Goal: Task Accomplishment & Management: Manage account settings

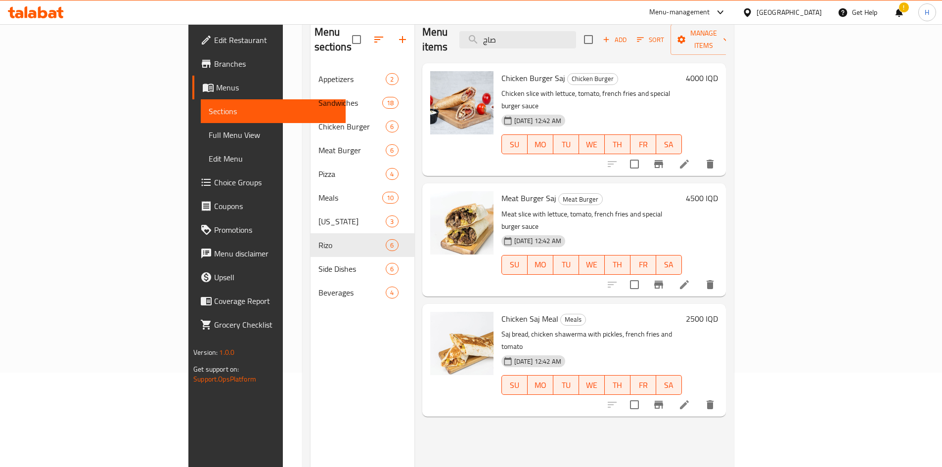
scroll to position [99, 0]
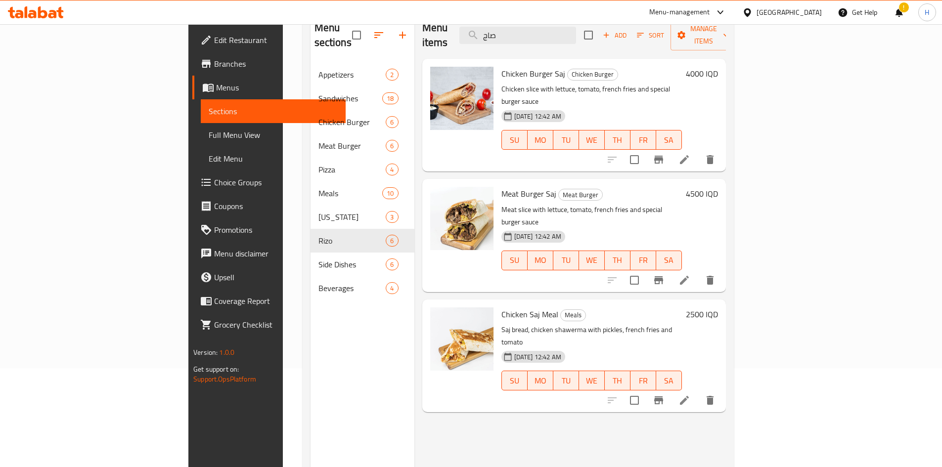
type input "صاج"
click at [0, 0] on html "​ Menu-management [GEOGRAPHIC_DATA] Get Help ! H Edit Restaurant Branches Menus…" at bounding box center [471, 134] width 942 height 467
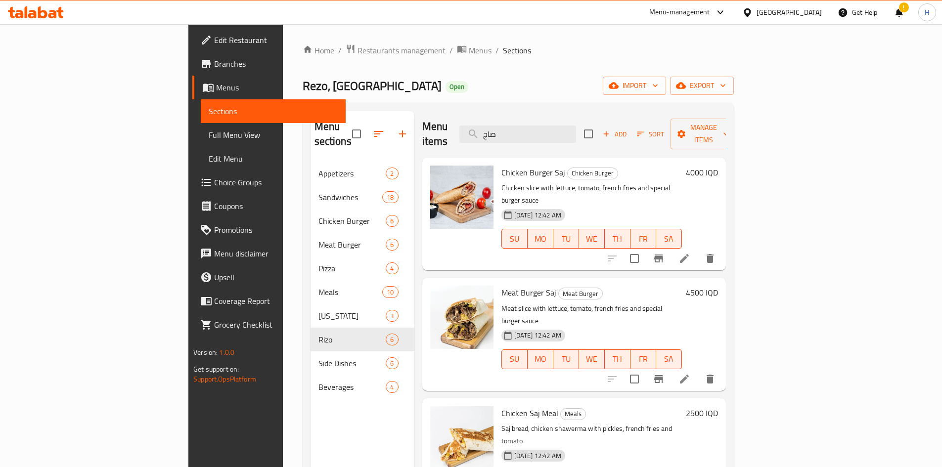
click at [638, 286] on h6 "Meat Burger Saj Meat Burger" at bounding box center [591, 293] width 180 height 14
click at [665, 373] on icon "Branch-specific-item" at bounding box center [659, 379] width 12 height 12
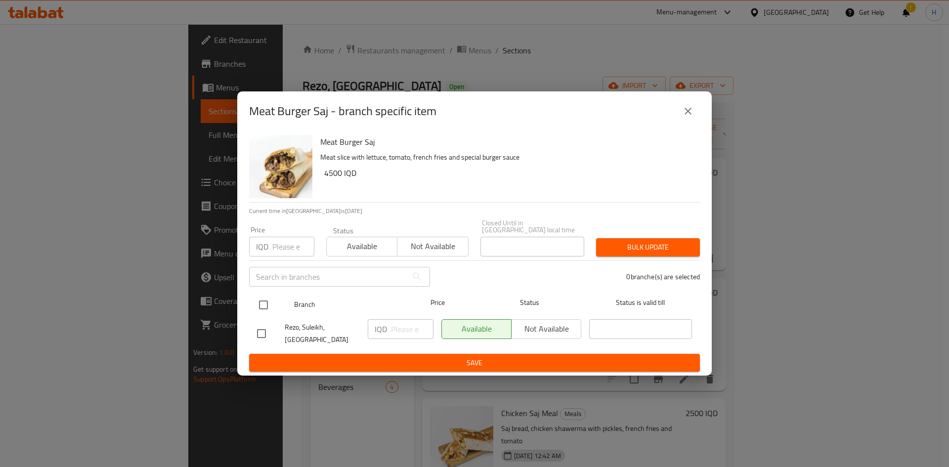
click at [260, 308] on input "checkbox" at bounding box center [263, 305] width 21 height 21
checkbox input "true"
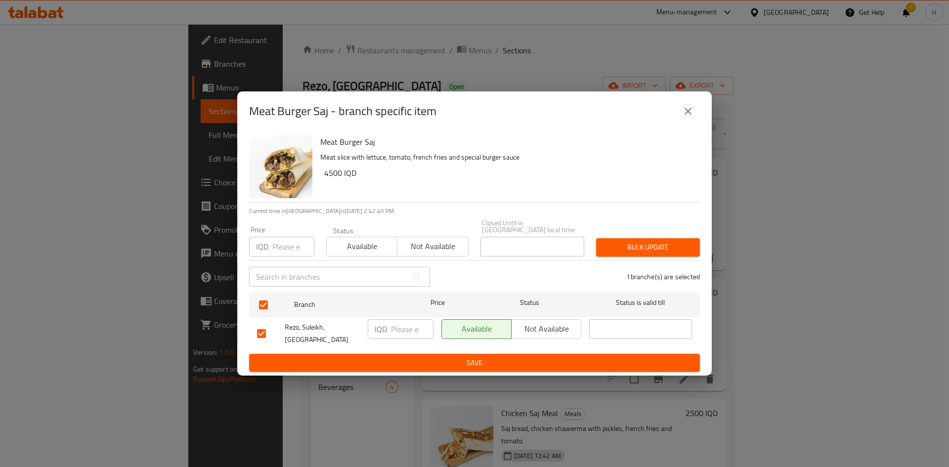
click at [412, 334] on input "number" at bounding box center [412, 329] width 43 height 20
type input "4000"
click at [416, 359] on span "Save" at bounding box center [474, 363] width 435 height 12
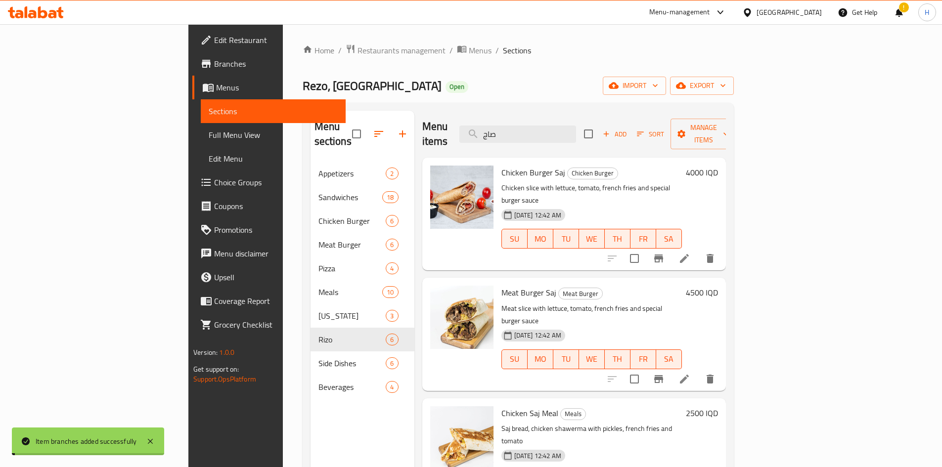
click at [718, 286] on h6 "4500 IQD" at bounding box center [702, 293] width 32 height 14
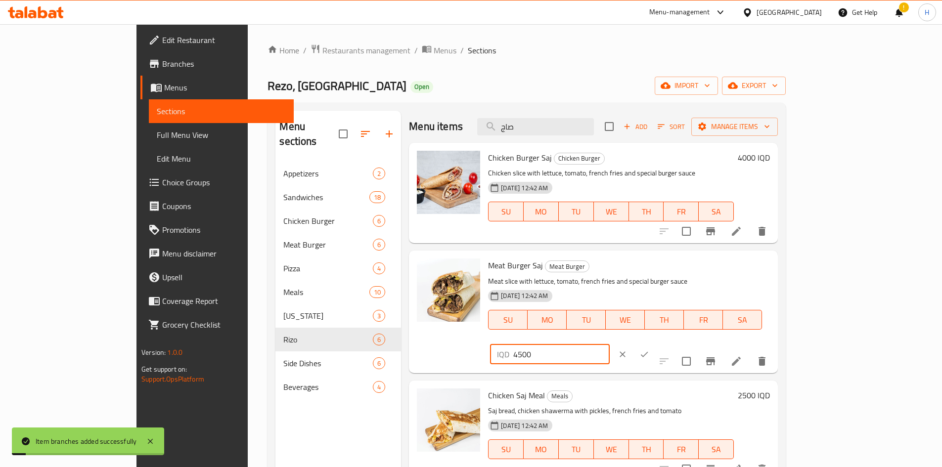
click at [609, 345] on input "4500" at bounding box center [561, 355] width 96 height 20
type input "4000"
click at [649, 350] on icon "ok" at bounding box center [644, 355] width 10 height 10
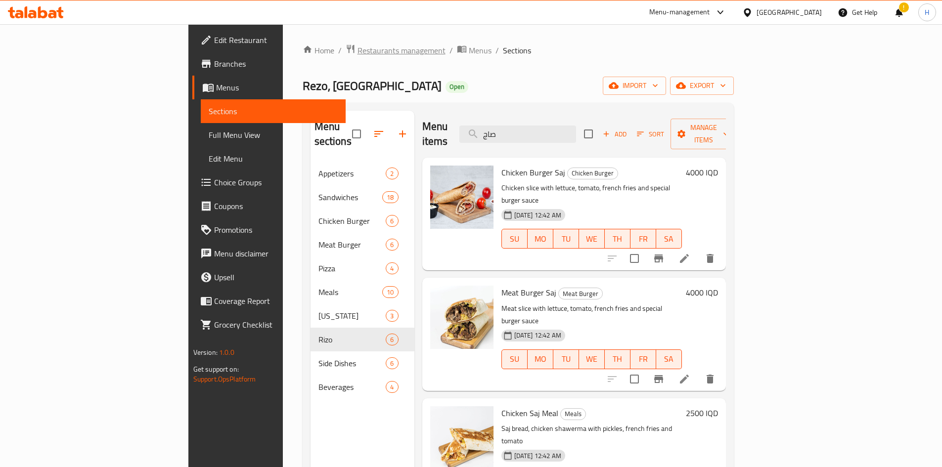
click at [358, 48] on span "Restaurants management" at bounding box center [402, 51] width 88 height 12
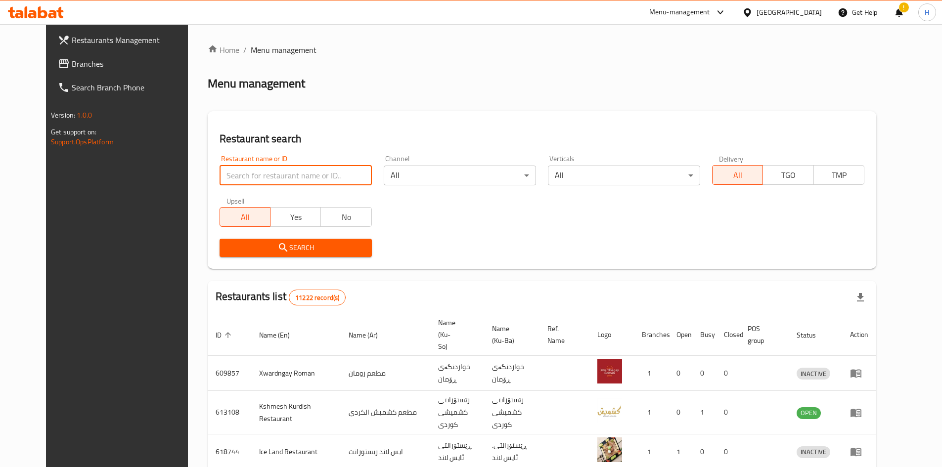
click at [274, 175] on input "search" at bounding box center [296, 176] width 152 height 20
paste input "656864"
type input "656864"
click at [321, 243] on span "Search" at bounding box center [295, 248] width 136 height 12
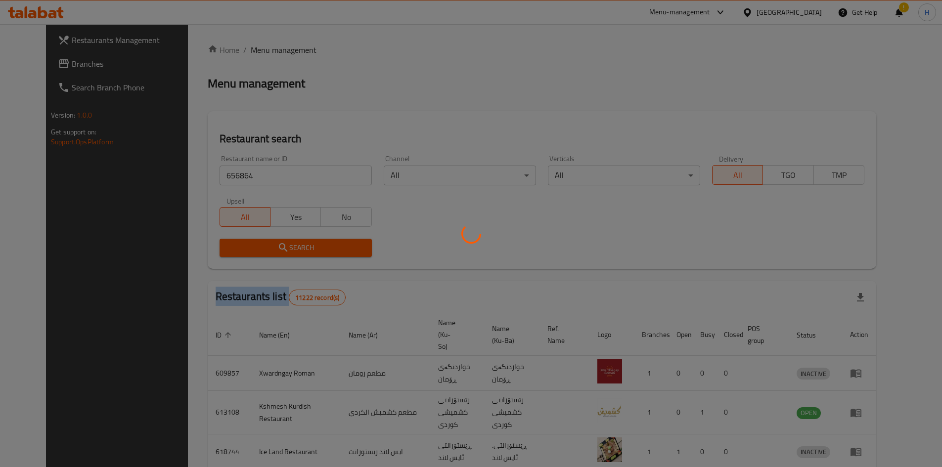
click at [321, 243] on div at bounding box center [471, 233] width 942 height 467
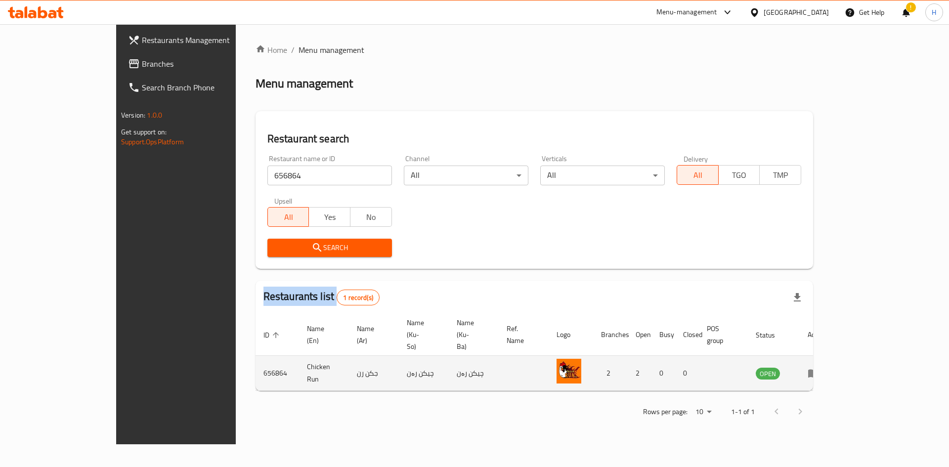
click at [820, 367] on icon "enhanced table" at bounding box center [814, 373] width 12 height 12
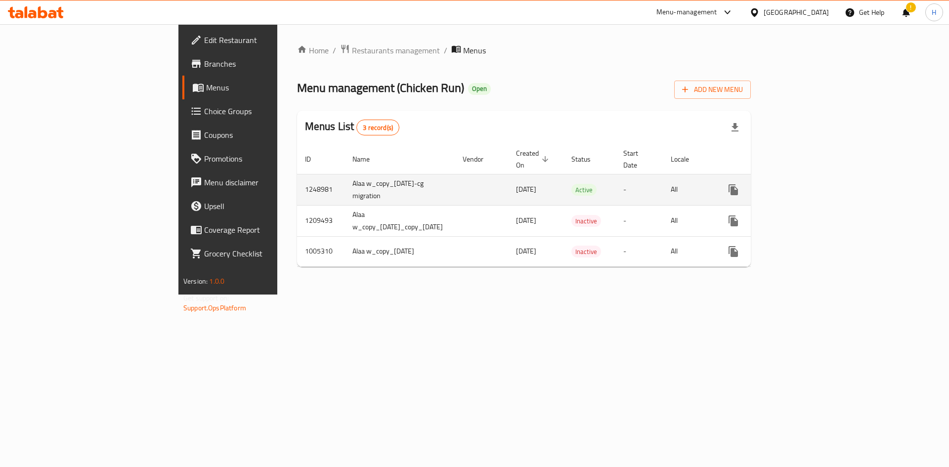
click at [817, 184] on link "enhanced table" at bounding box center [805, 190] width 24 height 24
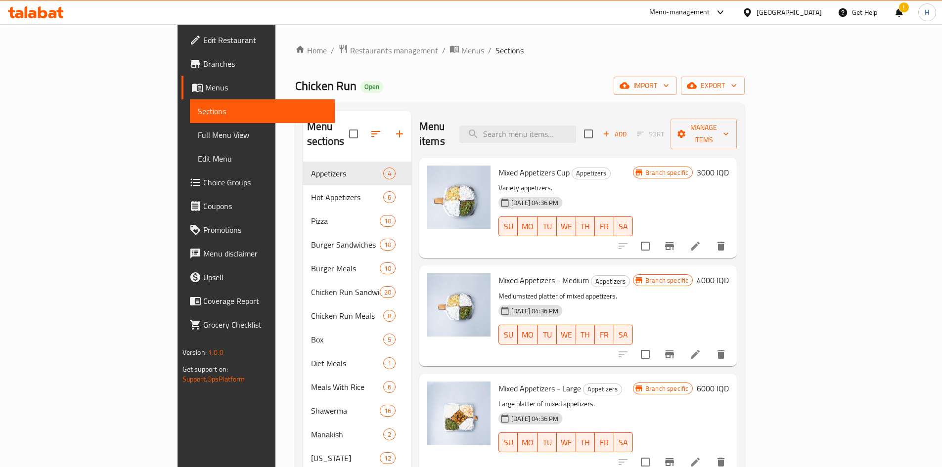
click at [295, 58] on div "Home / Restaurants management / Menus / Sections Chicken Run Open import export…" at bounding box center [520, 322] width 450 height 557
click at [350, 47] on span "Restaurants management" at bounding box center [394, 51] width 88 height 12
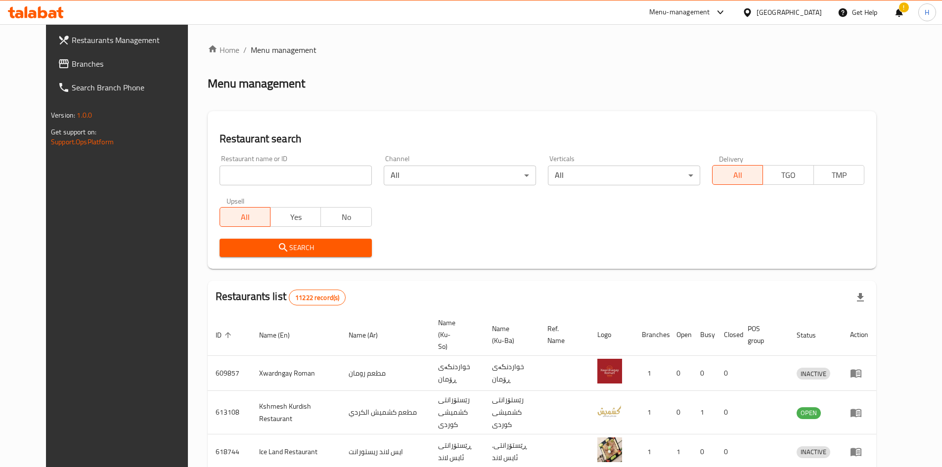
click at [258, 178] on input "search" at bounding box center [296, 176] width 152 height 20
type input "سوبر صوص"
click at [265, 256] on button "Search" at bounding box center [296, 248] width 152 height 18
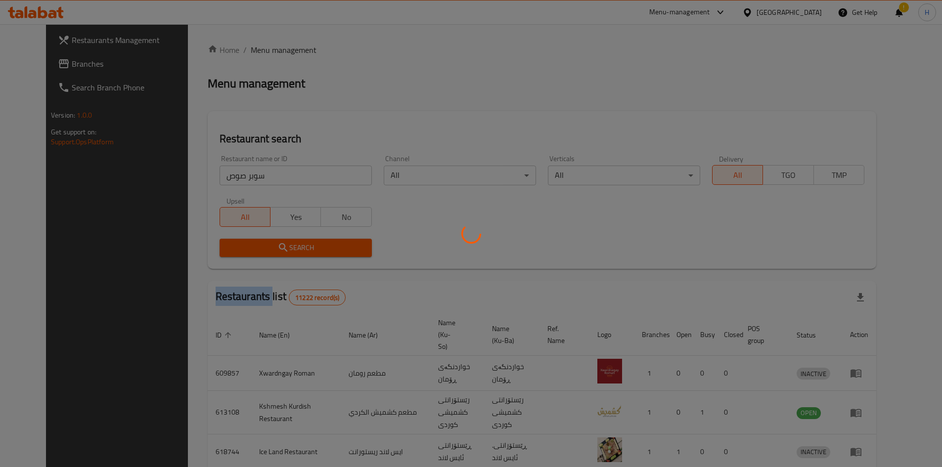
click at [265, 256] on div at bounding box center [471, 233] width 942 height 467
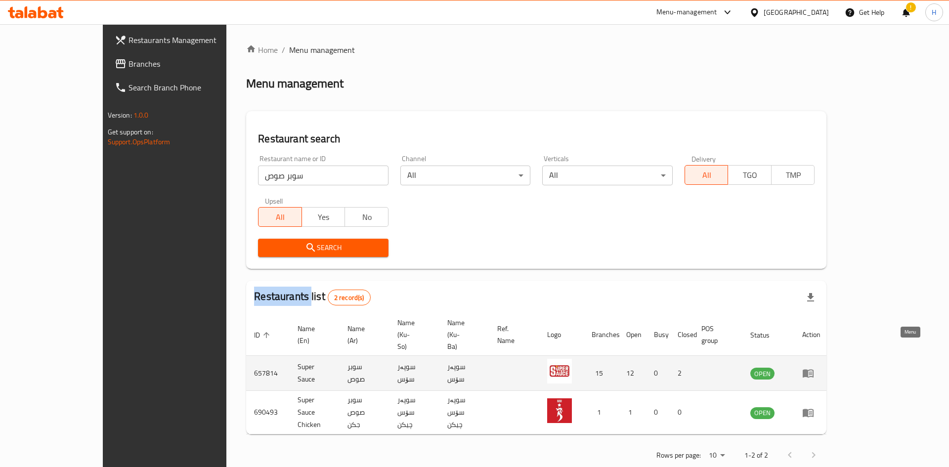
click at [812, 372] on icon "enhanced table" at bounding box center [810, 374] width 3 height 4
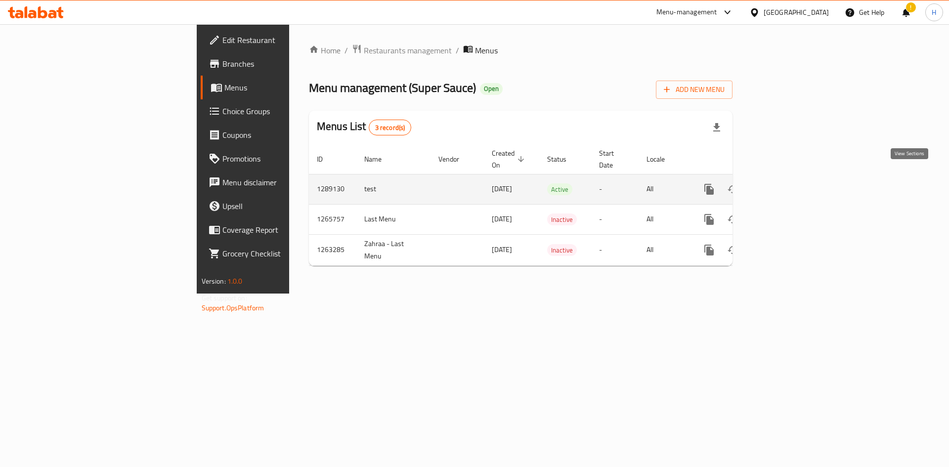
click at [785, 185] on icon "enhanced table" at bounding box center [780, 189] width 9 height 9
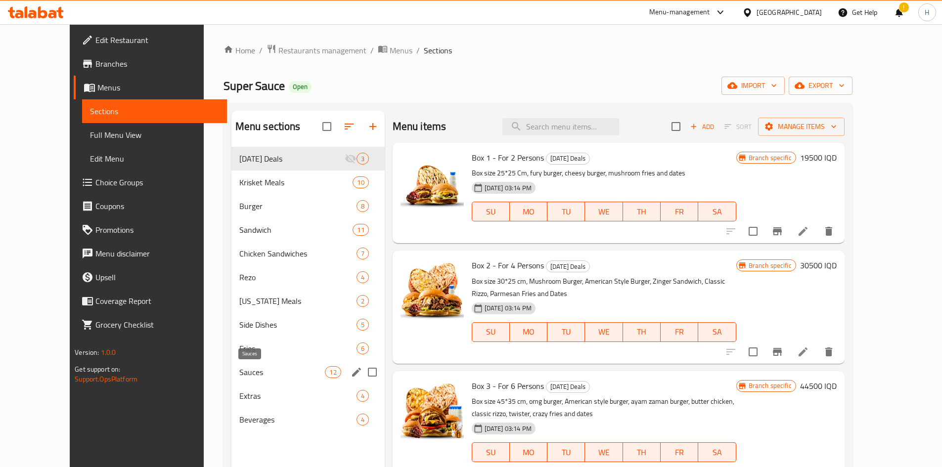
click at [251, 369] on span "Sauces" at bounding box center [282, 372] width 86 height 12
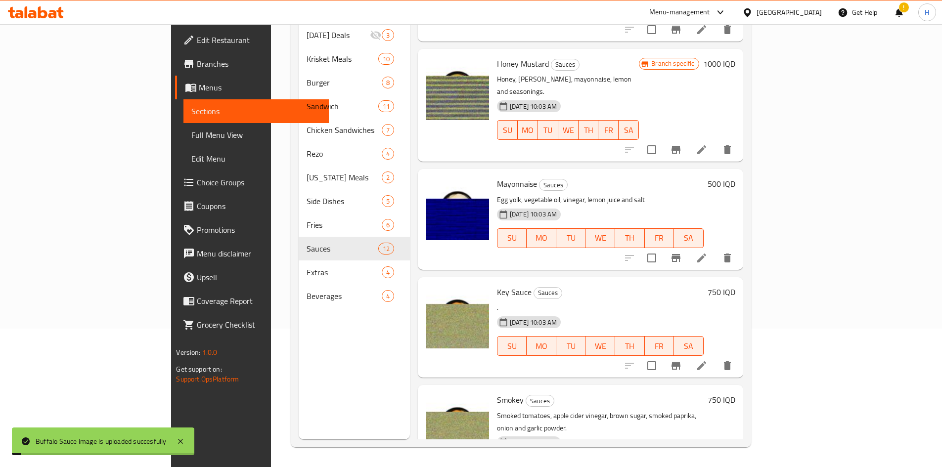
scroll to position [854, 0]
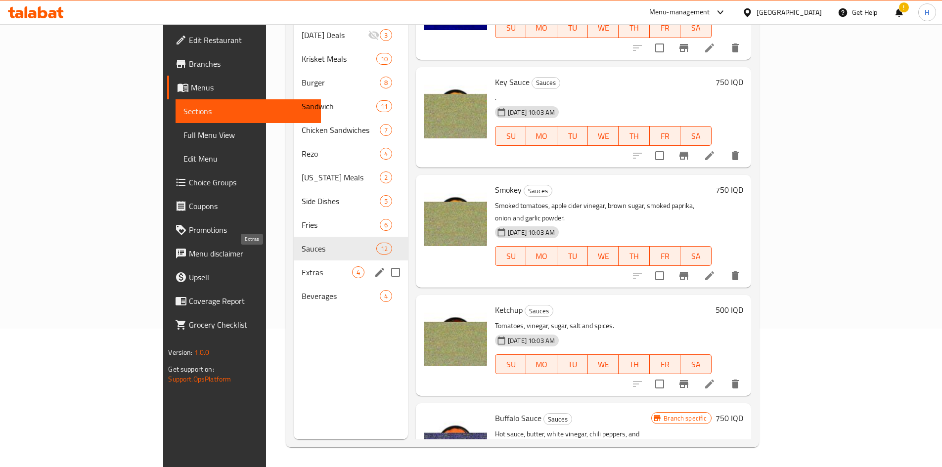
drag, startPoint x: 211, startPoint y: 259, endPoint x: 219, endPoint y: 247, distance: 14.4
click at [302, 267] on span "Extras" at bounding box center [327, 273] width 50 height 12
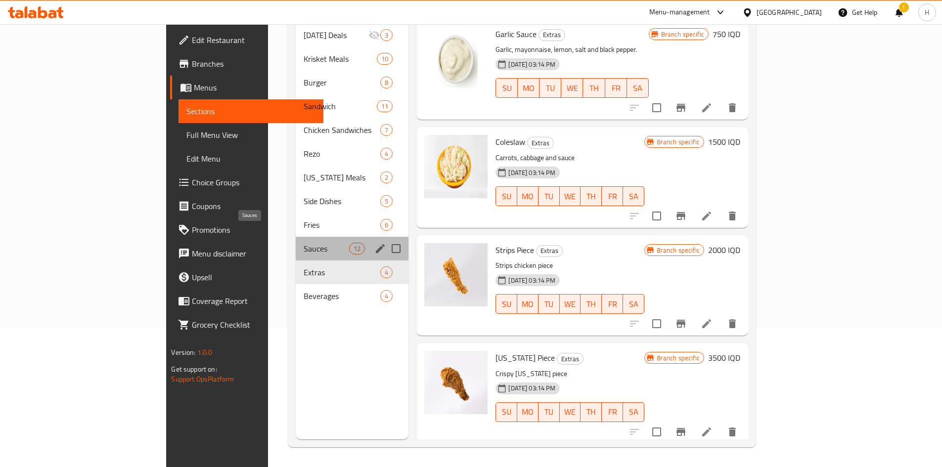
click at [304, 243] on span "Sauces" at bounding box center [327, 249] width 46 height 12
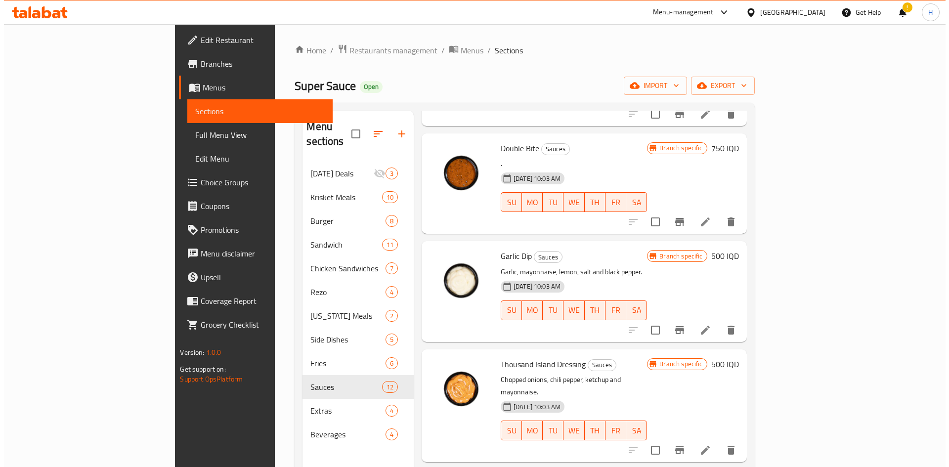
scroll to position [297, 0]
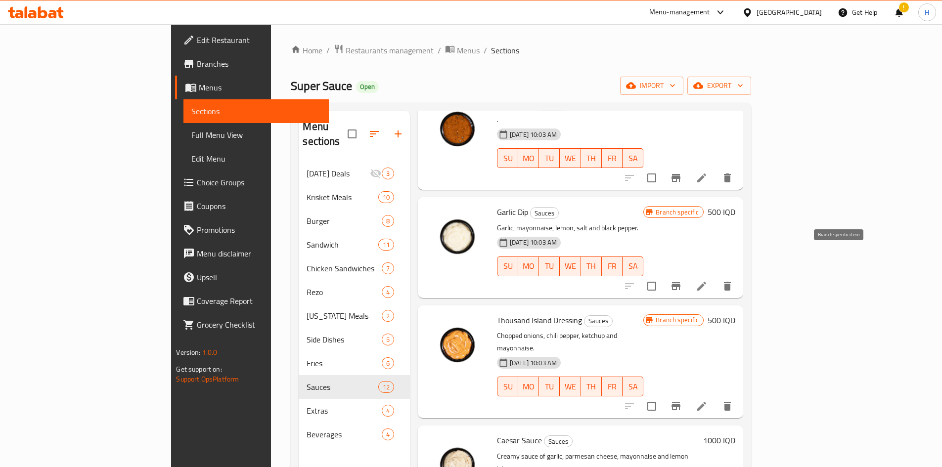
click at [680, 282] on icon "Branch-specific-item" at bounding box center [676, 286] width 9 height 8
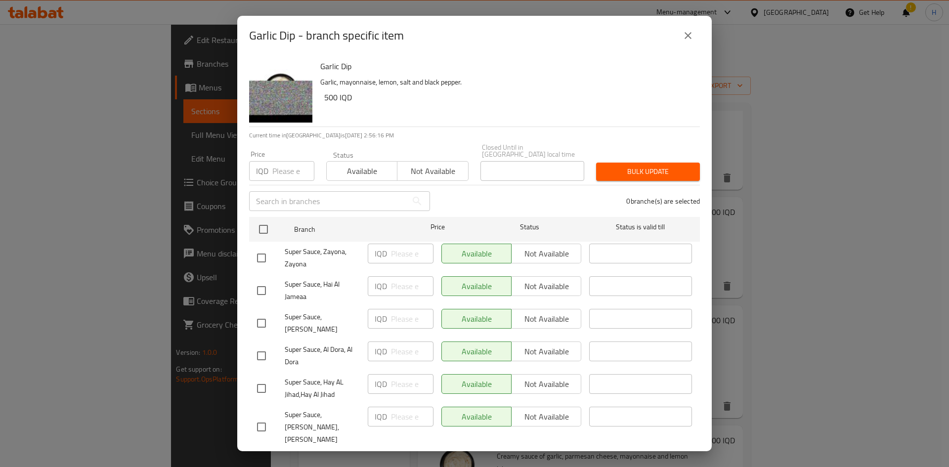
drag, startPoint x: 262, startPoint y: 222, endPoint x: 328, endPoint y: 235, distance: 67.1
click at [263, 222] on input "checkbox" at bounding box center [263, 229] width 21 height 21
checkbox input "true"
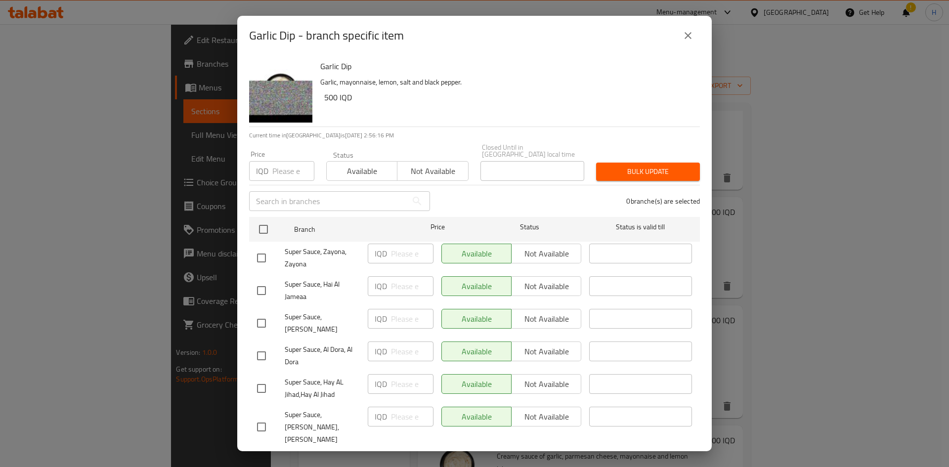
checkbox input "true"
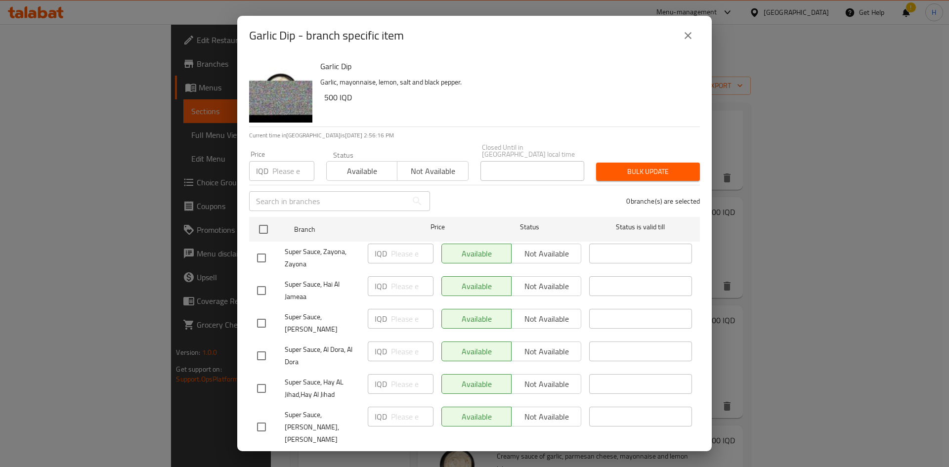
checkbox input "true"
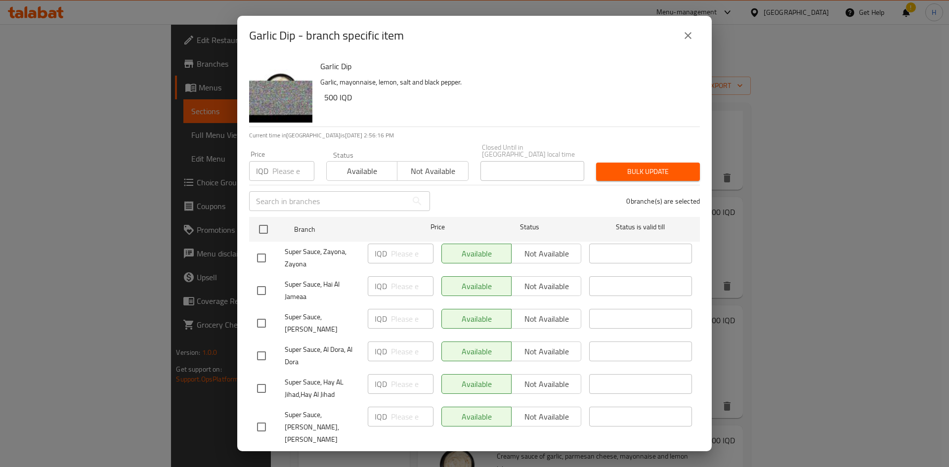
checkbox input "true"
click at [397, 248] on input "number" at bounding box center [412, 254] width 43 height 20
click at [401, 248] on input "750" at bounding box center [412, 254] width 43 height 20
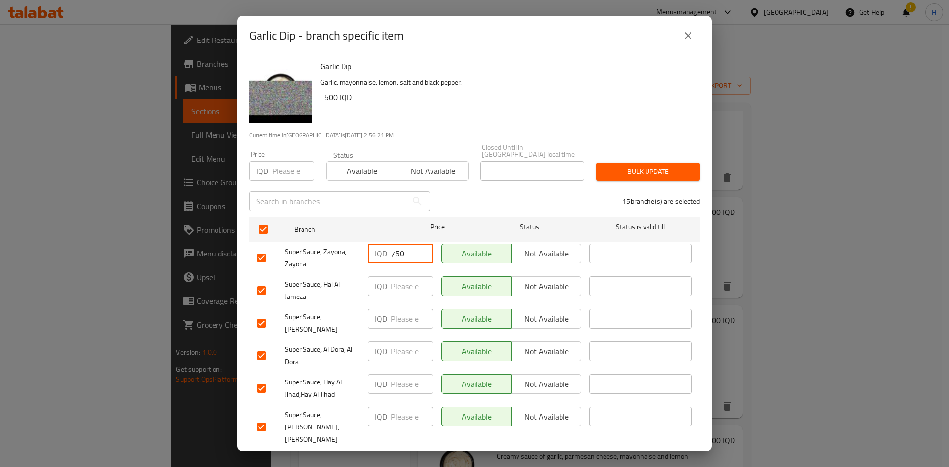
click at [401, 248] on input "750" at bounding box center [412, 254] width 43 height 20
type input "750"
click at [407, 279] on input "number" at bounding box center [412, 286] width 43 height 20
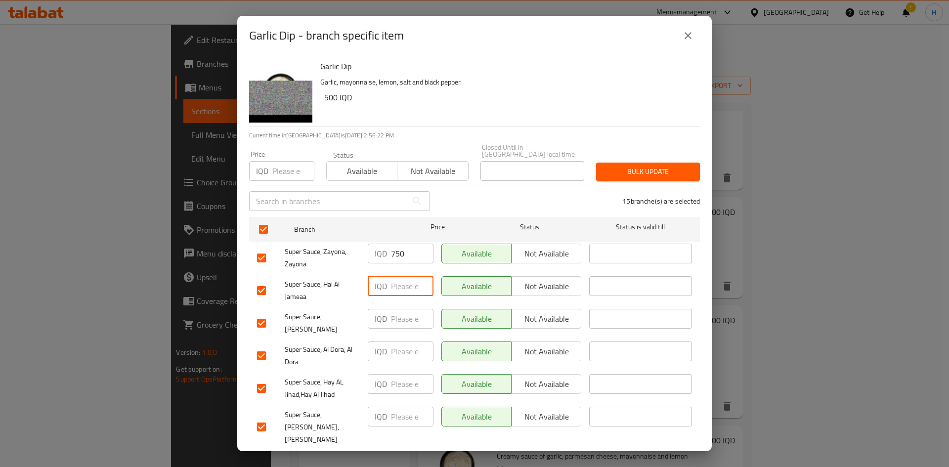
paste input "750"
type input "750"
click at [402, 314] on input "number" at bounding box center [412, 319] width 43 height 20
paste input "750"
type input "750"
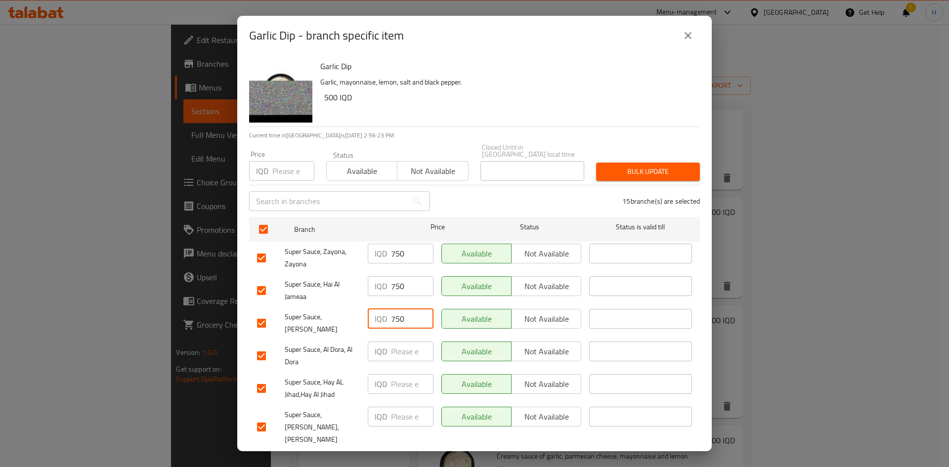
click at [396, 347] on input "number" at bounding box center [412, 352] width 43 height 20
paste input "750"
type input "750"
click at [402, 386] on input "number" at bounding box center [412, 384] width 43 height 20
paste input "750"
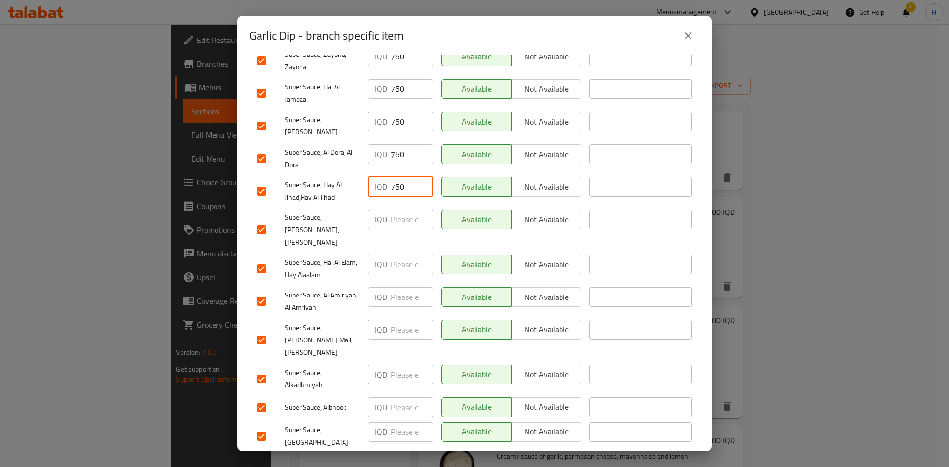
scroll to position [198, 0]
type input "750"
click at [397, 218] on input "number" at bounding box center [412, 219] width 43 height 20
paste input "750"
type input "750"
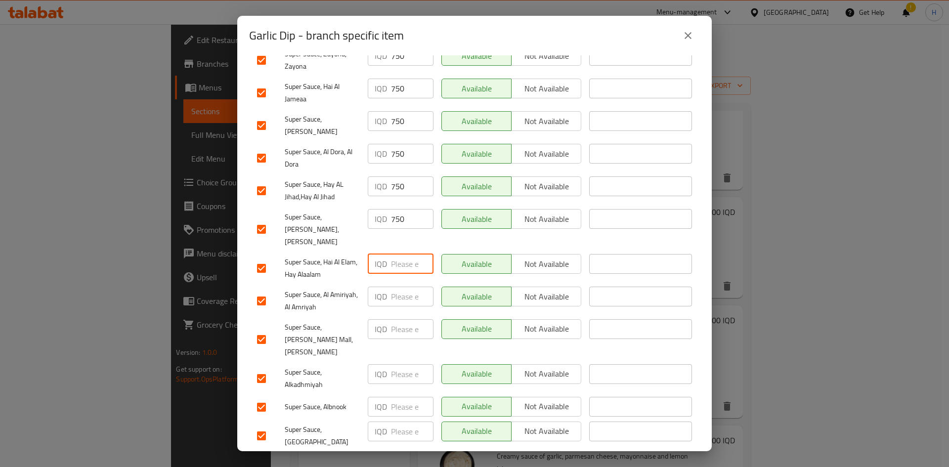
click at [403, 254] on input "number" at bounding box center [412, 264] width 43 height 20
paste input "750"
type input "750"
click at [407, 289] on div "IQD ​" at bounding box center [401, 301] width 74 height 37
paste input "750"
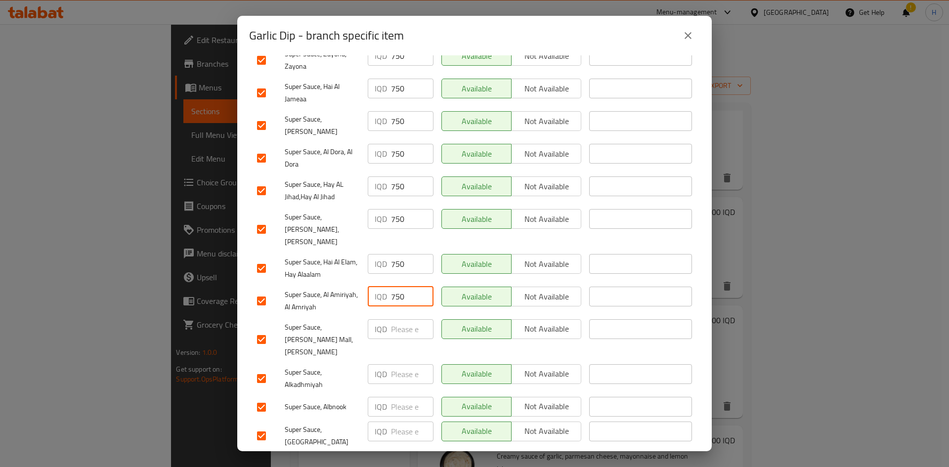
click at [402, 287] on input "750" at bounding box center [412, 297] width 43 height 20
type input "750"
paste input "750"
click at [405, 319] on input "750" at bounding box center [412, 329] width 43 height 20
type input "750"
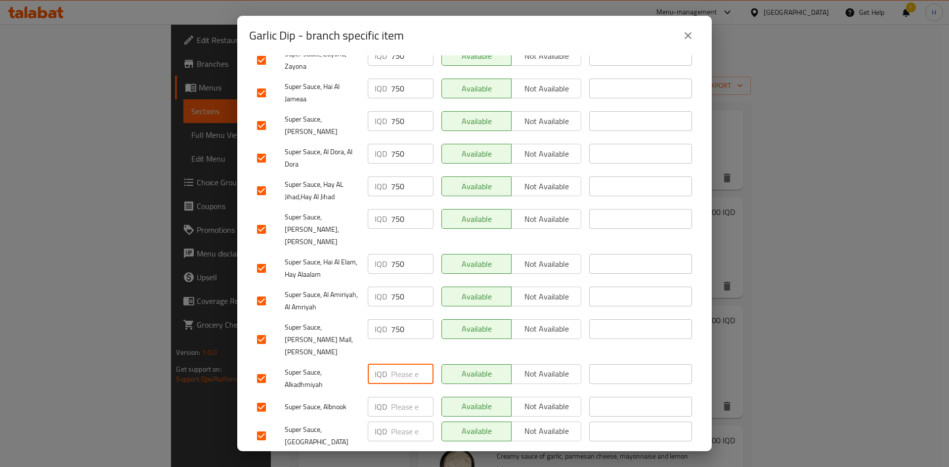
paste input "750"
click at [405, 364] on input "750" at bounding box center [412, 374] width 43 height 20
type input "750"
drag, startPoint x: 407, startPoint y: 365, endPoint x: 406, endPoint y: 382, distance: 16.9
click at [407, 393] on div "IQD ​" at bounding box center [401, 407] width 74 height 29
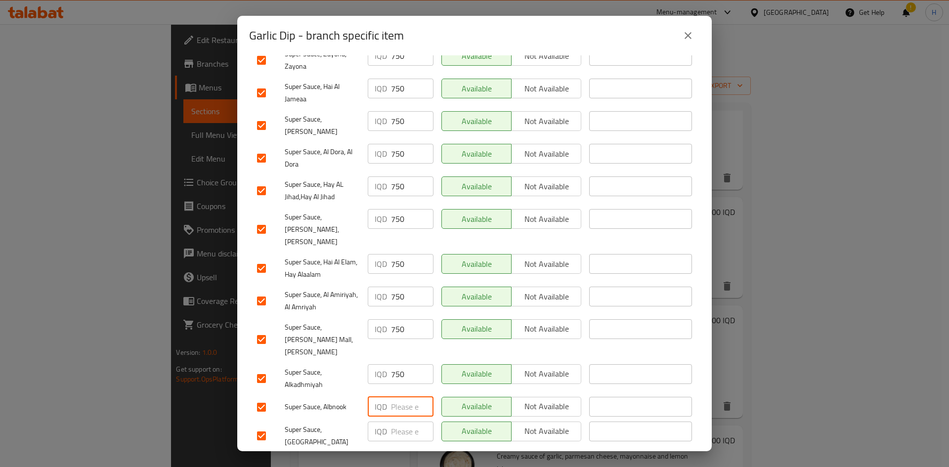
click at [406, 397] on input "number" at bounding box center [412, 407] width 43 height 20
paste input "750"
type input "750"
paste input "750"
click at [406, 422] on input "750" at bounding box center [412, 432] width 43 height 20
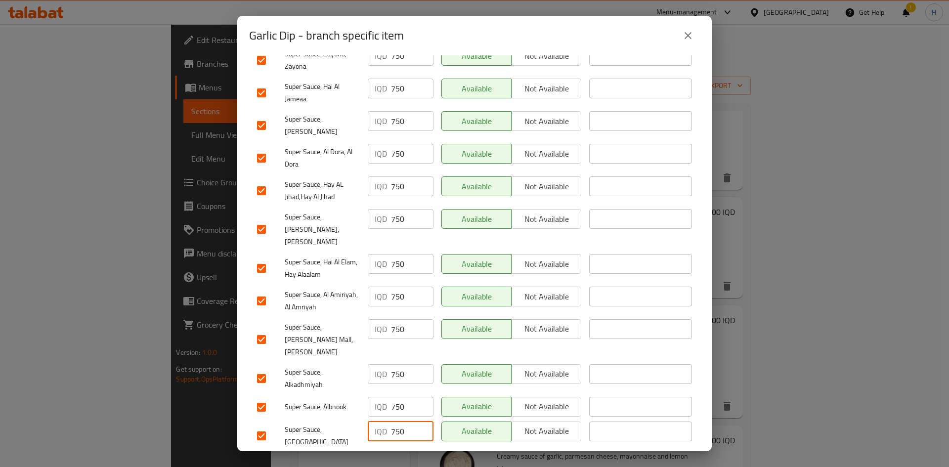
type input "750"
paste input "750"
click at [405, 454] on input "750" at bounding box center [412, 464] width 43 height 20
paste input "750"
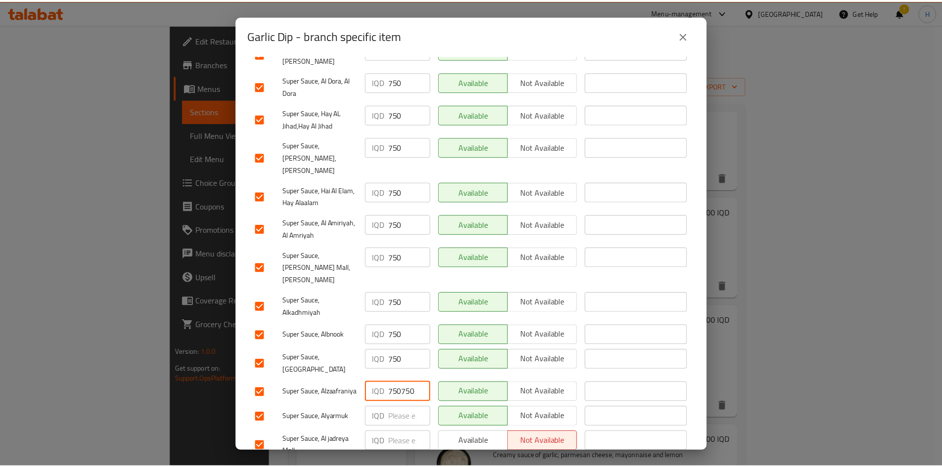
scroll to position [283, 0]
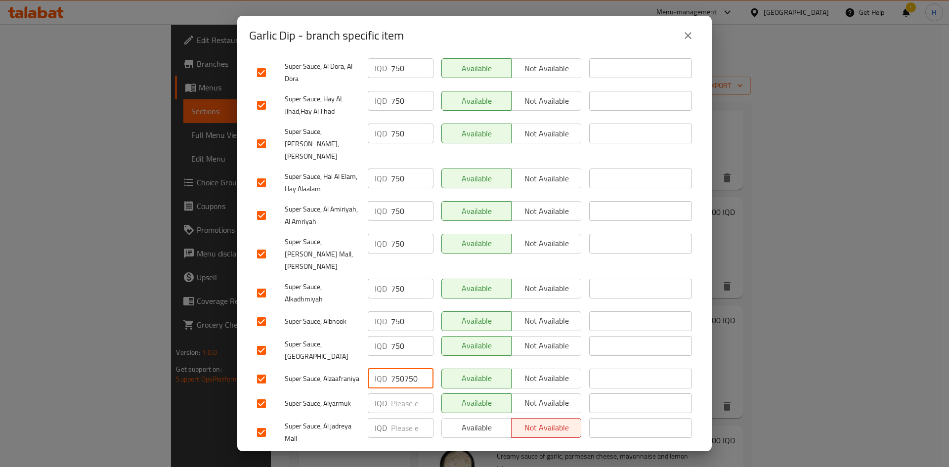
click at [412, 369] on input "750750" at bounding box center [412, 379] width 43 height 20
paste input "number"
type input "750"
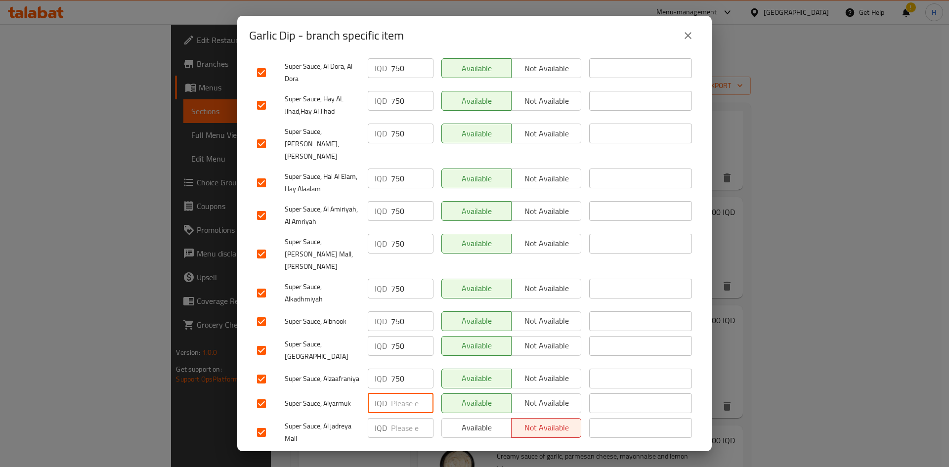
paste input "750"
click at [397, 394] on input "number" at bounding box center [412, 404] width 43 height 20
type input "750"
click at [405, 418] on input "number" at bounding box center [412, 428] width 43 height 20
paste input "750"
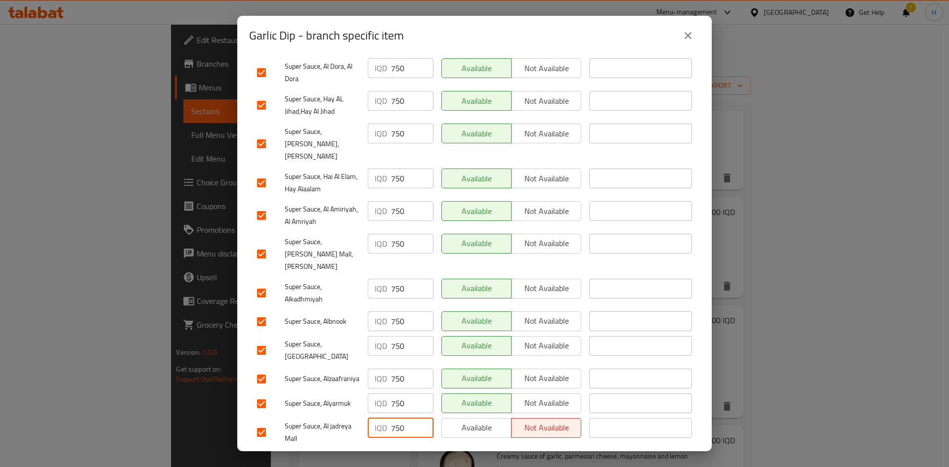
type input "750"
drag, startPoint x: 399, startPoint y: 437, endPoint x: 384, endPoint y: 434, distance: 15.1
click at [398, 456] on span "Save" at bounding box center [474, 462] width 435 height 12
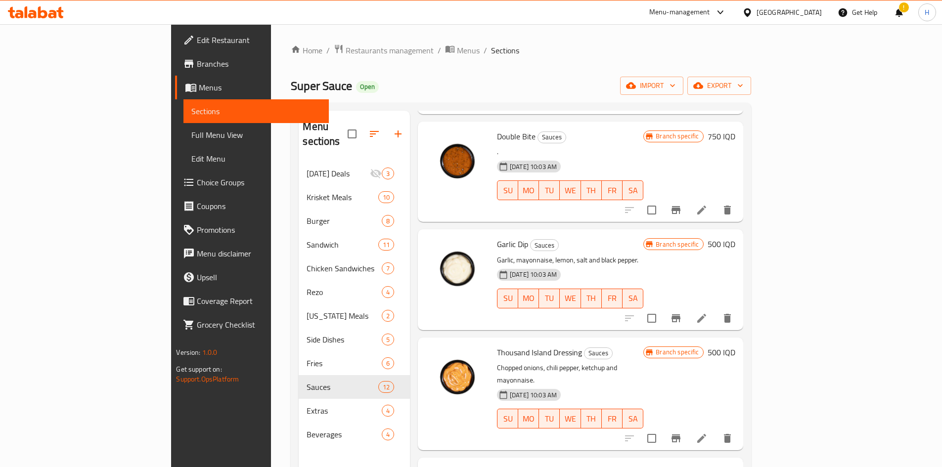
scroll to position [247, 0]
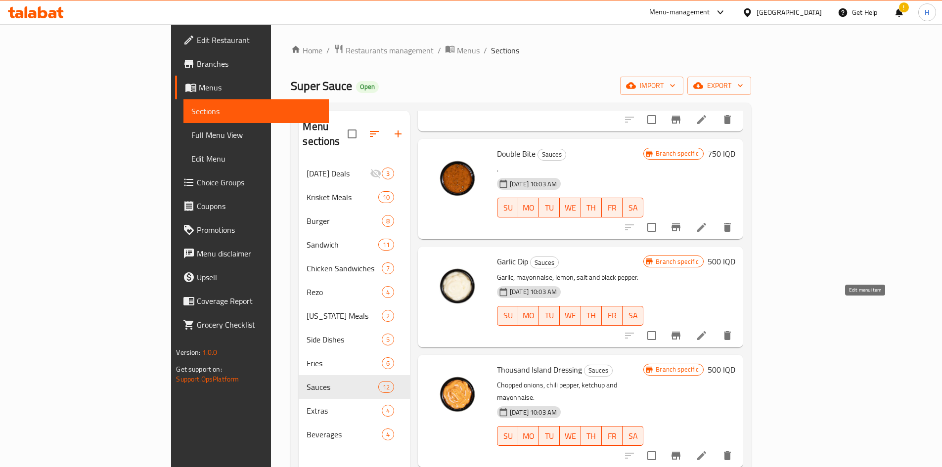
click at [716, 327] on li at bounding box center [702, 336] width 28 height 18
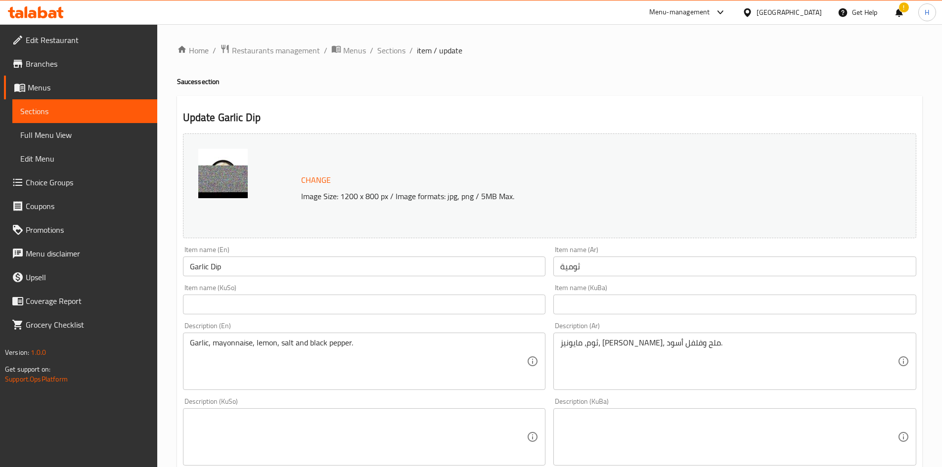
click at [396, 47] on div at bounding box center [471, 233] width 942 height 467
click at [395, 49] on span "Sections" at bounding box center [391, 51] width 28 height 12
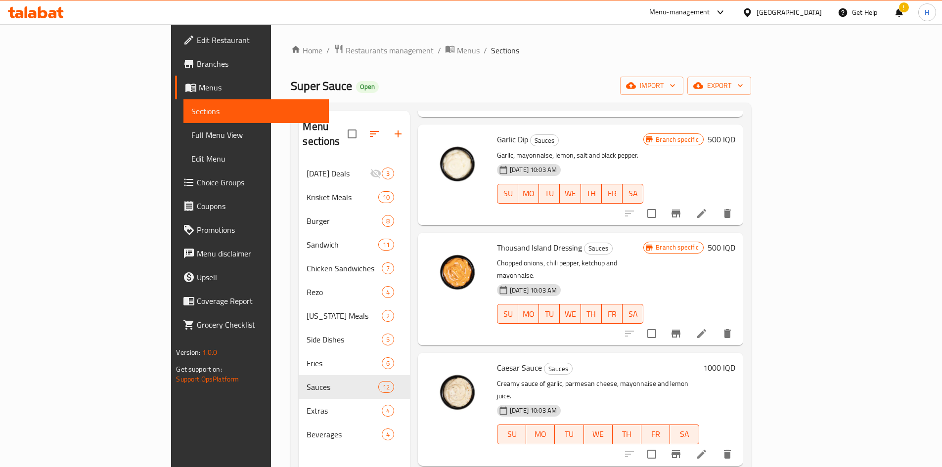
scroll to position [346, 0]
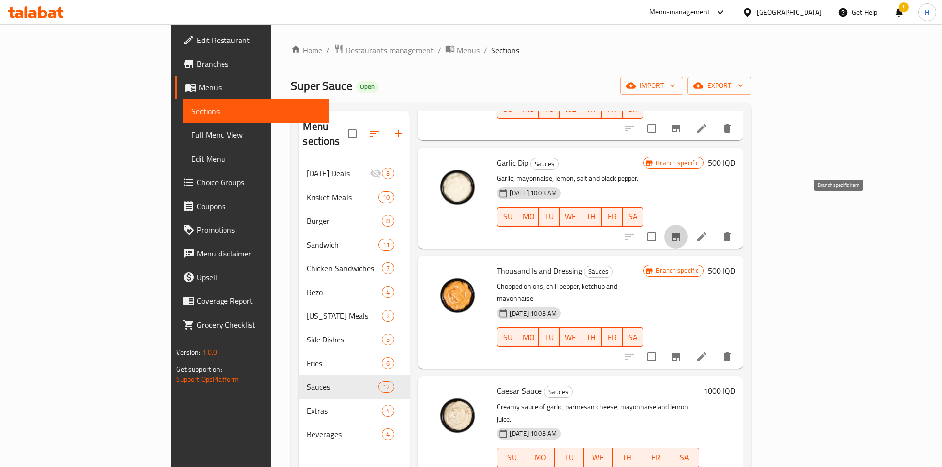
click at [680, 233] on icon "Branch-specific-item" at bounding box center [676, 237] width 9 height 8
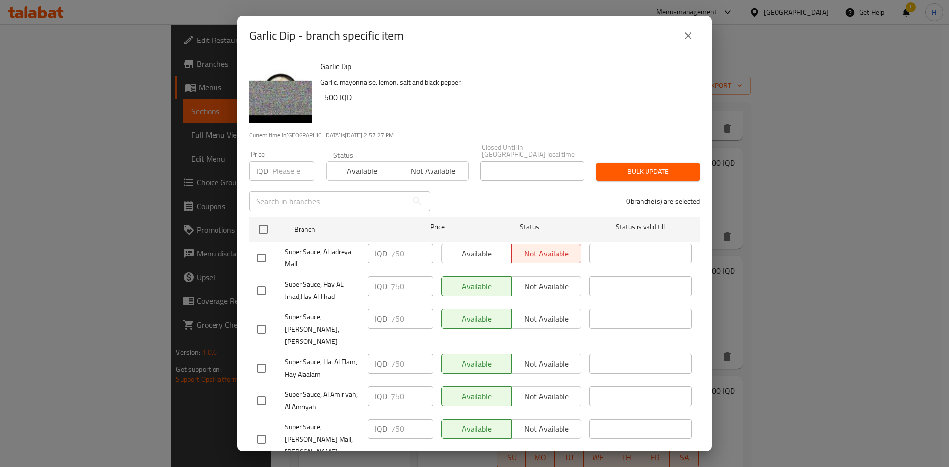
click at [686, 36] on icon "close" at bounding box center [688, 36] width 12 height 12
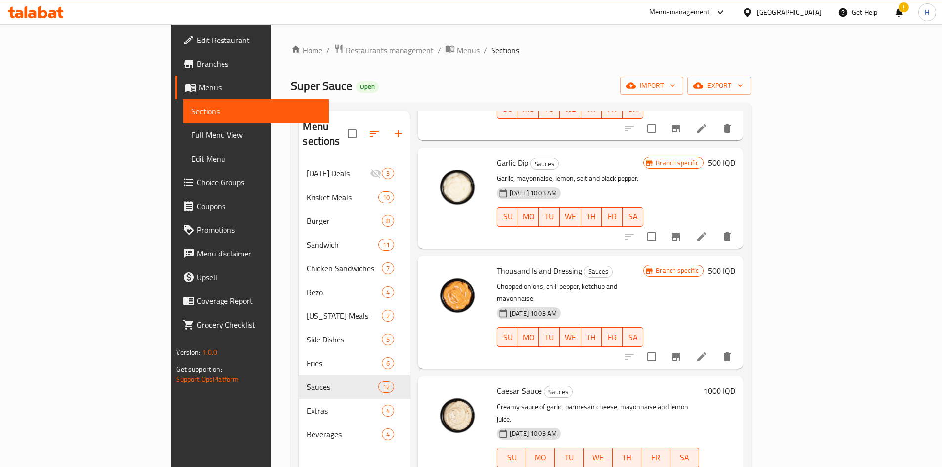
click at [735, 156] on h6 "500 IQD" at bounding box center [722, 163] width 28 height 14
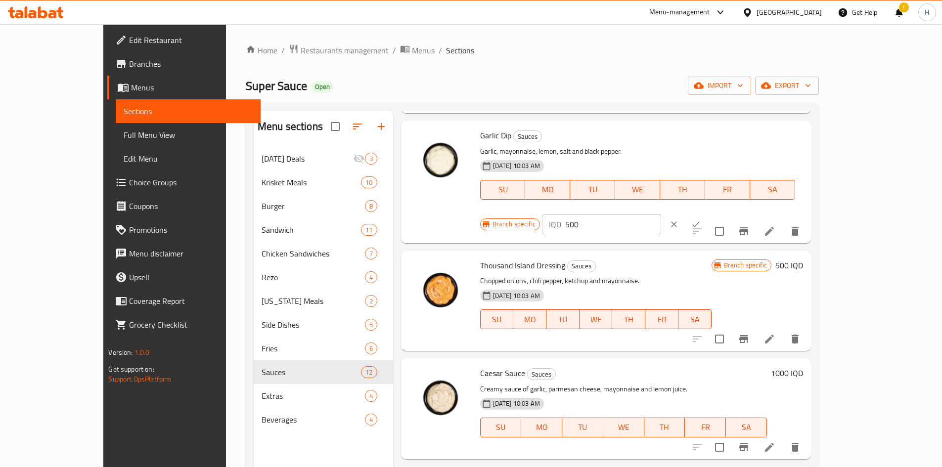
click at [661, 215] on input "500" at bounding box center [613, 225] width 96 height 20
type input "750"
click at [721, 214] on div "IQD 750 ​" at bounding box center [631, 225] width 179 height 22
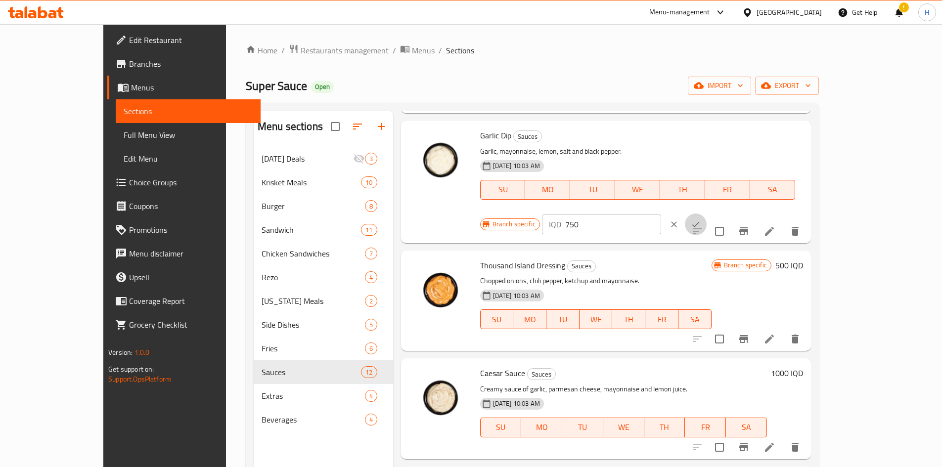
click at [707, 214] on button "ok" at bounding box center [696, 225] width 22 height 22
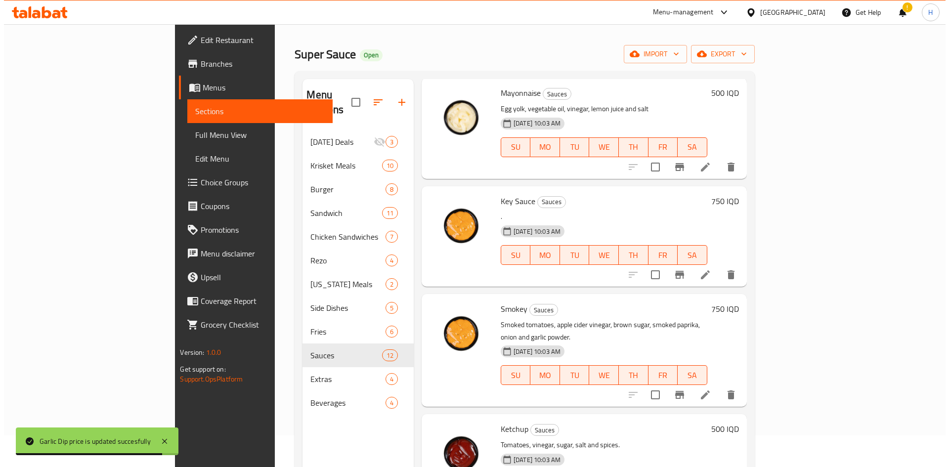
scroll to position [49, 0]
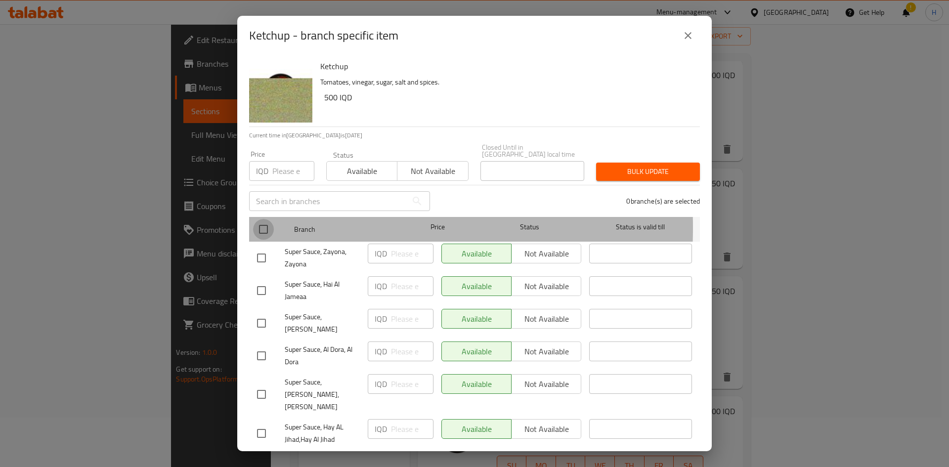
drag, startPoint x: 258, startPoint y: 221, endPoint x: 380, endPoint y: 238, distance: 123.9
click at [260, 221] on input "checkbox" at bounding box center [263, 229] width 21 height 21
checkbox input "true"
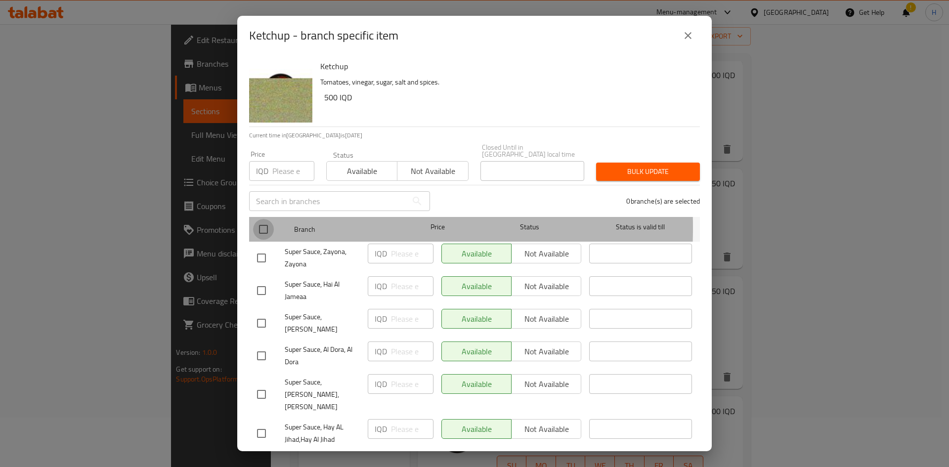
checkbox input "true"
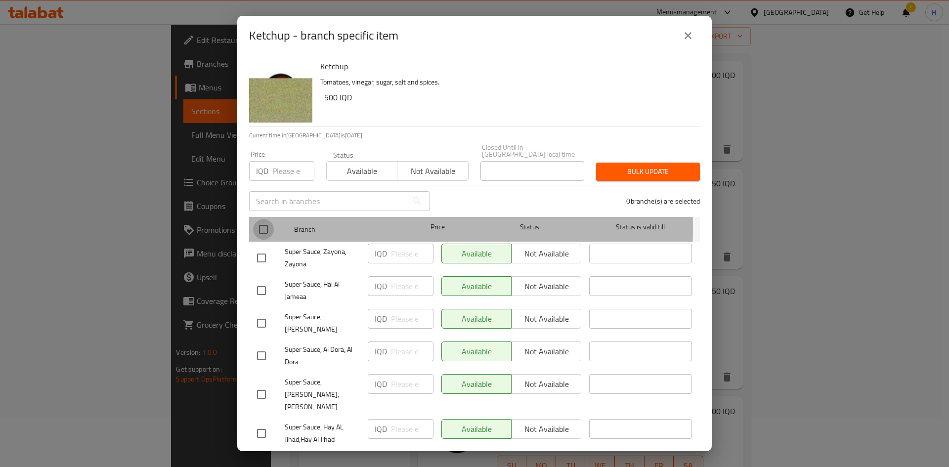
checkbox input "true"
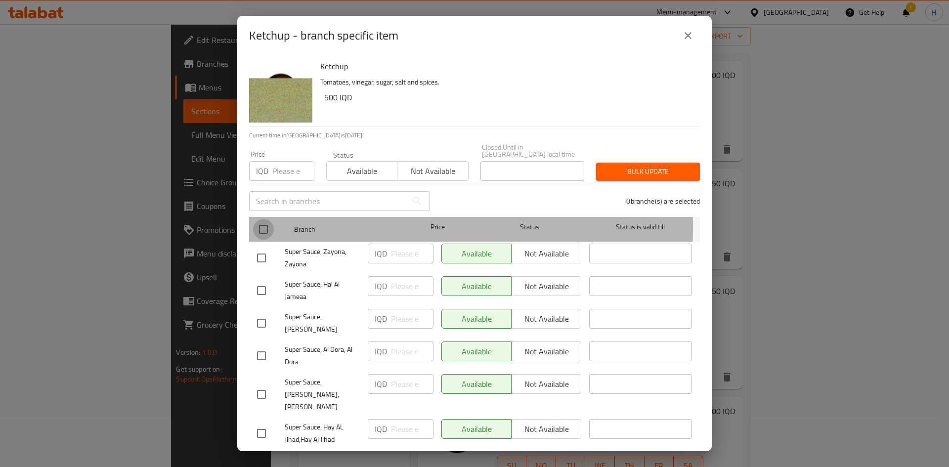
checkbox input "true"
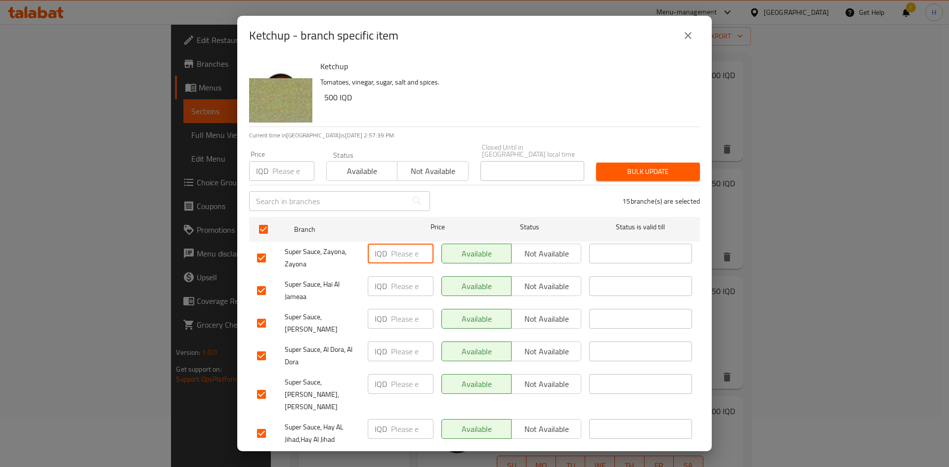
click at [397, 245] on input "number" at bounding box center [412, 254] width 43 height 20
paste input "750"
type input "750"
click at [400, 277] on input "number" at bounding box center [412, 286] width 43 height 20
paste input "750"
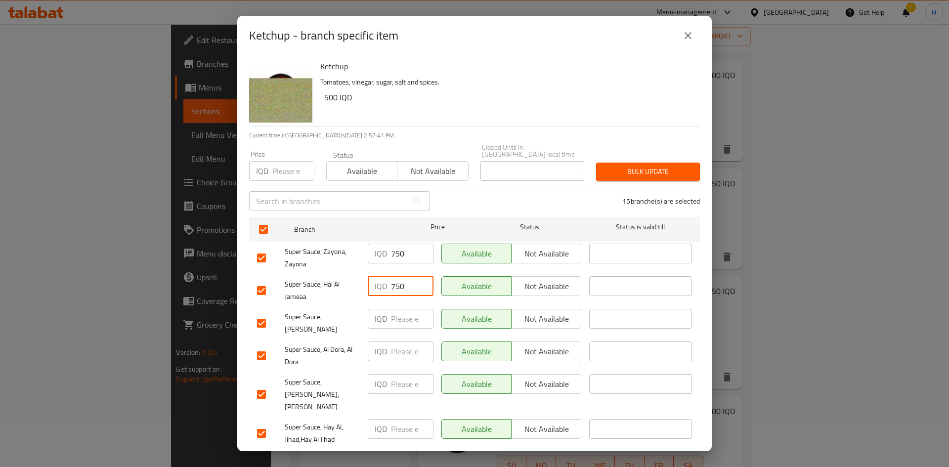
type input "750"
click at [404, 314] on input "number" at bounding box center [412, 319] width 43 height 20
paste input "750"
type input "750"
click at [400, 353] on input "number" at bounding box center [412, 352] width 43 height 20
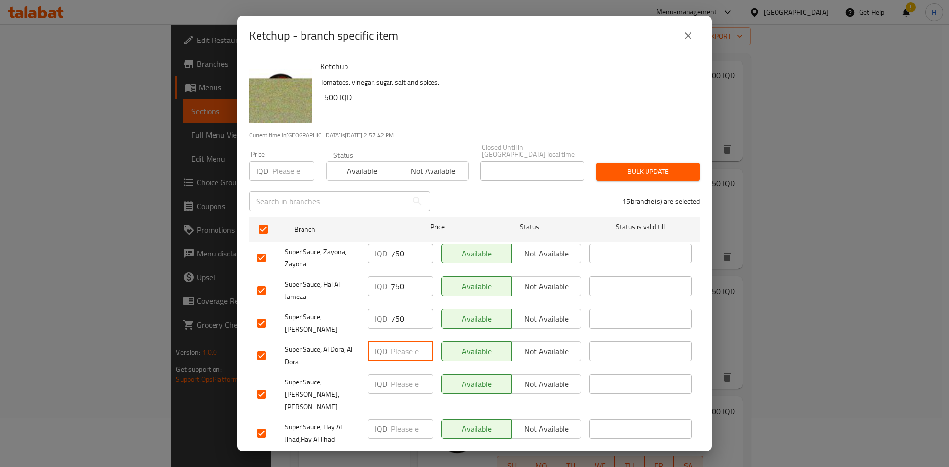
paste input "750"
type input "750"
click at [400, 375] on input "number" at bounding box center [412, 384] width 43 height 20
paste input "750"
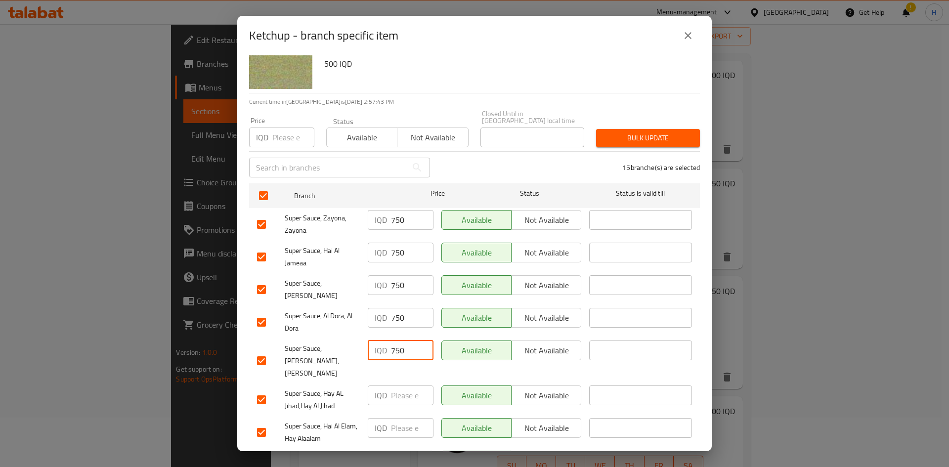
scroll to position [198, 0]
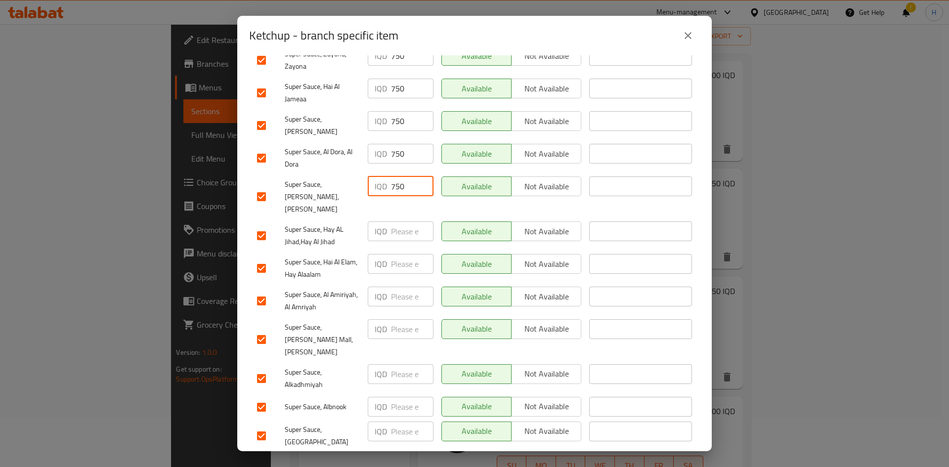
type input "750"
click at [399, 222] on input "number" at bounding box center [412, 232] width 43 height 20
paste input "750"
type input "750"
click at [404, 254] on input "number" at bounding box center [412, 264] width 43 height 20
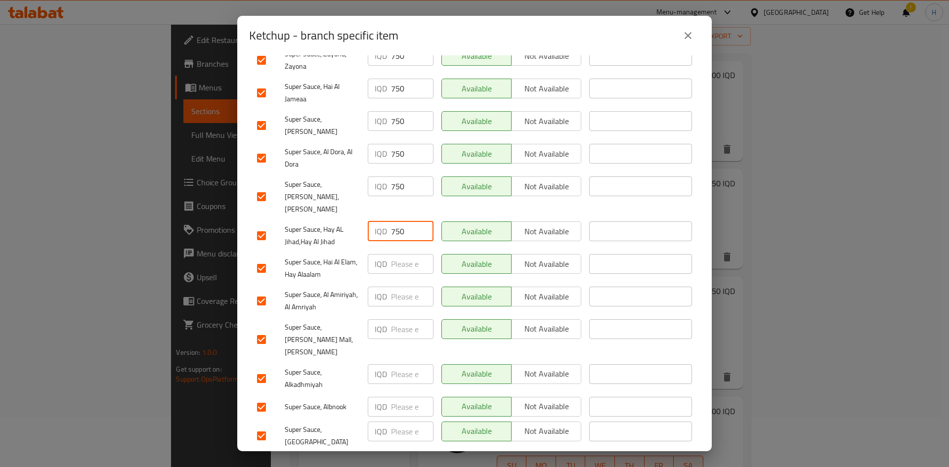
paste input "750"
type input "750"
paste input "750"
click at [402, 287] on input "number" at bounding box center [412, 297] width 43 height 20
type input "750"
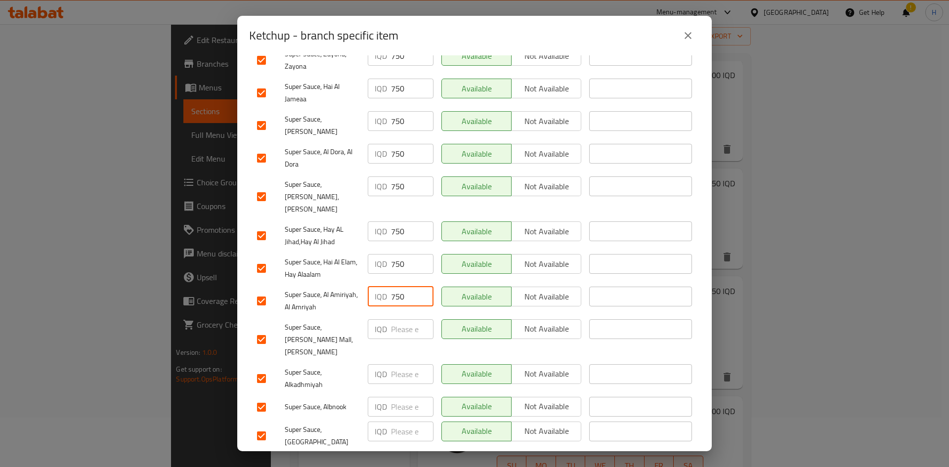
paste input "750"
click at [403, 319] on input "number" at bounding box center [412, 329] width 43 height 20
type input "750"
paste input "750"
click at [404, 364] on input "750" at bounding box center [412, 374] width 43 height 20
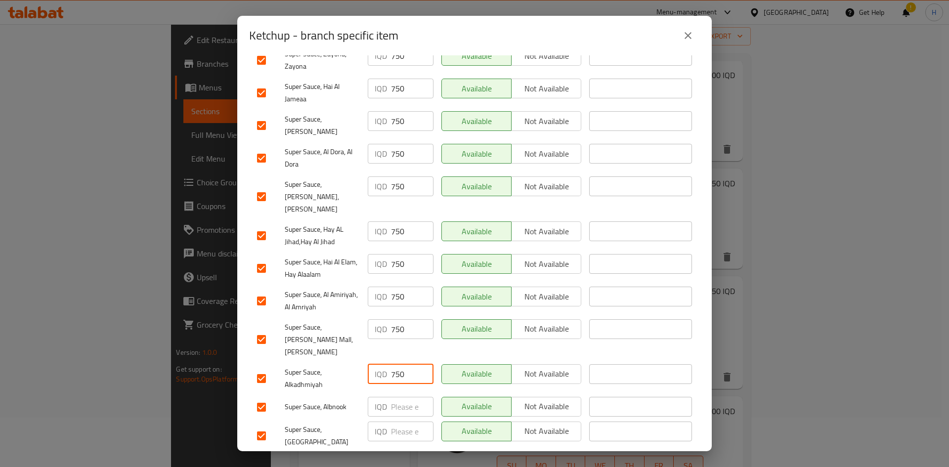
type input "750"
click at [402, 418] on div "IQD ​" at bounding box center [401, 436] width 74 height 37
click at [405, 397] on input "number" at bounding box center [412, 407] width 43 height 20
paste input "750"
click at [400, 422] on input "750" at bounding box center [412, 432] width 43 height 20
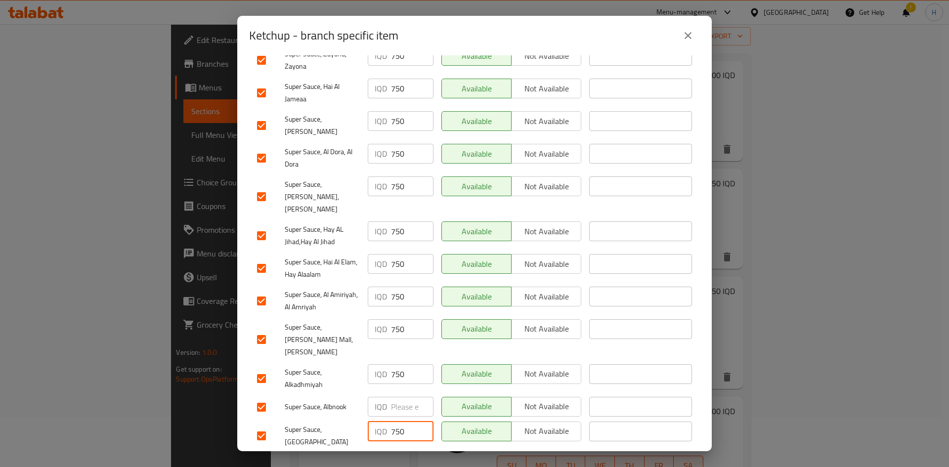
type input "750"
paste input "750"
click at [403, 397] on input "750" at bounding box center [412, 407] width 43 height 20
type input "750"
click at [398, 454] on input "number" at bounding box center [412, 464] width 43 height 20
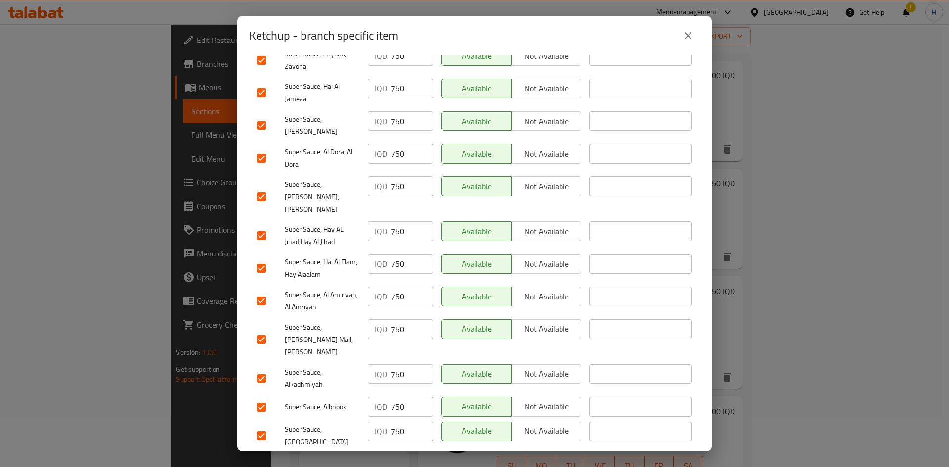
paste input "750"
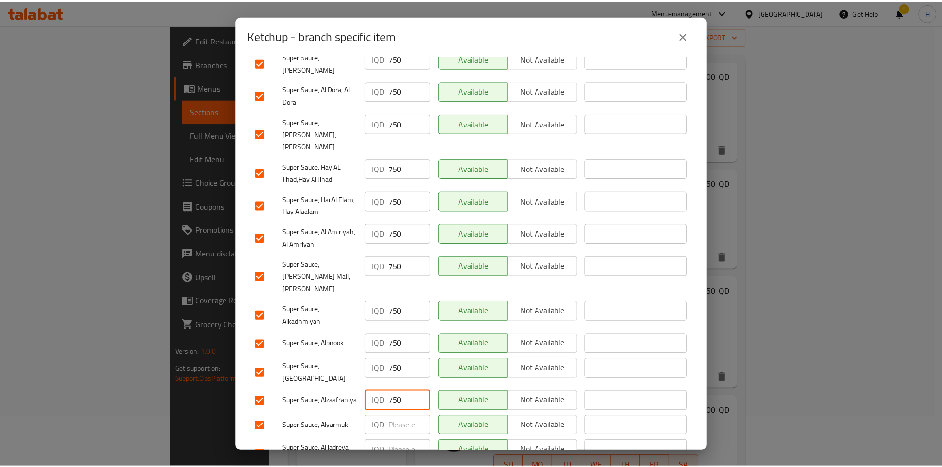
scroll to position [283, 0]
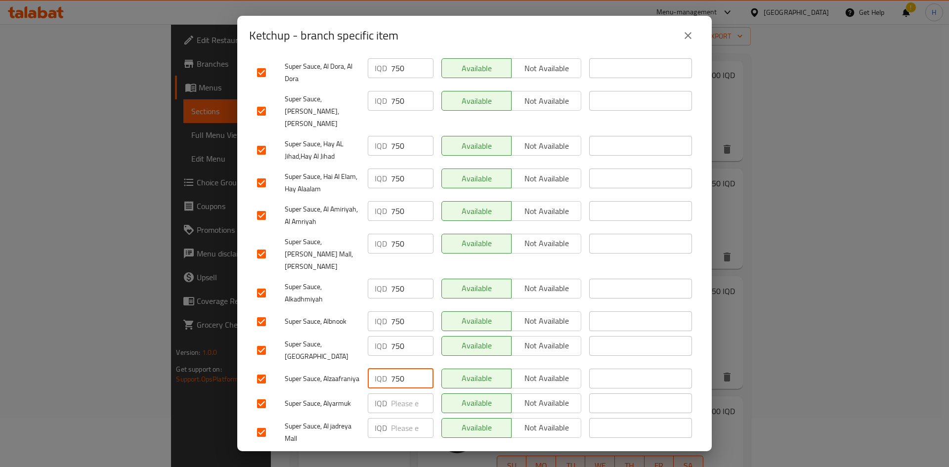
type input "750"
click at [397, 394] on input "number" at bounding box center [412, 404] width 43 height 20
paste input "750"
type input "750"
click at [398, 418] on input "number" at bounding box center [412, 428] width 43 height 20
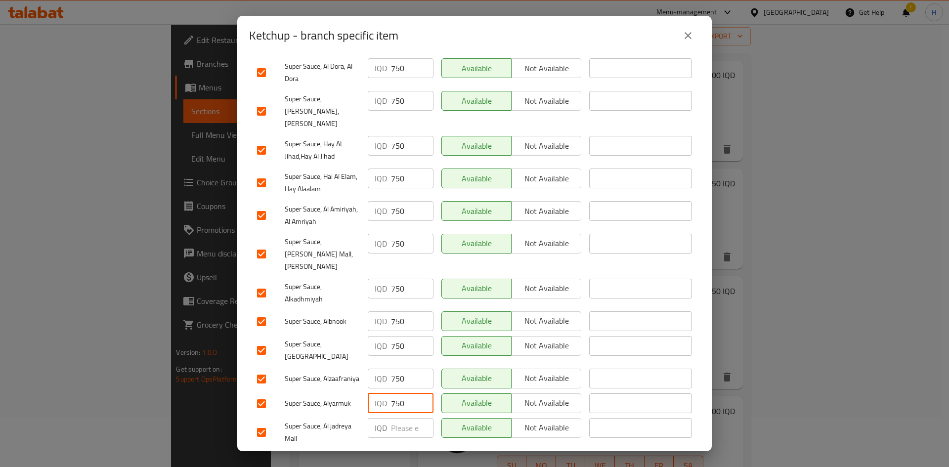
paste input "750"
type input "750"
click at [409, 456] on span "Save" at bounding box center [474, 462] width 435 height 12
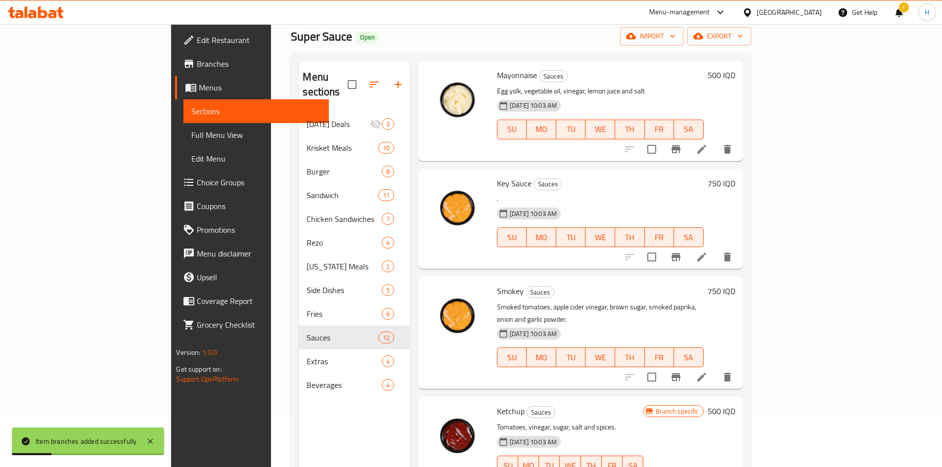
click at [735, 405] on h6 "500 IQD" at bounding box center [722, 412] width 28 height 14
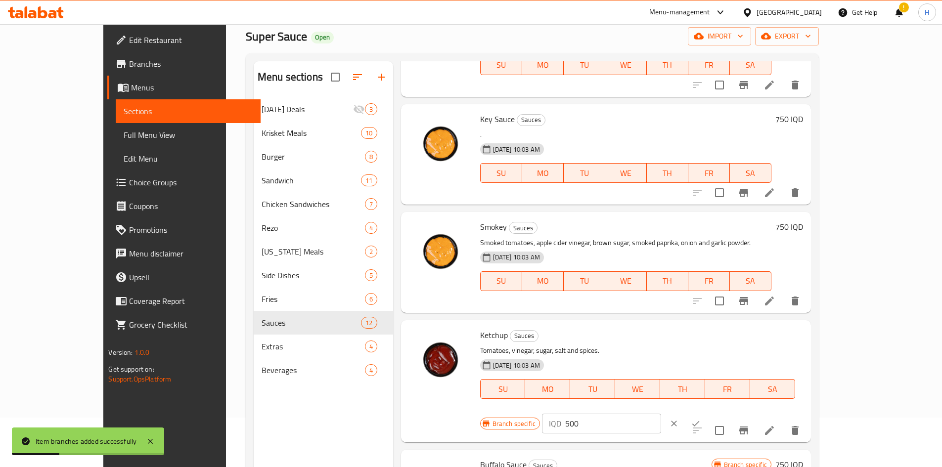
click at [661, 414] on input "500" at bounding box center [613, 424] width 96 height 20
type input "750"
click at [707, 413] on button "ok" at bounding box center [696, 424] width 22 height 22
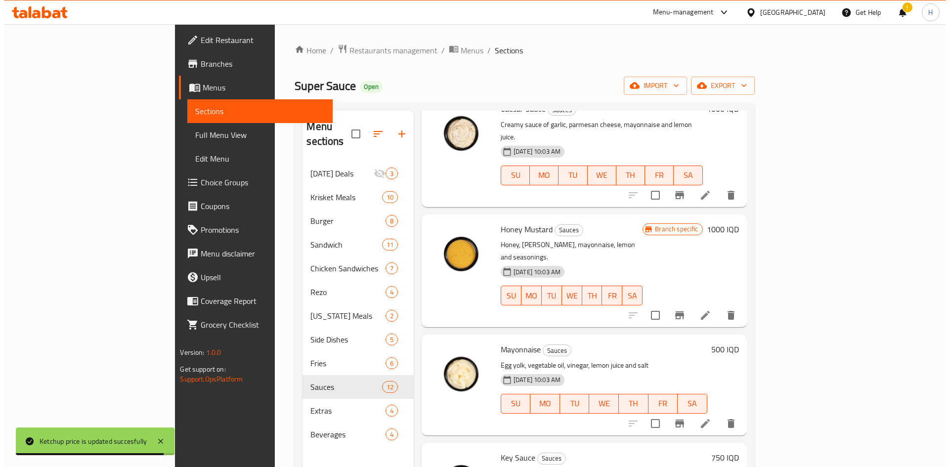
scroll to position [606, 0]
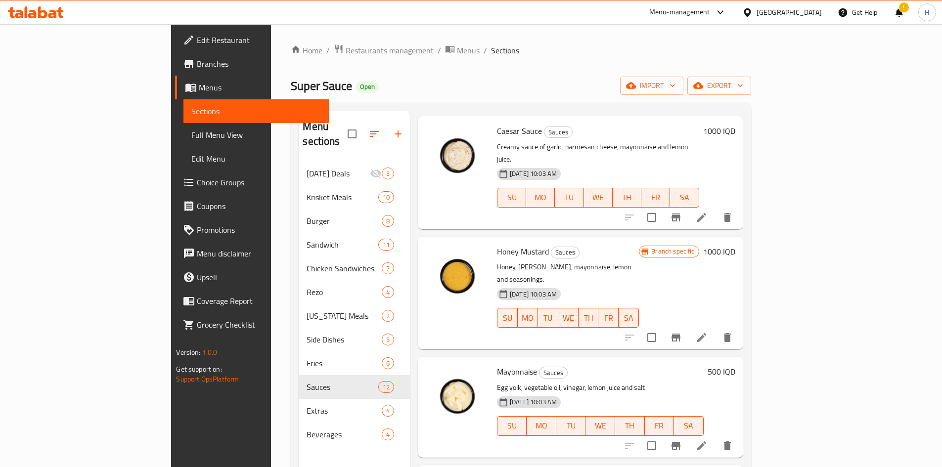
click at [682, 440] on icon "Branch-specific-item" at bounding box center [676, 446] width 12 height 12
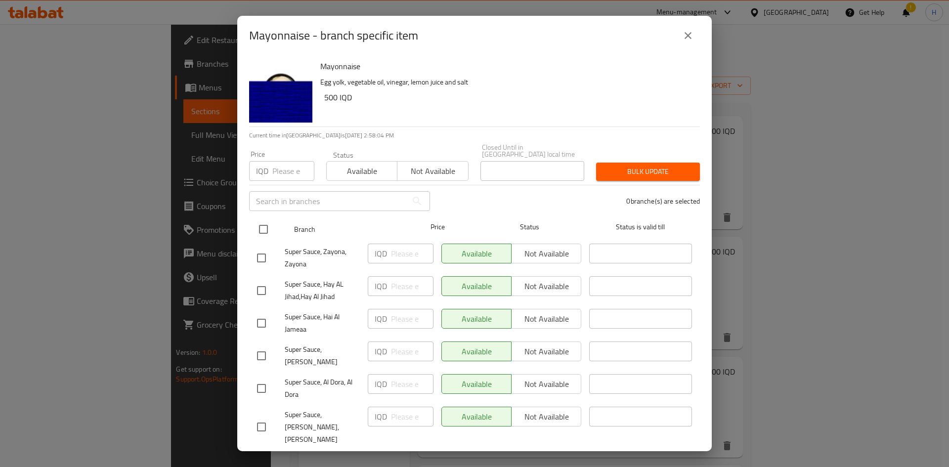
click at [260, 221] on input "checkbox" at bounding box center [263, 229] width 21 height 21
checkbox input "true"
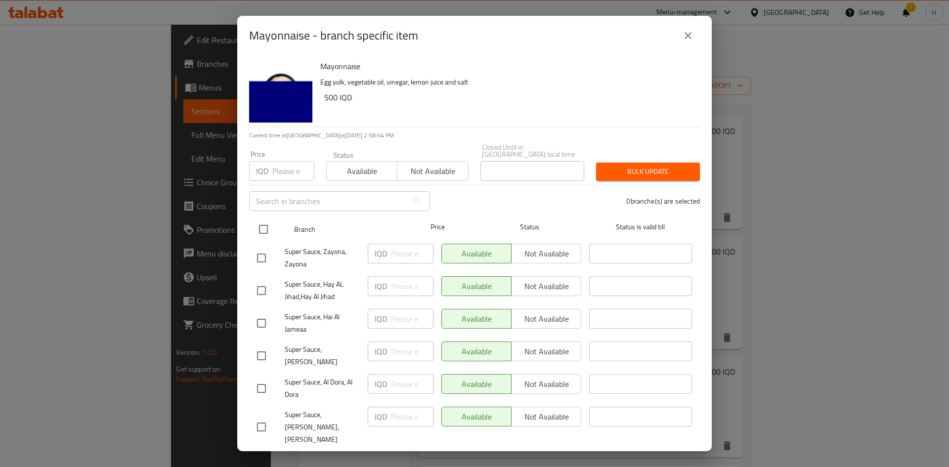
checkbox input "true"
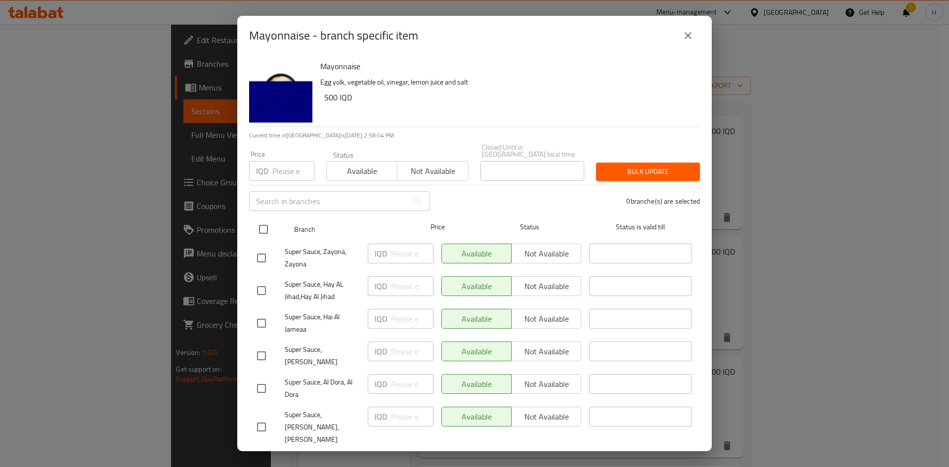
checkbox input "true"
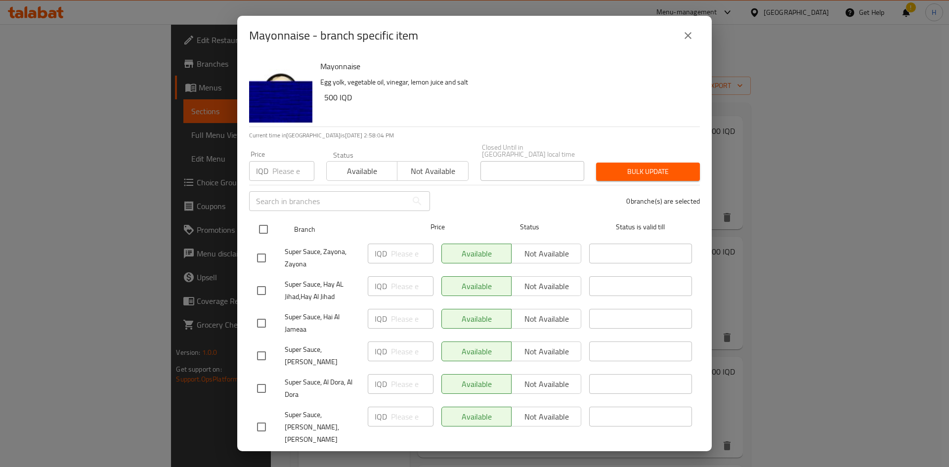
checkbox input "true"
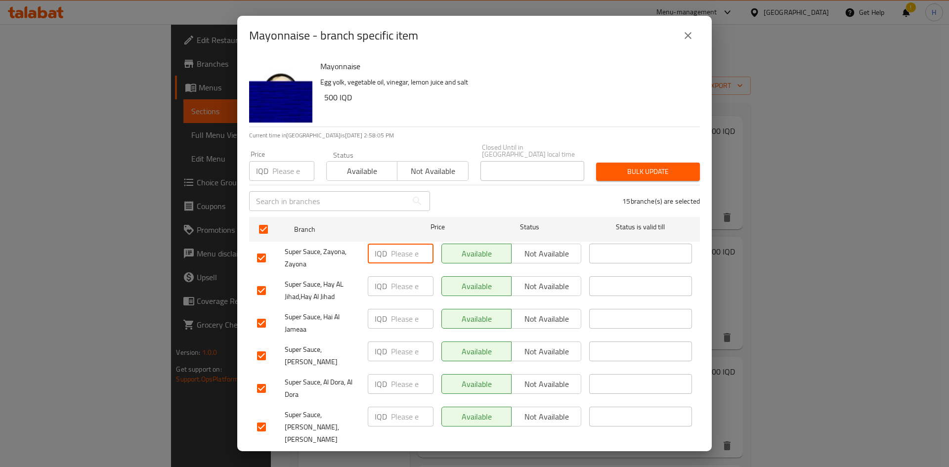
click at [402, 251] on input "number" at bounding box center [412, 254] width 43 height 20
type input "750"
click at [404, 291] on div "IQD ​" at bounding box center [401, 290] width 74 height 37
click at [403, 281] on input "number" at bounding box center [412, 286] width 43 height 20
paste input "750"
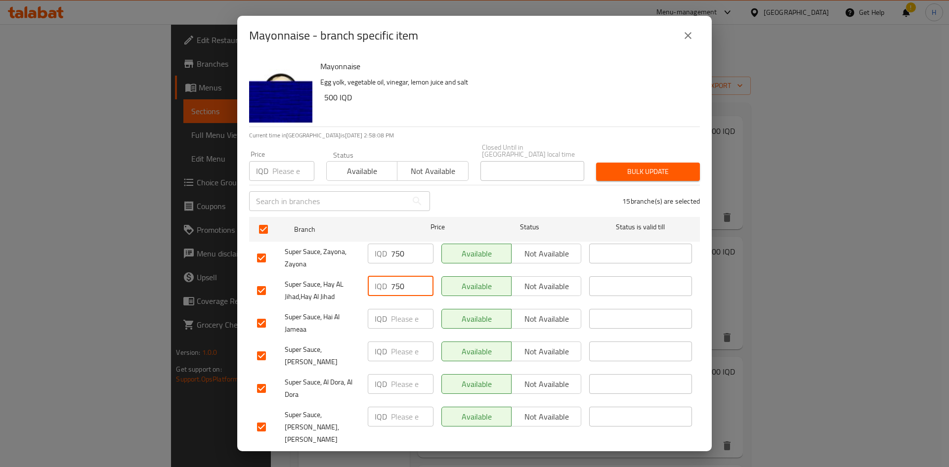
type input "750"
paste input "750"
click at [404, 320] on input "number" at bounding box center [412, 319] width 43 height 20
type input "750"
click at [407, 344] on input "number" at bounding box center [412, 352] width 43 height 20
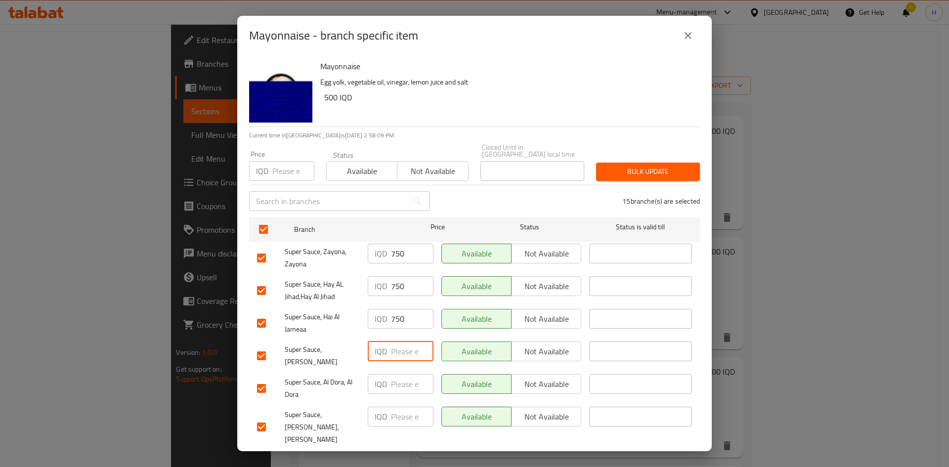
paste input "750"
click at [404, 344] on input "number" at bounding box center [412, 352] width 43 height 20
type input "750"
click at [404, 374] on input "number" at bounding box center [412, 384] width 43 height 20
paste input "750"
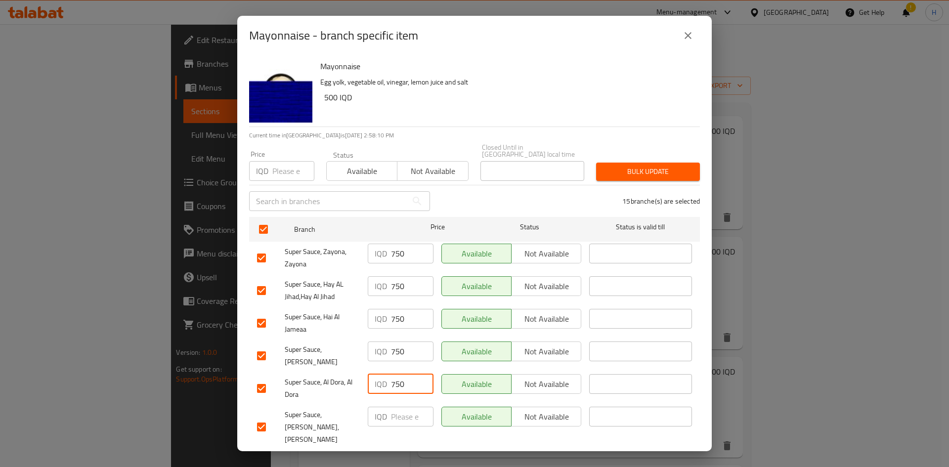
type input "750"
click at [398, 409] on input "number" at bounding box center [412, 417] width 43 height 20
paste input "750"
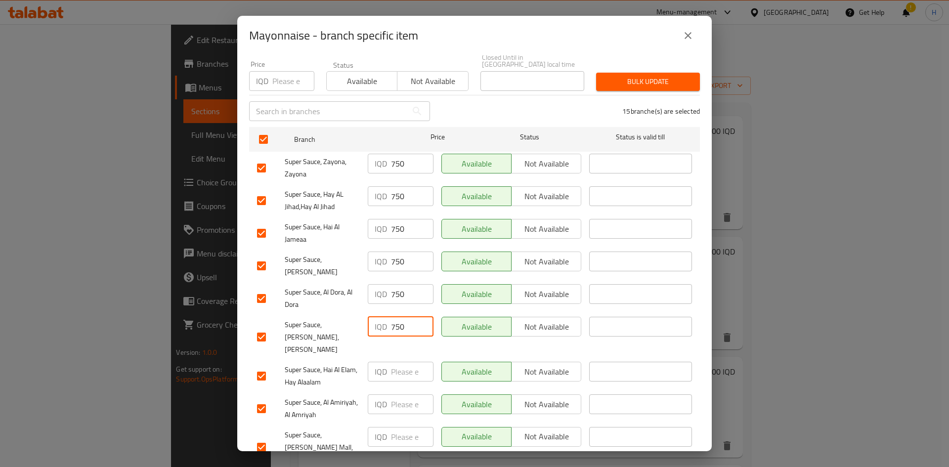
scroll to position [198, 0]
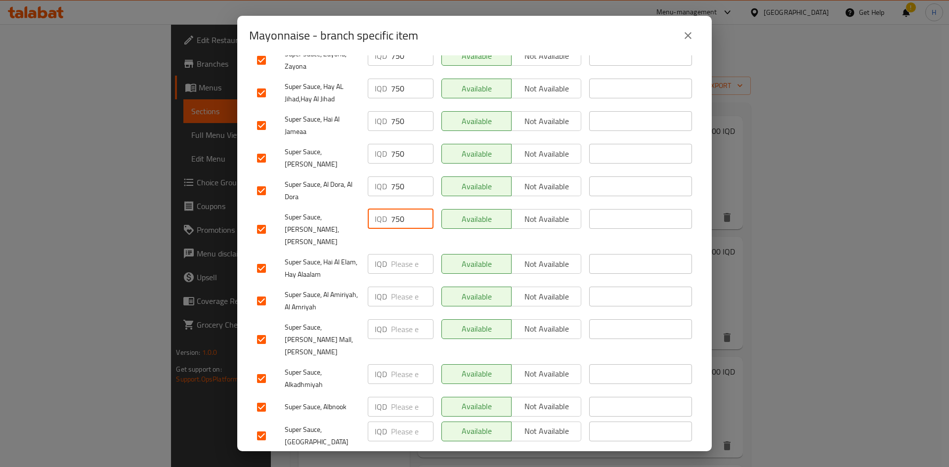
type input "750"
click at [395, 254] on input "number" at bounding box center [412, 264] width 43 height 20
paste input "750"
type input "750"
click at [406, 287] on input "number" at bounding box center [412, 297] width 43 height 20
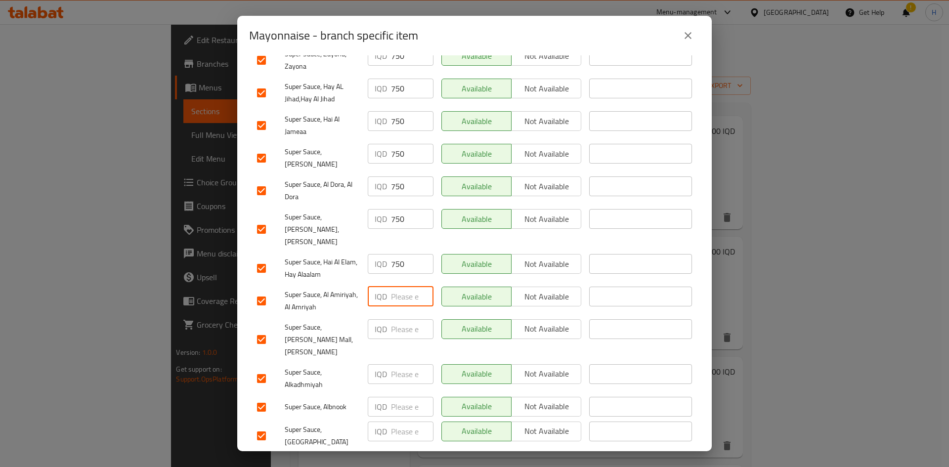
paste input "750"
type input "750"
paste input "750"
click at [399, 319] on input "750" at bounding box center [412, 329] width 43 height 20
type input "750"
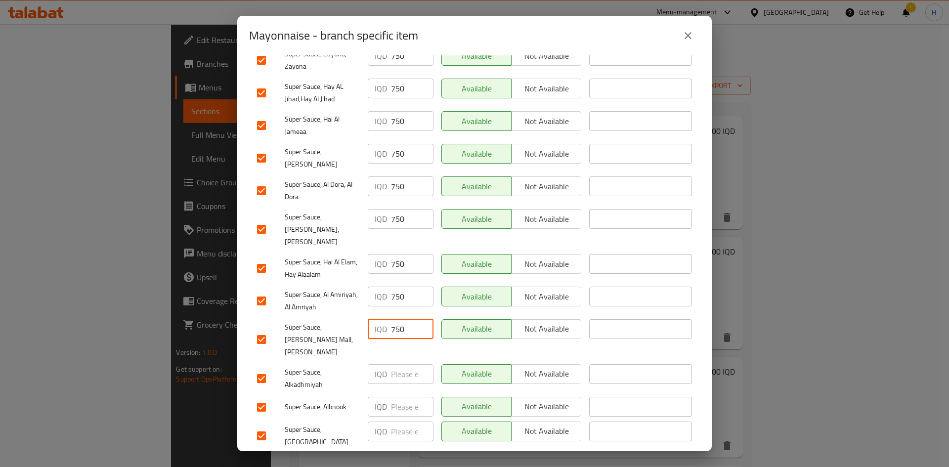
paste input "750"
click at [395, 364] on input "number" at bounding box center [412, 374] width 43 height 20
type input "750"
paste input "750"
click at [397, 397] on input "750" at bounding box center [412, 407] width 43 height 20
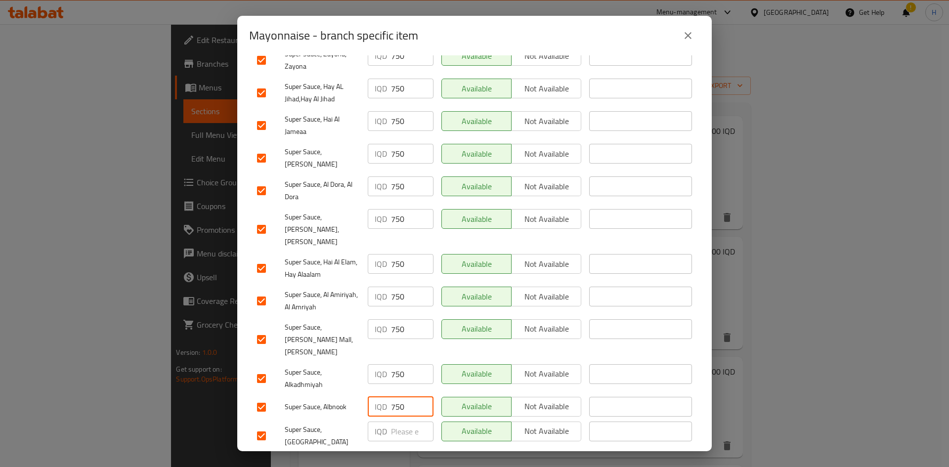
type input "750"
paste input "750"
click at [399, 422] on input "750" at bounding box center [412, 432] width 43 height 20
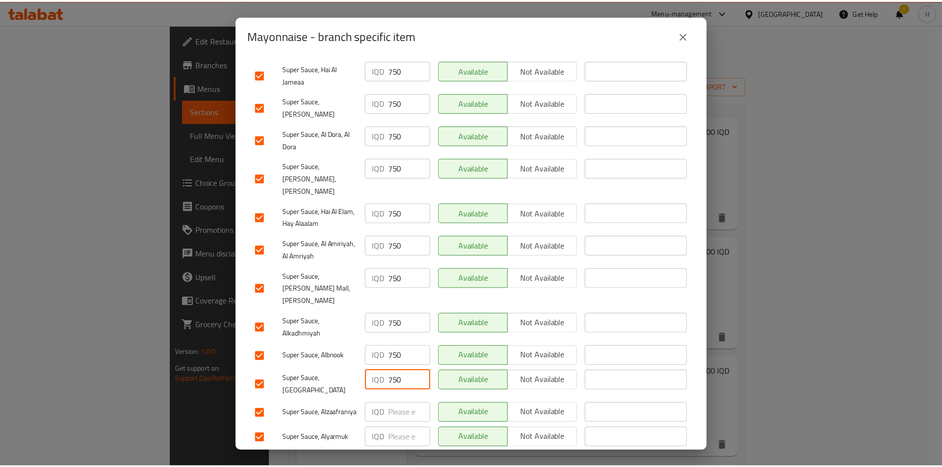
scroll to position [283, 0]
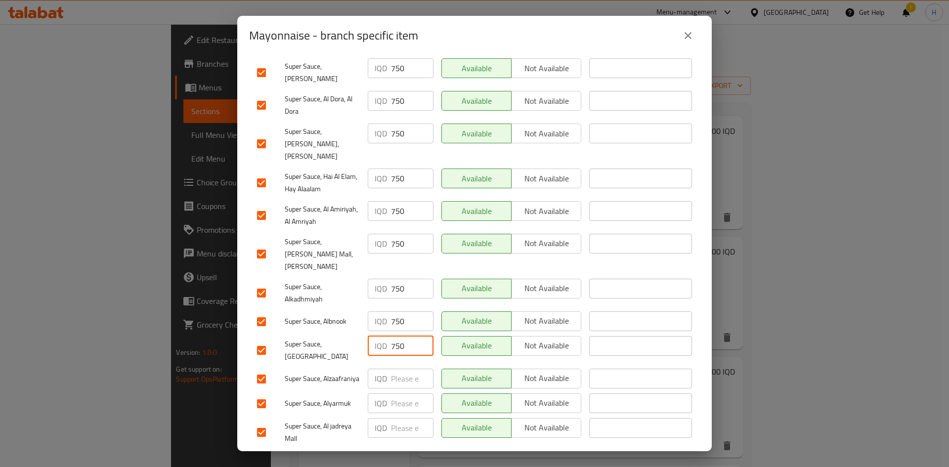
type input "750"
paste input "750"
click at [400, 369] on input "750" at bounding box center [412, 379] width 43 height 20
type input "750"
paste input "750"
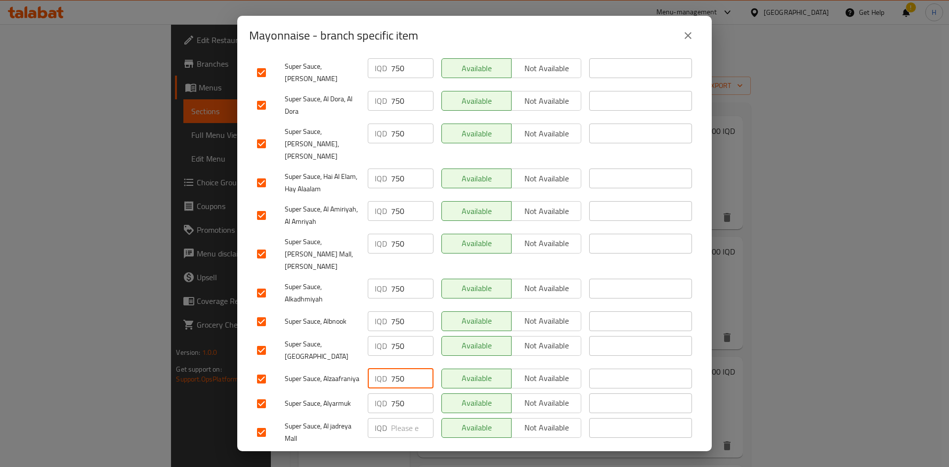
click at [397, 394] on input "750" at bounding box center [412, 404] width 43 height 20
paste input "750"
type input "750750"
click at [395, 418] on input "number" at bounding box center [412, 428] width 43 height 20
paste input "750"
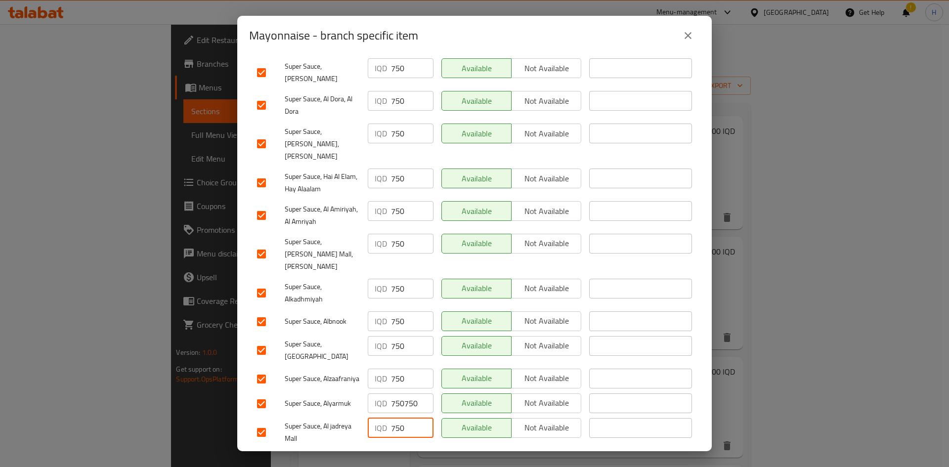
type input "750"
click at [407, 456] on span "Save" at bounding box center [474, 462] width 435 height 12
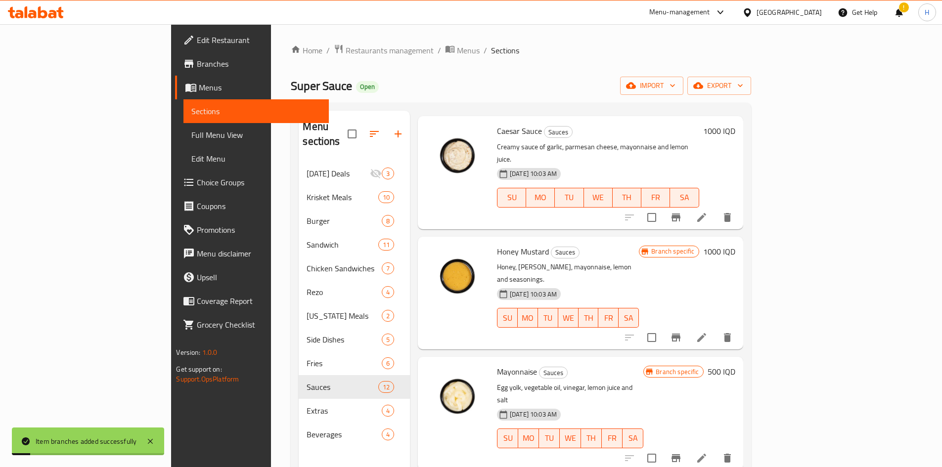
click at [735, 365] on div "Branch specific 500 IQD" at bounding box center [688, 372] width 91 height 14
click at [735, 365] on h6 "500 IQD" at bounding box center [722, 372] width 28 height 14
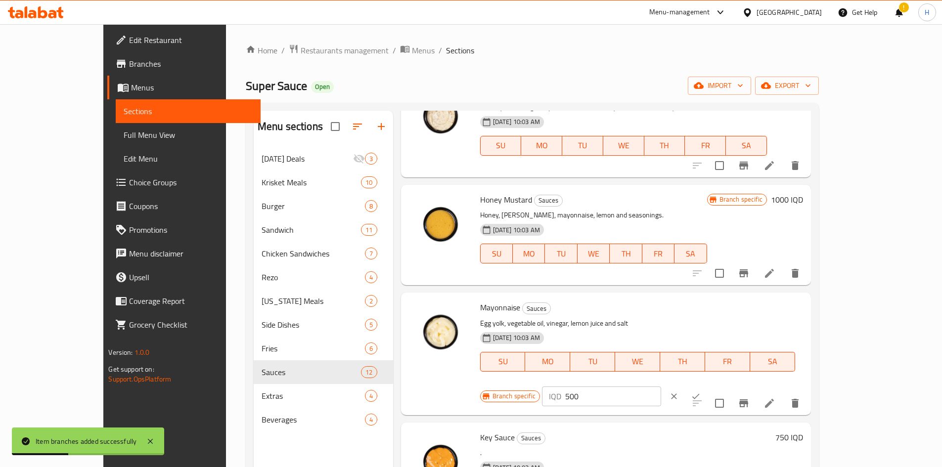
click at [661, 387] on input "500" at bounding box center [613, 397] width 96 height 20
paste
type input "750"
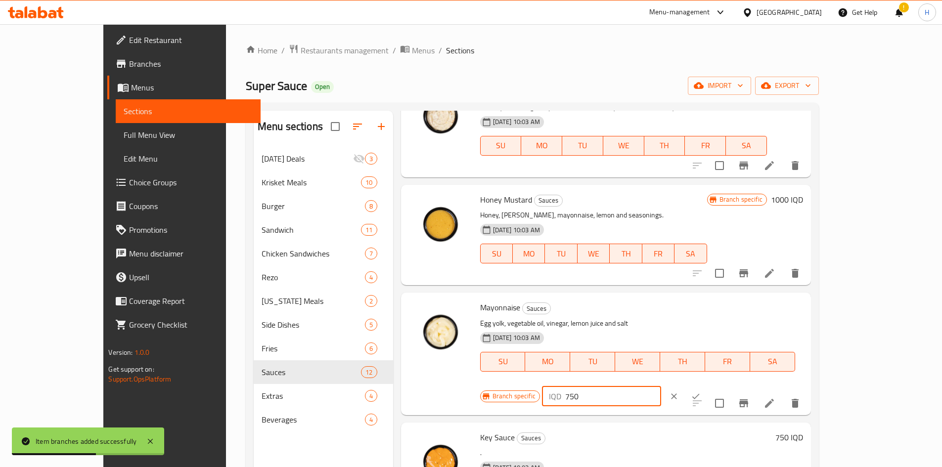
click at [701, 392] on icon "ok" at bounding box center [696, 397] width 10 height 10
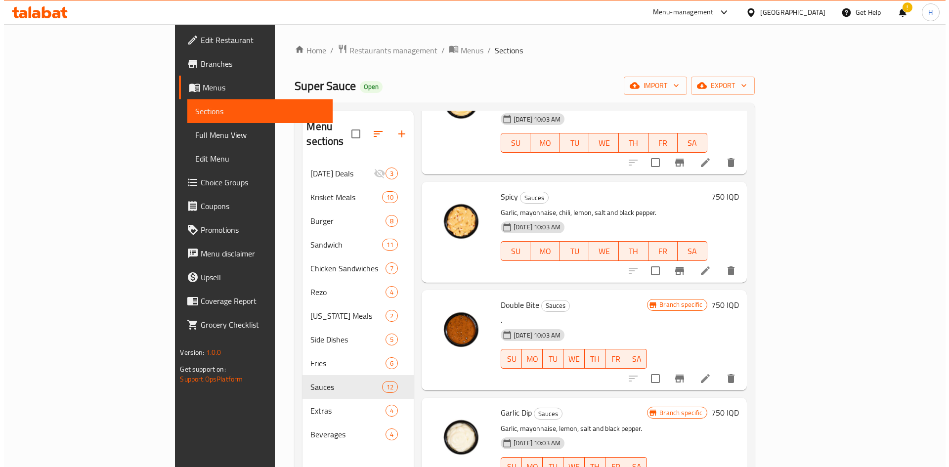
scroll to position [0, 0]
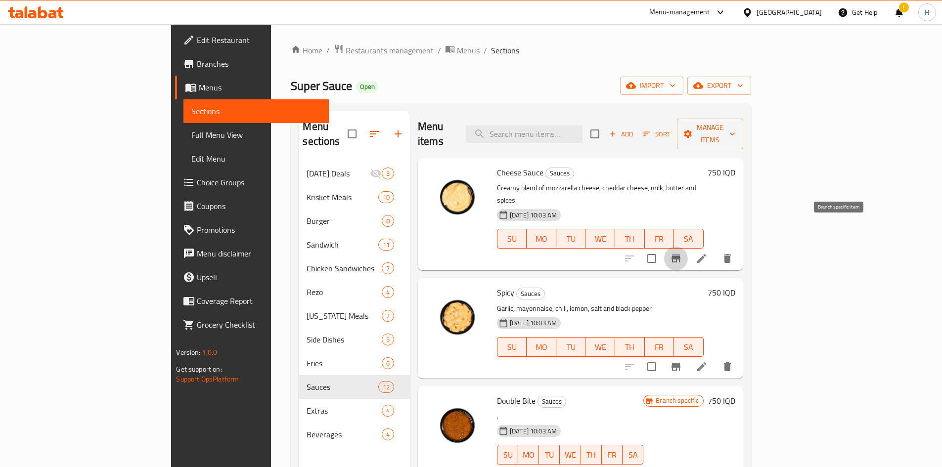
click at [682, 253] on icon "Branch-specific-item" at bounding box center [676, 259] width 12 height 12
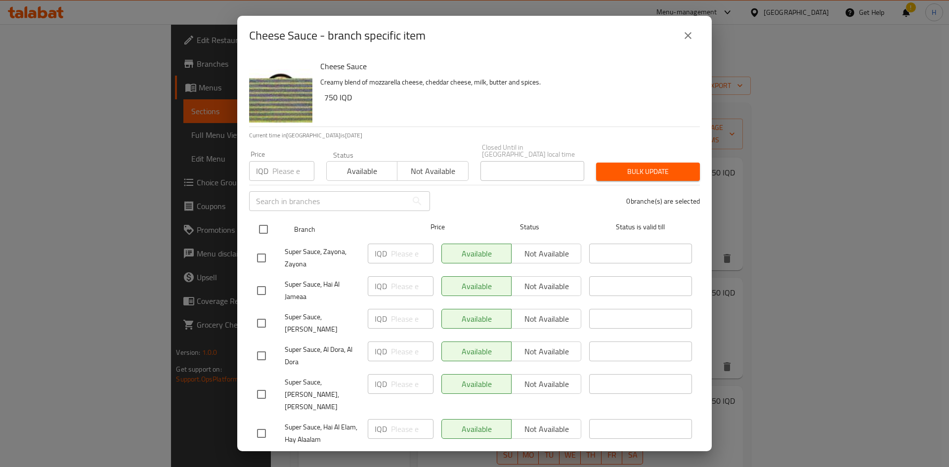
click at [264, 227] on input "checkbox" at bounding box center [263, 229] width 21 height 21
checkbox input "true"
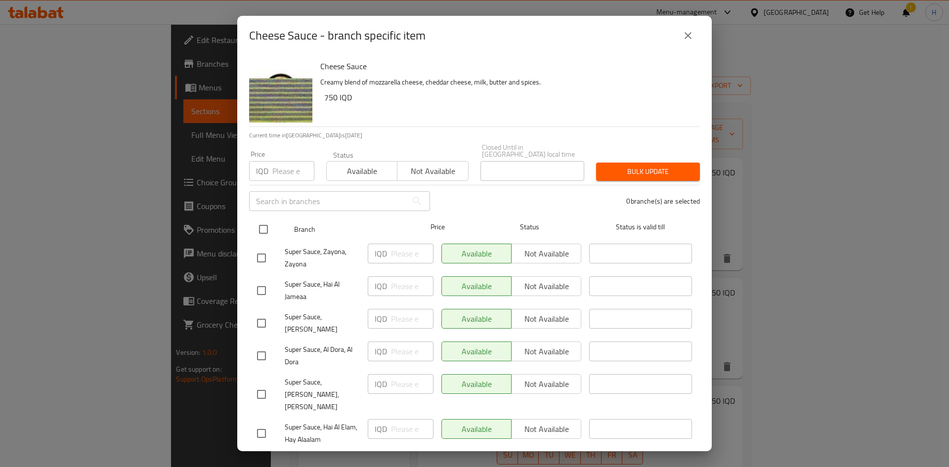
checkbox input "true"
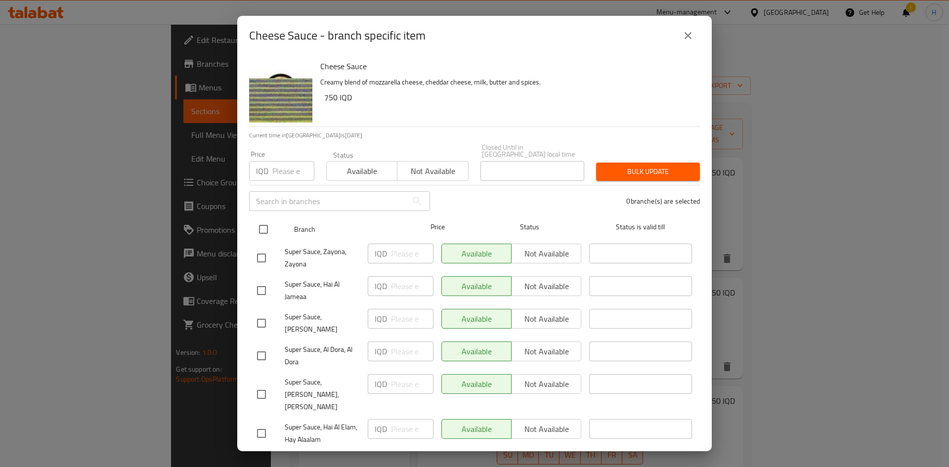
checkbox input "true"
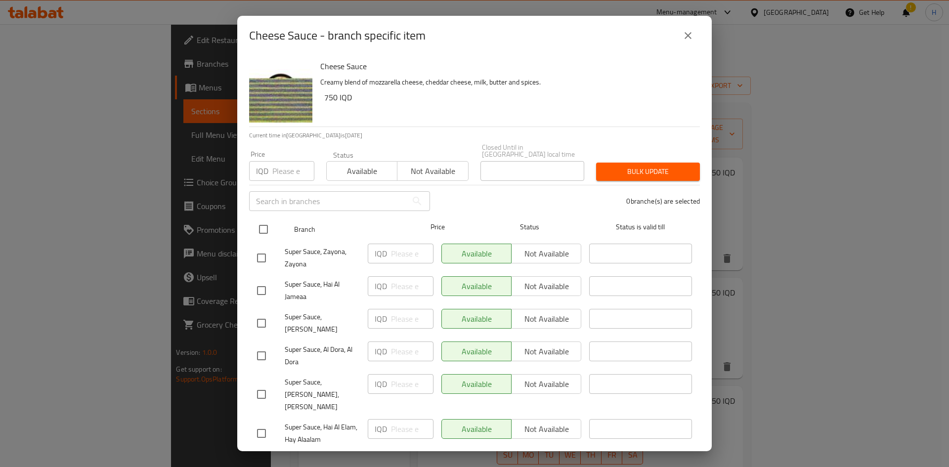
checkbox input "true"
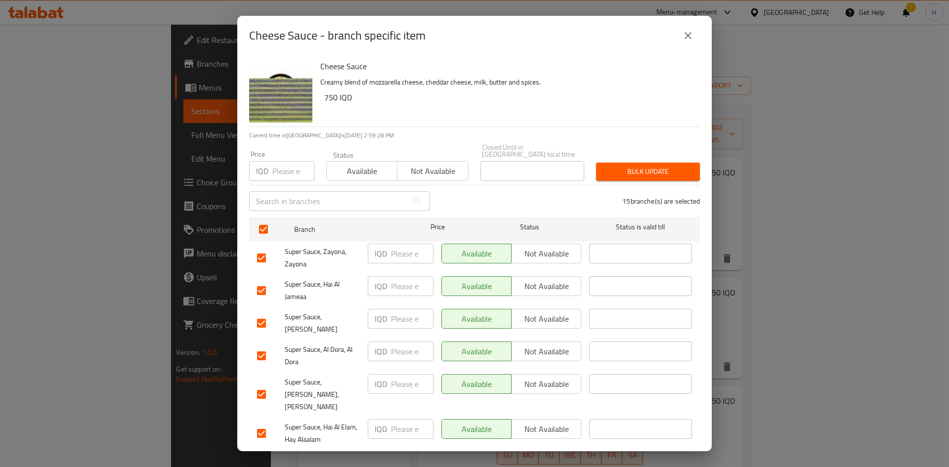
drag, startPoint x: 388, startPoint y: 248, endPoint x: 396, endPoint y: 247, distance: 7.5
click at [389, 248] on div "IQD ​" at bounding box center [401, 254] width 66 height 20
click at [397, 247] on input "1000" at bounding box center [412, 254] width 43 height 20
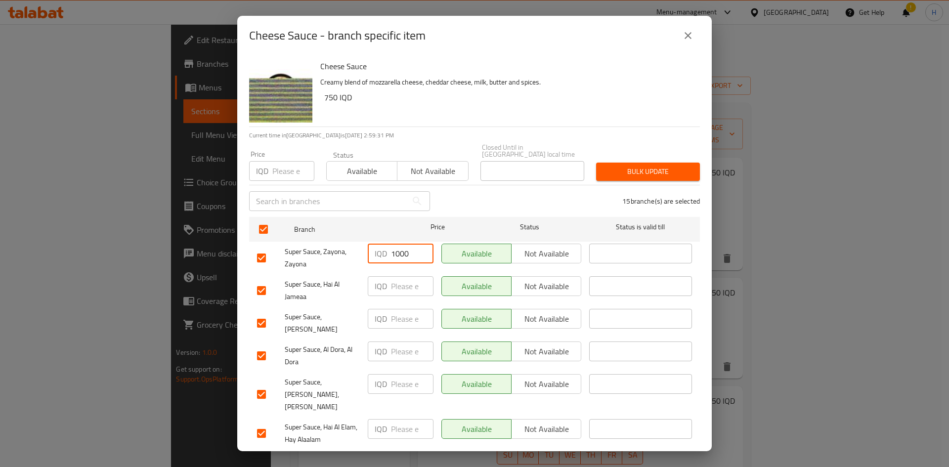
type input "1000"
click at [398, 286] on input "number" at bounding box center [412, 286] width 43 height 20
paste input "1000"
type input "1000"
click at [399, 310] on input "number" at bounding box center [412, 319] width 43 height 20
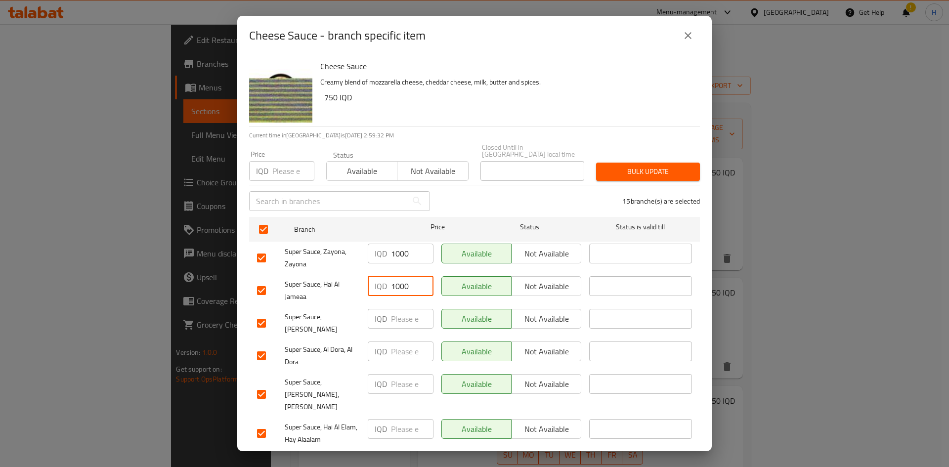
paste input "1000"
type input "1000"
paste input "1000"
click at [402, 349] on input "number" at bounding box center [412, 352] width 43 height 20
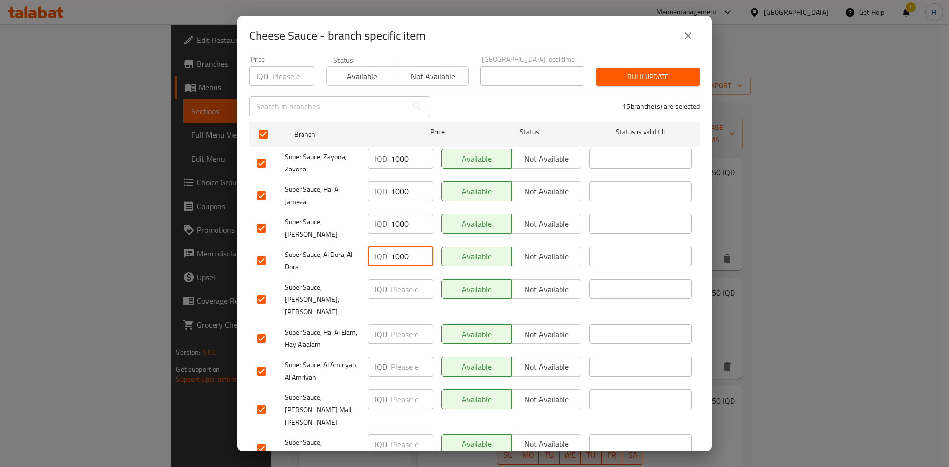
scroll to position [247, 0]
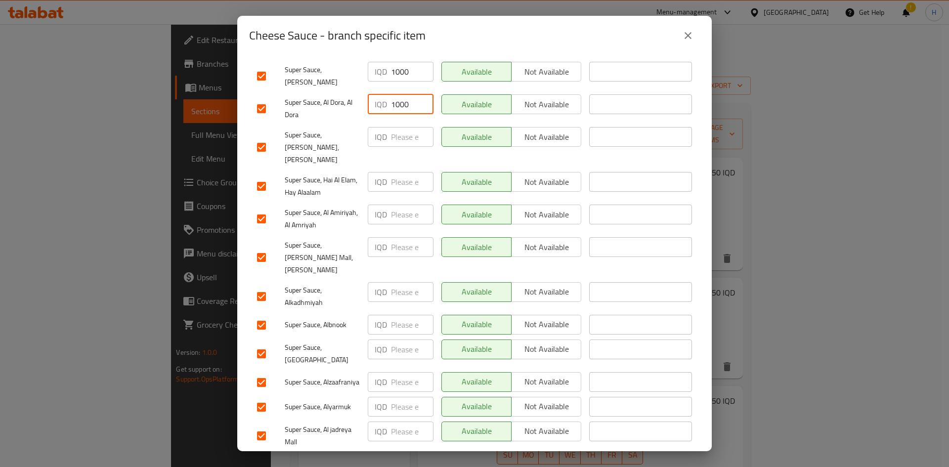
type input "1000"
click at [400, 132] on input "number" at bounding box center [412, 137] width 43 height 20
paste input "1000"
type input "1000"
click at [407, 172] on input "number" at bounding box center [412, 182] width 43 height 20
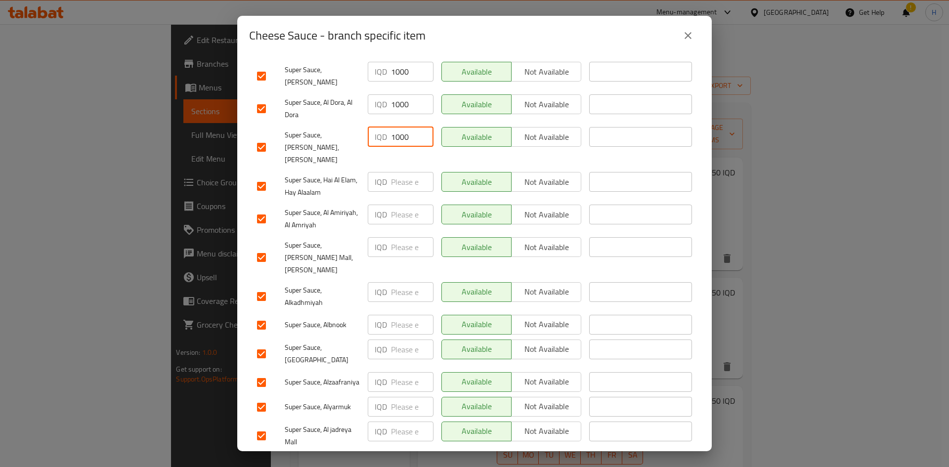
paste input "1000"
type input "1000"
click at [407, 205] on input "number" at bounding box center [412, 215] width 43 height 20
paste input "1000"
type input "1000"
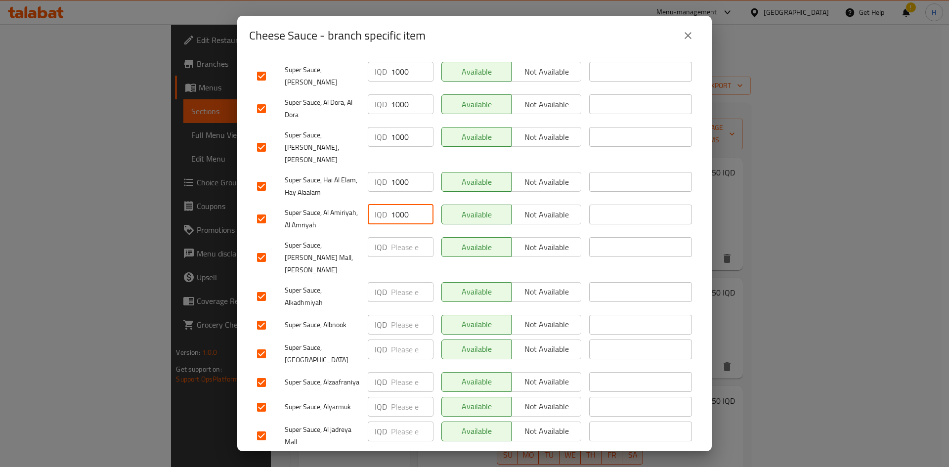
paste input "1000"
click at [407, 237] on input "number" at bounding box center [412, 247] width 43 height 20
type input "1000"
click at [407, 282] on input "number" at bounding box center [412, 292] width 43 height 20
paste input "1000"
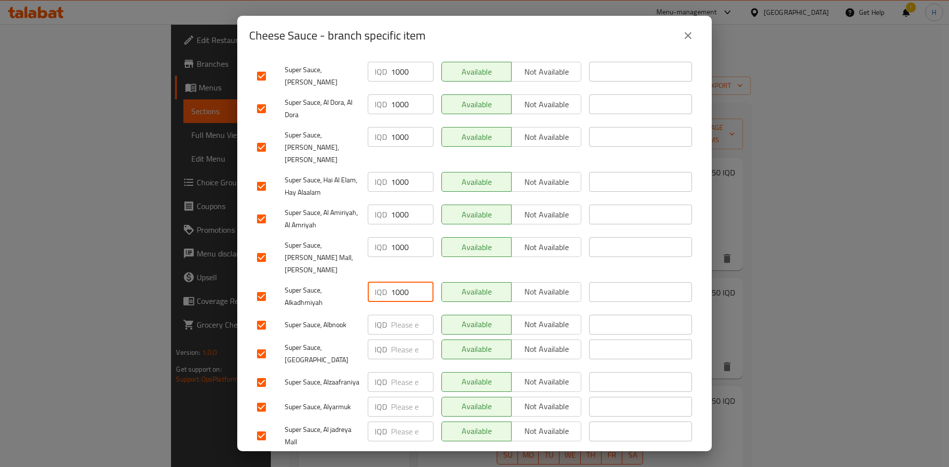
type input "1000"
click at [406, 315] on input "number" at bounding box center [412, 325] width 43 height 20
paste input "1000"
type input "1000"
click at [404, 340] on input "number" at bounding box center [412, 350] width 43 height 20
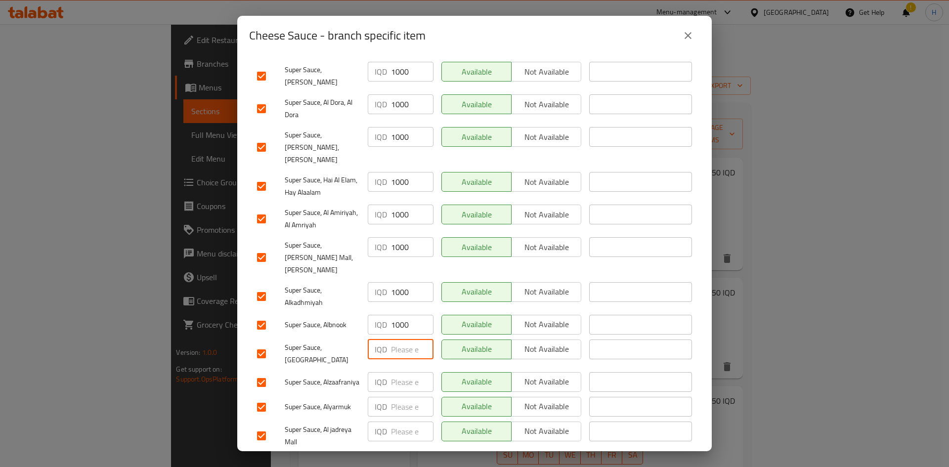
paste input "1000"
type input "1000"
click at [407, 372] on input "number" at bounding box center [412, 382] width 43 height 20
paste input "1000"
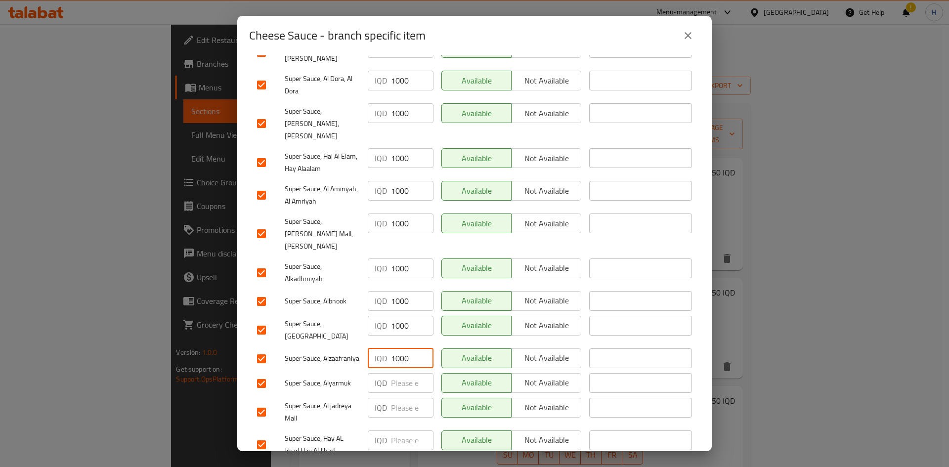
scroll to position [283, 0]
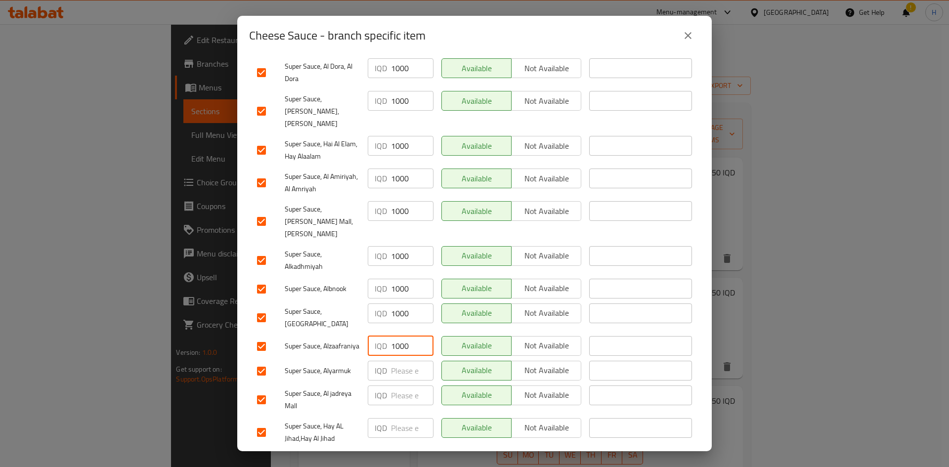
type input "1000"
click at [398, 361] on input "number" at bounding box center [412, 371] width 43 height 20
paste input "1000"
type input "1000"
click at [404, 383] on div "IQD ​" at bounding box center [401, 400] width 74 height 37
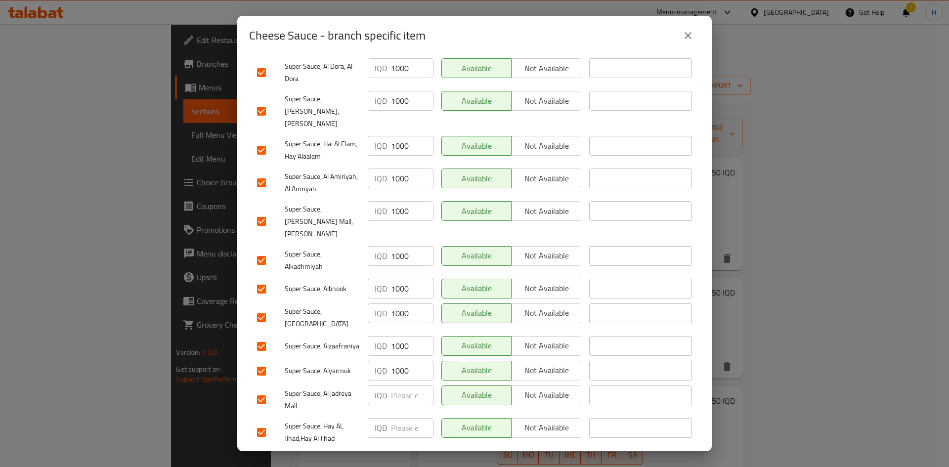
click at [410, 386] on input "number" at bounding box center [412, 396] width 43 height 20
paste input "1000"
type input "1000"
click at [403, 420] on div "IQD ​" at bounding box center [401, 432] width 74 height 37
paste input "1000"
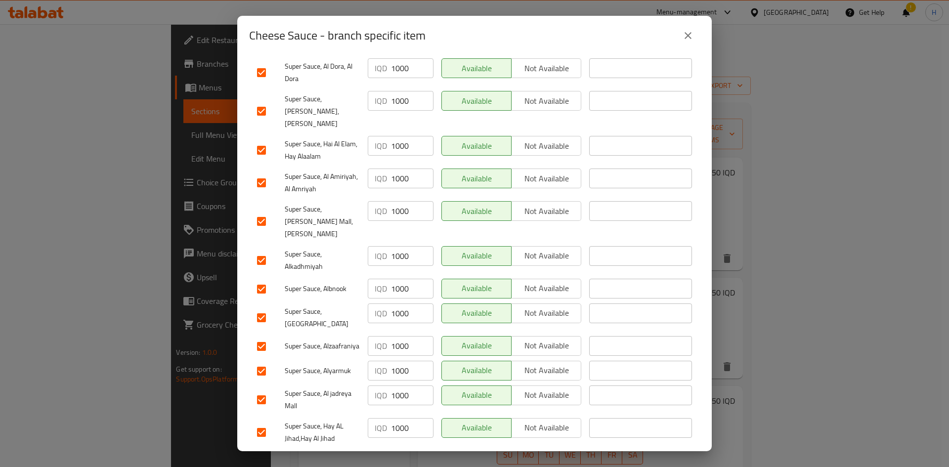
click at [409, 418] on input "1000" at bounding box center [412, 428] width 43 height 20
type input "1000"
click at [413, 456] on span "Save" at bounding box center [474, 462] width 435 height 12
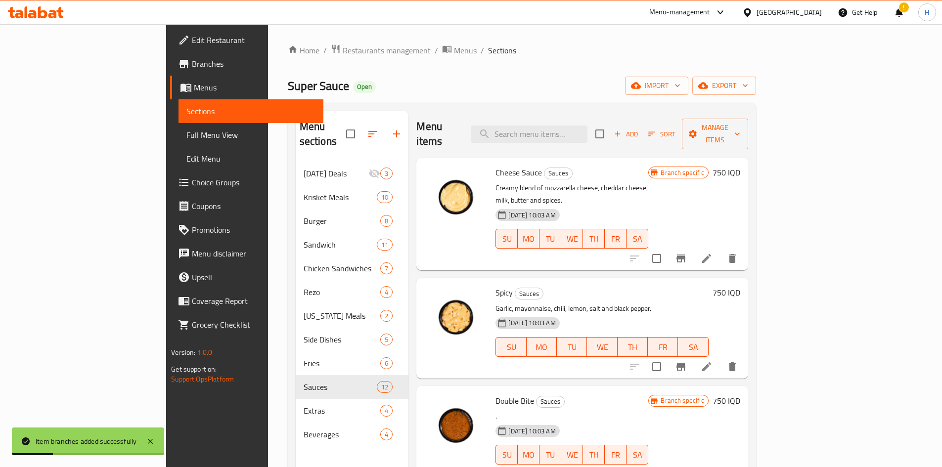
click at [740, 166] on h6 "750 IQD" at bounding box center [727, 173] width 28 height 14
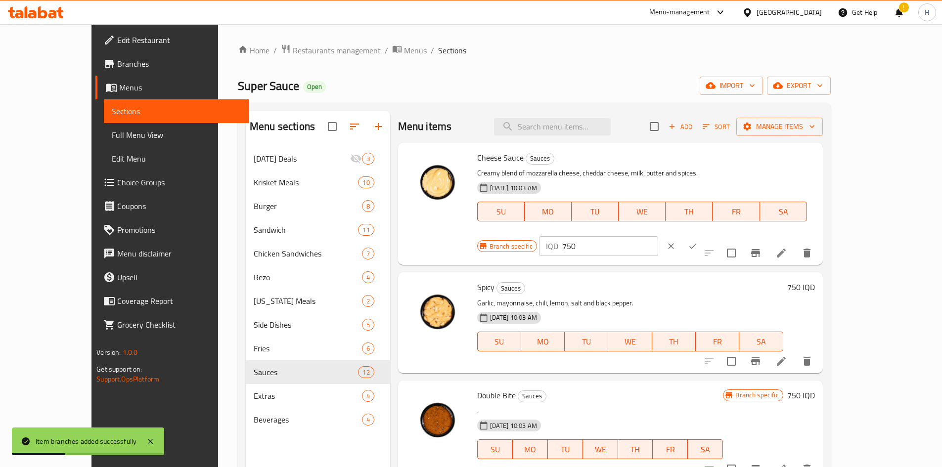
click at [658, 236] on input "750" at bounding box center [610, 246] width 96 height 20
paste input "100"
type input "1000"
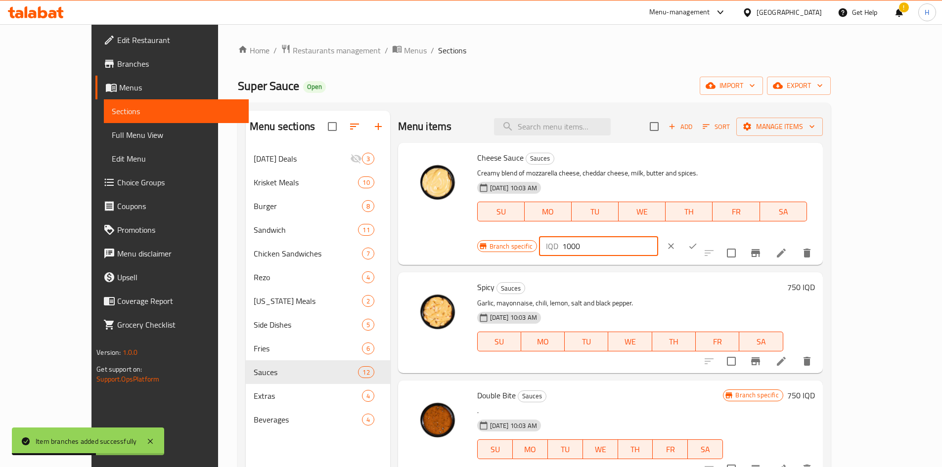
click at [698, 241] on icon "ok" at bounding box center [693, 246] width 10 height 10
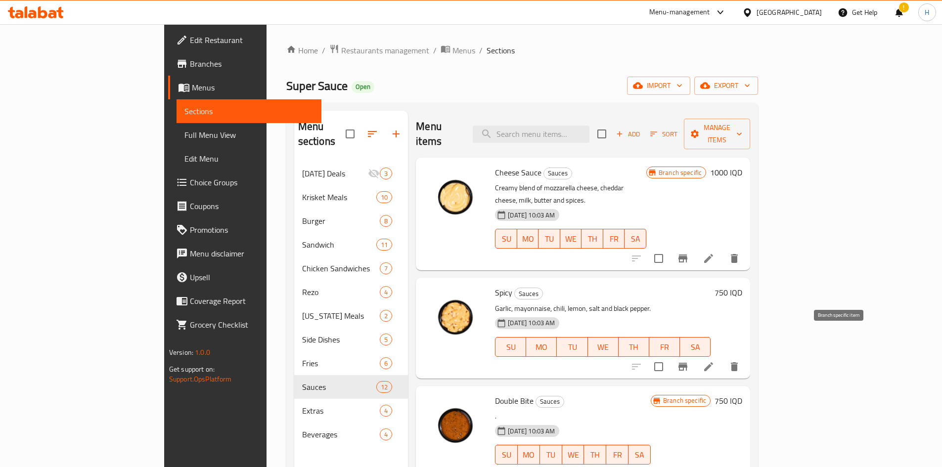
click at [687, 363] on icon "Branch-specific-item" at bounding box center [682, 367] width 9 height 8
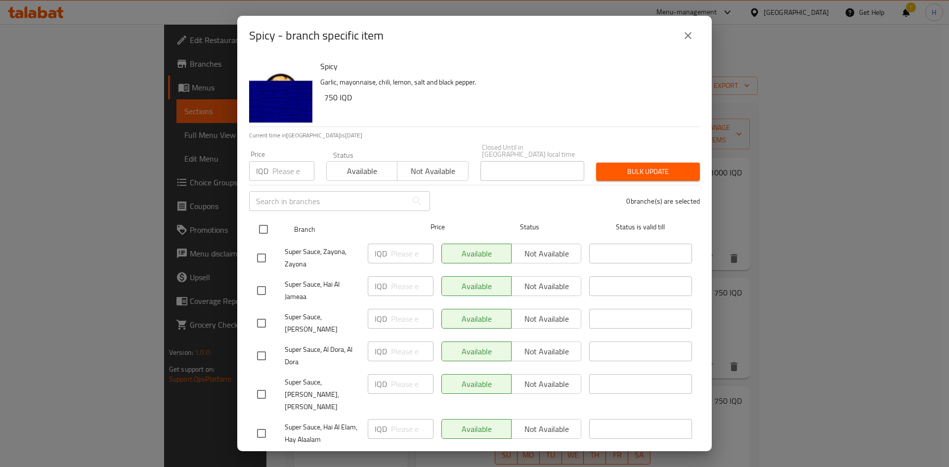
click at [264, 226] on input "checkbox" at bounding box center [263, 229] width 21 height 21
checkbox input "true"
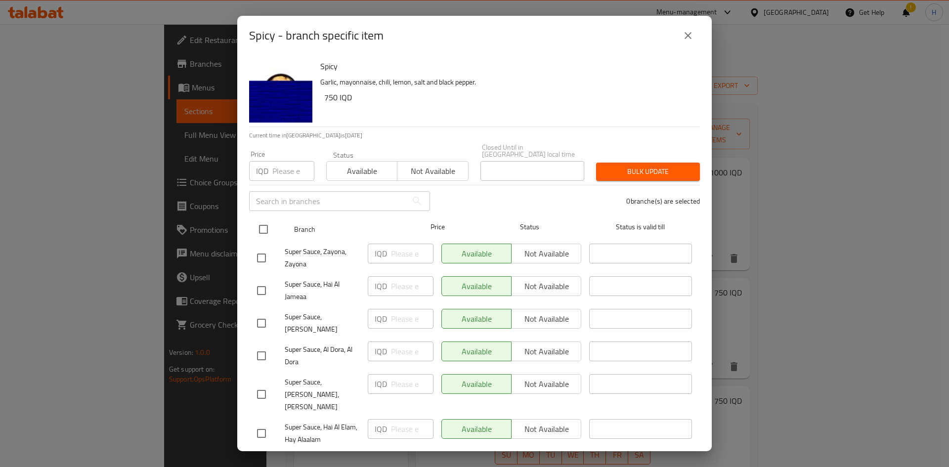
checkbox input "true"
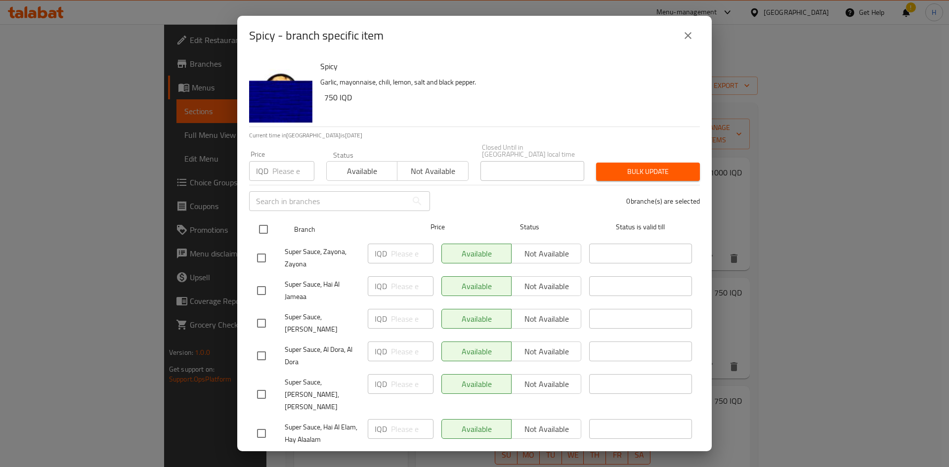
checkbox input "true"
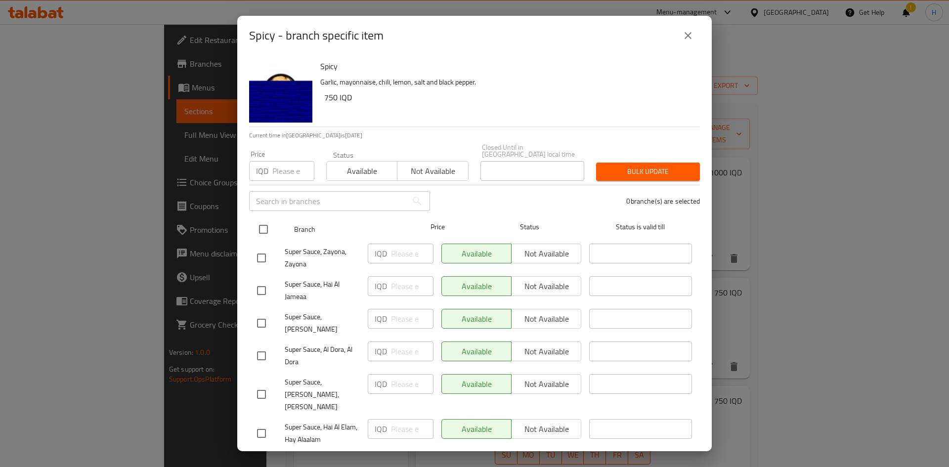
checkbox input "true"
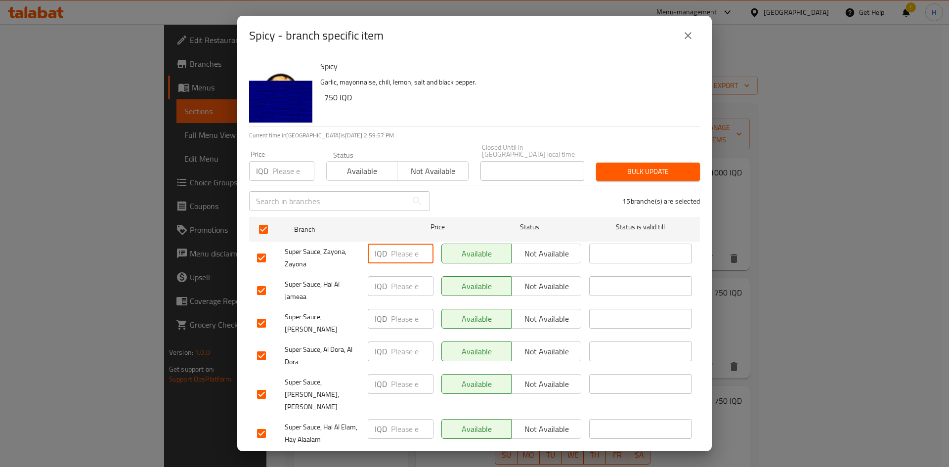
click at [399, 244] on input "number" at bounding box center [412, 254] width 43 height 20
paste input "1000"
type input "1000"
click at [402, 276] on input "number" at bounding box center [412, 286] width 43 height 20
paste input "1000"
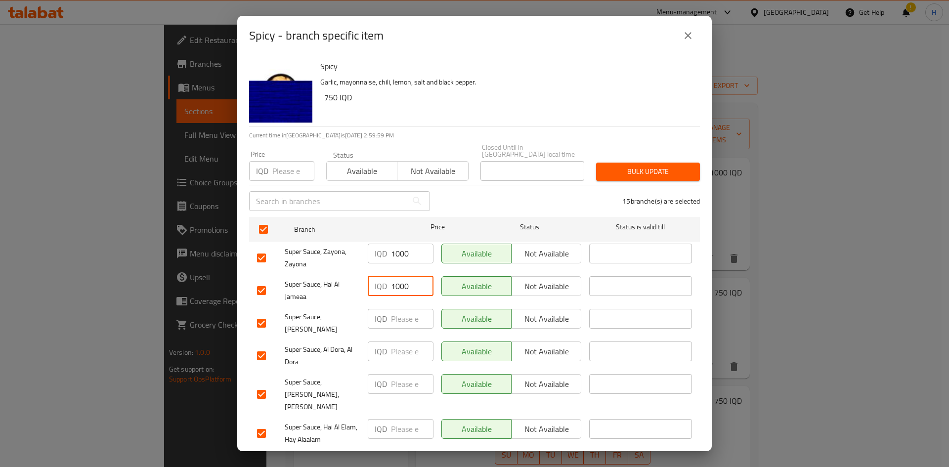
type input "1000"
click at [402, 309] on input "number" at bounding box center [412, 319] width 43 height 20
paste input "1000"
type input "1000"
click at [398, 342] on input "number" at bounding box center [412, 352] width 43 height 20
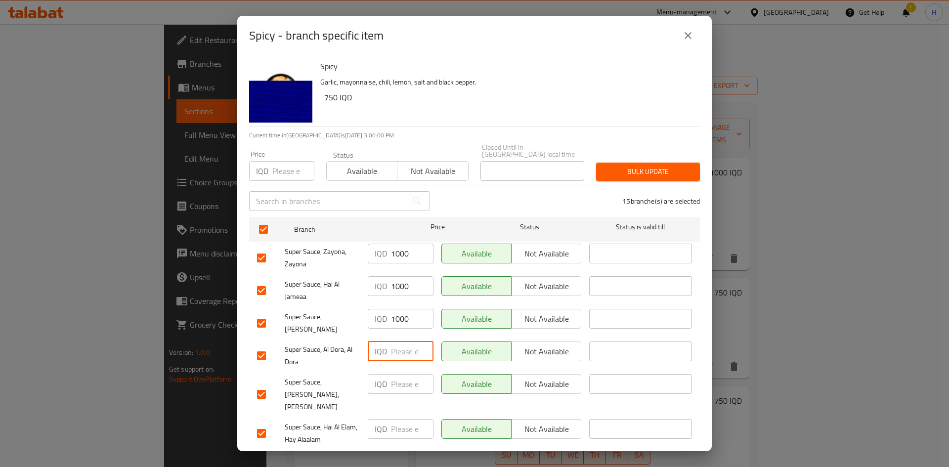
paste input "1000"
type input "1000"
click at [399, 374] on input "number" at bounding box center [412, 384] width 43 height 20
paste input "1000"
type input "1000"
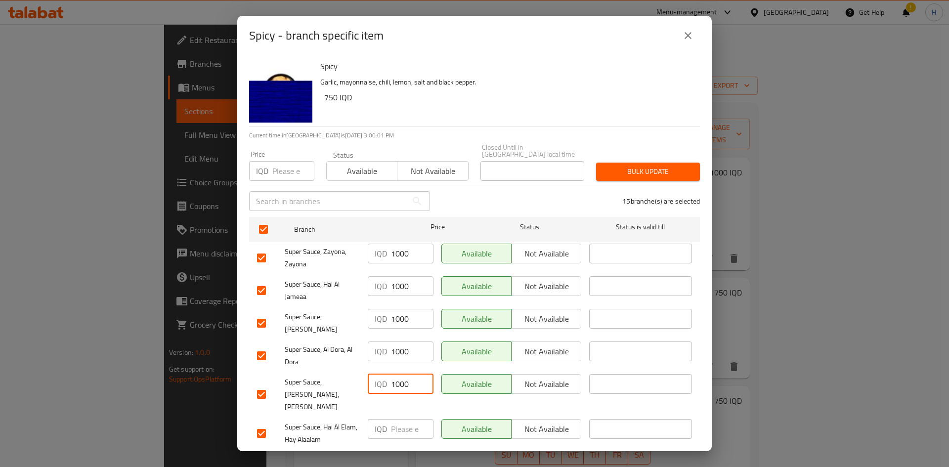
click at [398, 419] on input "number" at bounding box center [412, 429] width 43 height 20
paste input "1000"
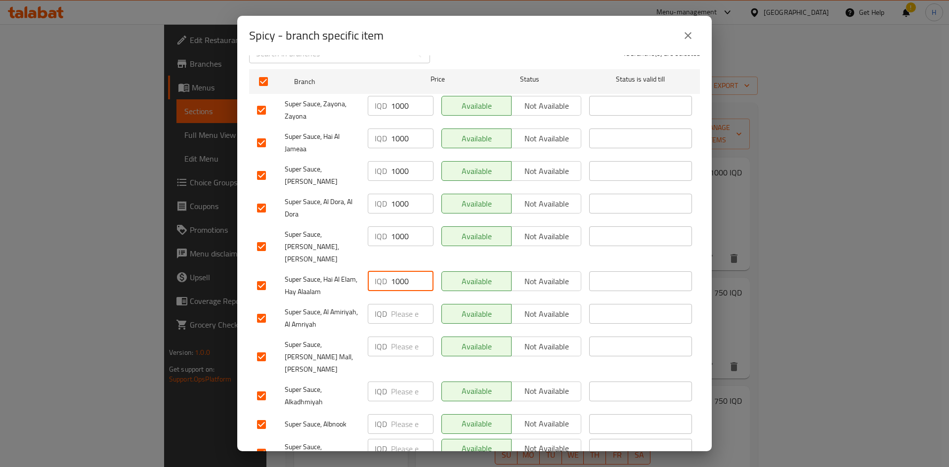
scroll to position [148, 0]
type input "1000"
click at [394, 304] on input "number" at bounding box center [412, 314] width 43 height 20
paste input "1000"
type input "1000"
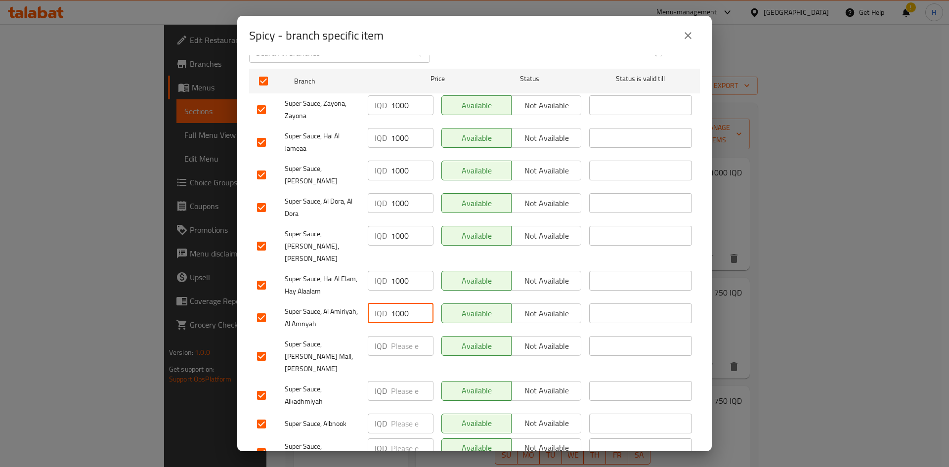
click at [399, 336] on input "number" at bounding box center [412, 346] width 43 height 20
paste input "1000"
type input "1000"
click at [403, 381] on input "number" at bounding box center [412, 391] width 43 height 20
paste input "1000"
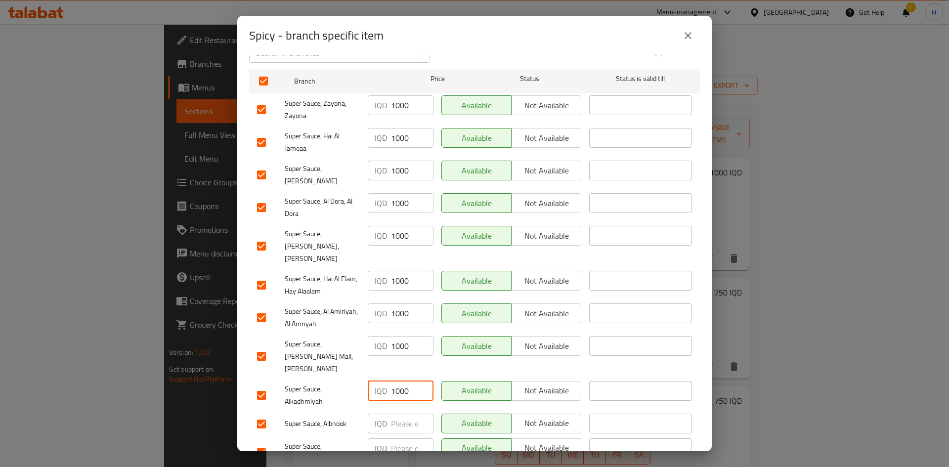
type input "1000"
paste input "1000"
click at [401, 414] on input "1000" at bounding box center [412, 424] width 43 height 20
type input "1000"
paste input "1000"
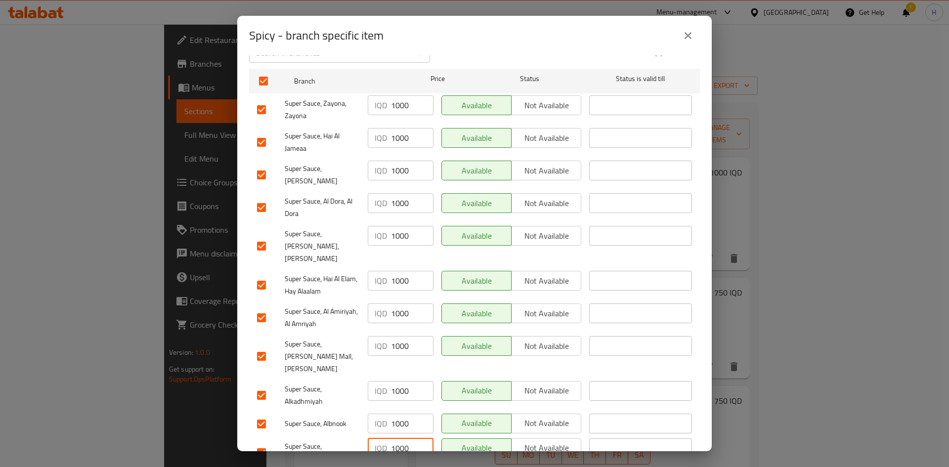
click at [406, 439] on input "1000" at bounding box center [412, 449] width 43 height 20
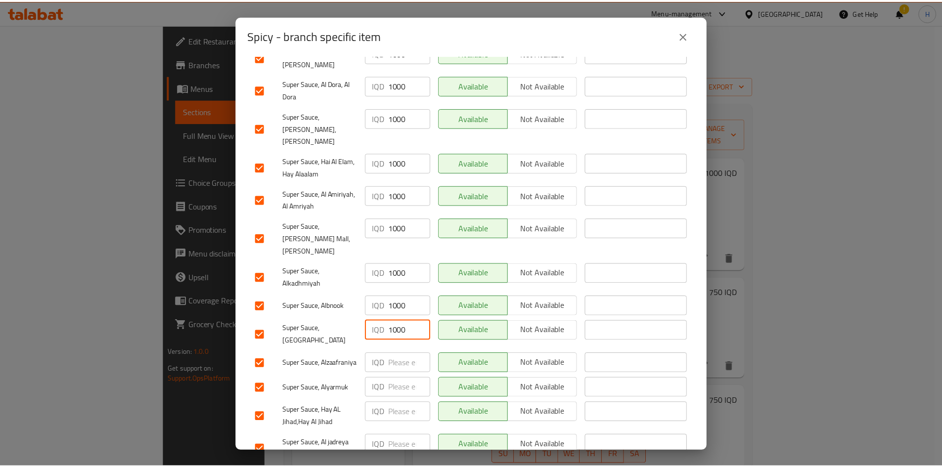
scroll to position [283, 0]
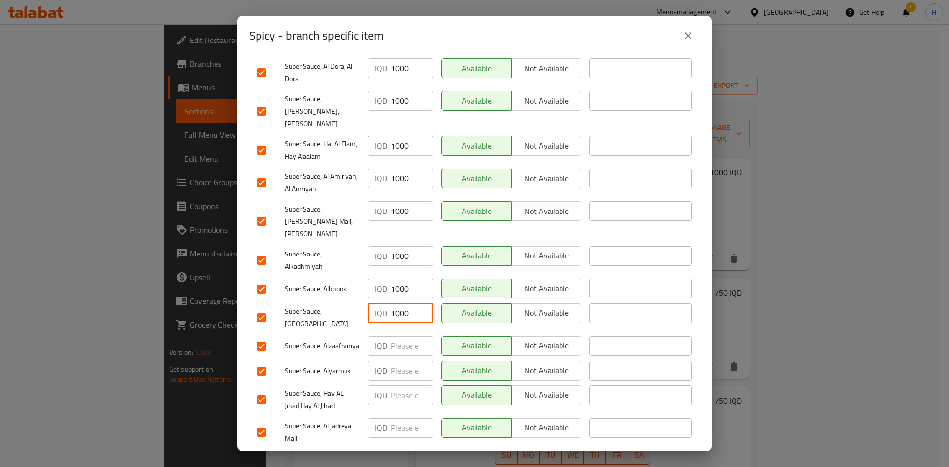
type input "1000"
click at [401, 336] on input "number" at bounding box center [412, 346] width 43 height 20
paste input "1000"
type input "1000"
click at [401, 361] on input "number" at bounding box center [412, 371] width 43 height 20
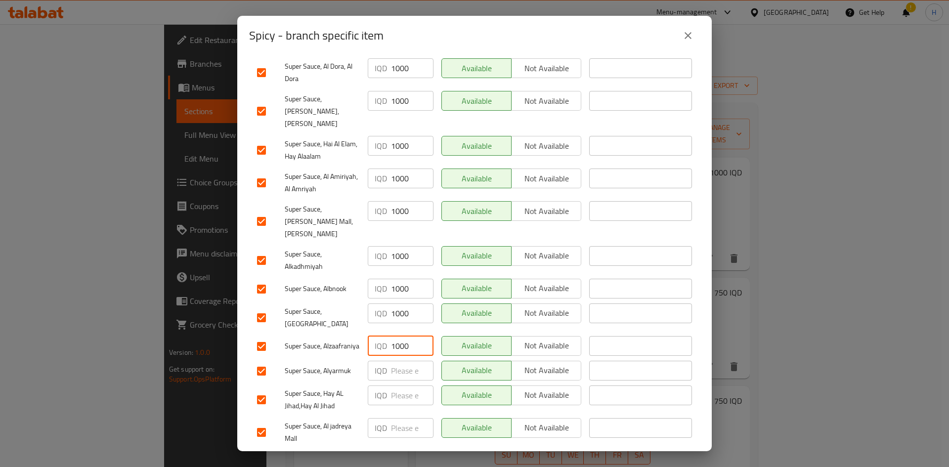
paste input "1000"
type input "1000"
click at [400, 386] on input "number" at bounding box center [412, 396] width 43 height 20
paste input "1000"
type input "1000"
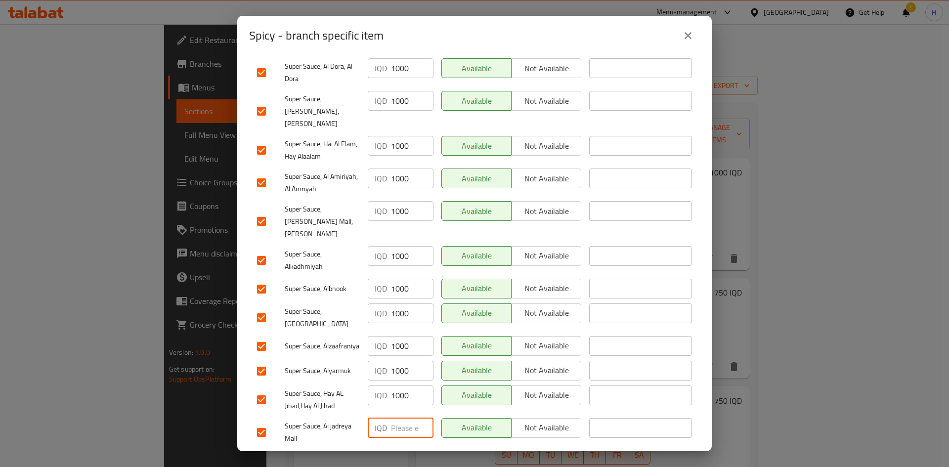
paste input "1000"
click at [394, 418] on input "number" at bounding box center [412, 428] width 43 height 20
type input "1000"
click at [405, 427] on ul "Branch Price Status Status is valid till Super Sauce, Zayona, Zayona IQD 1000 ​…" at bounding box center [474, 191] width 451 height 523
click at [405, 453] on button "Save" at bounding box center [474, 462] width 451 height 18
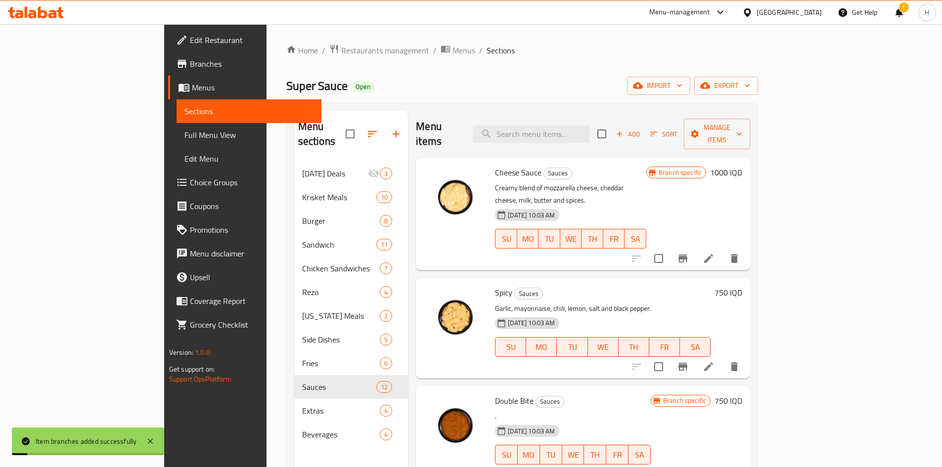
click at [742, 286] on h6 "750 IQD" at bounding box center [729, 293] width 28 height 14
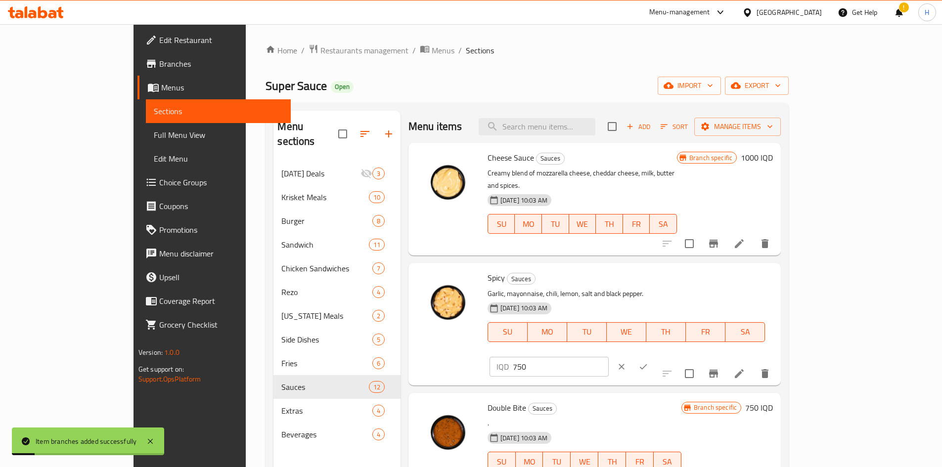
click at [609, 357] on input "750" at bounding box center [561, 367] width 96 height 20
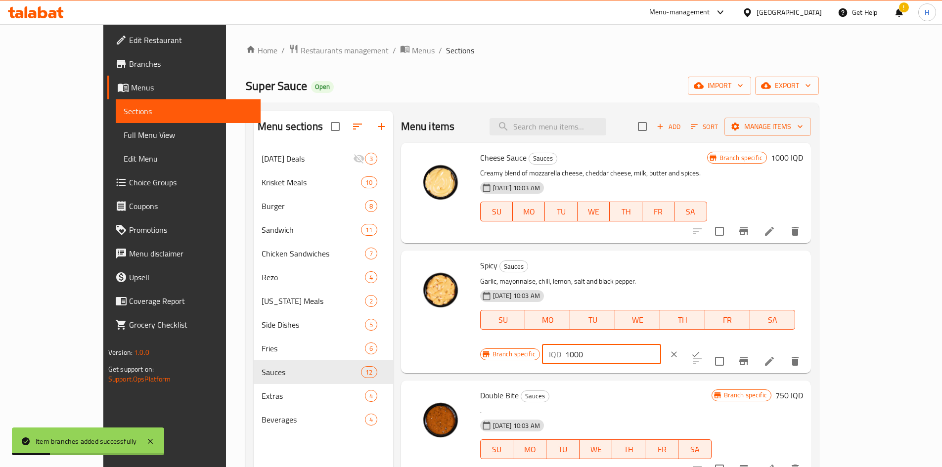
type input "1000"
click at [701, 350] on icon "ok" at bounding box center [696, 355] width 10 height 10
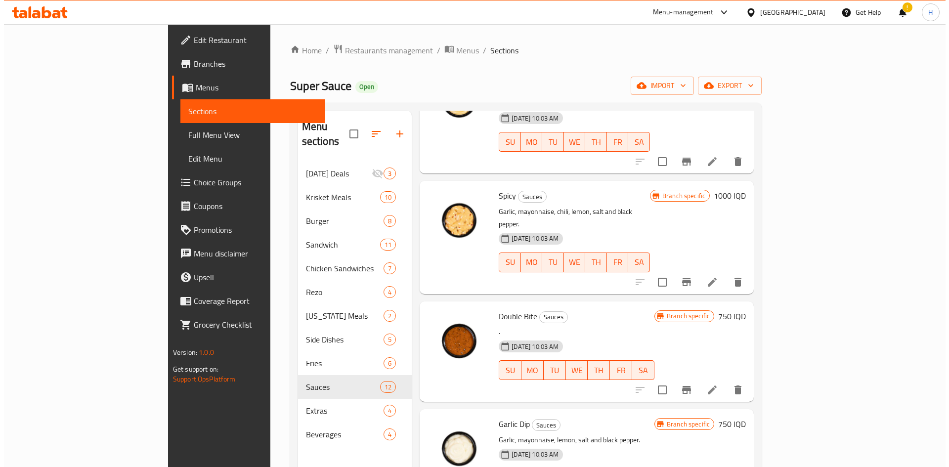
scroll to position [148, 0]
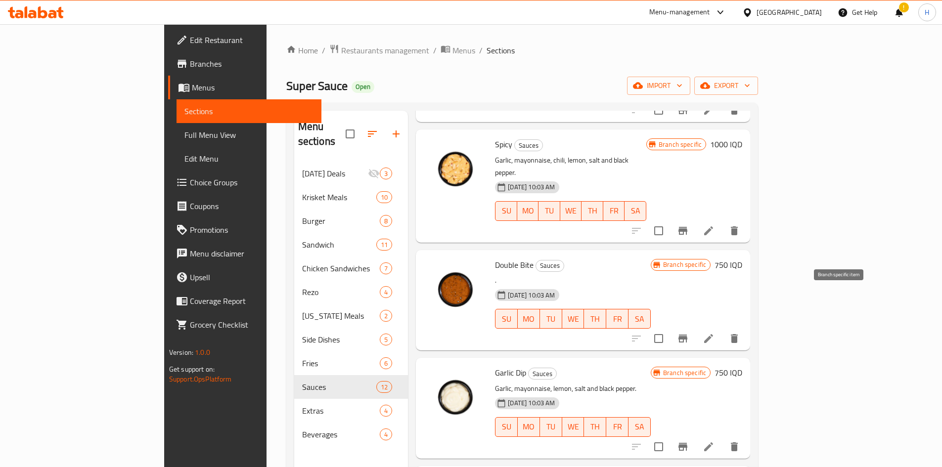
click at [689, 333] on icon "Branch-specific-item" at bounding box center [683, 339] width 12 height 12
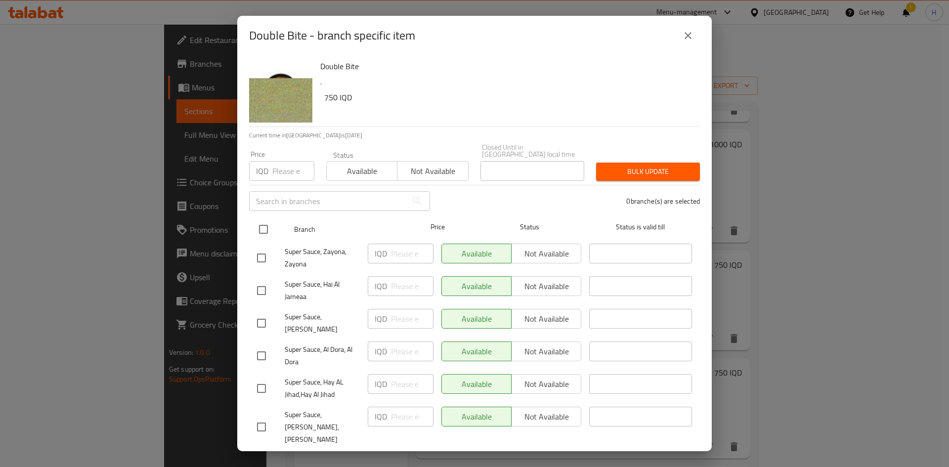
click at [254, 224] on input "checkbox" at bounding box center [263, 229] width 21 height 21
checkbox input "true"
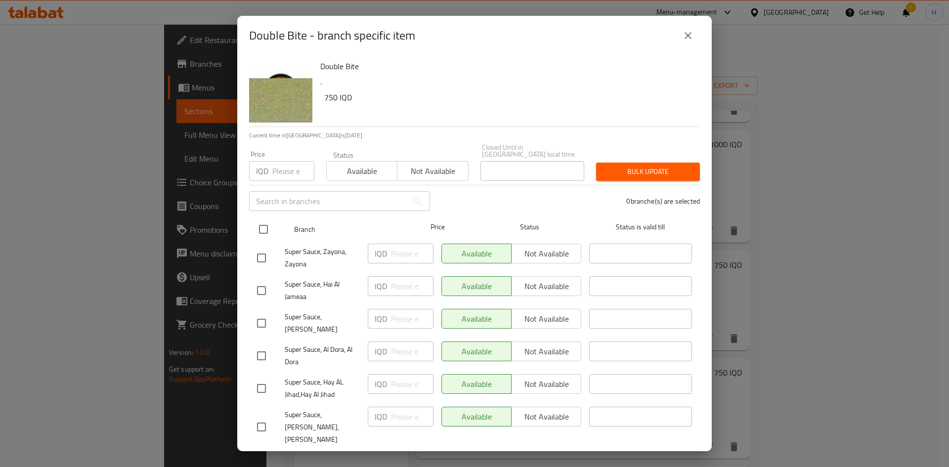
checkbox input "true"
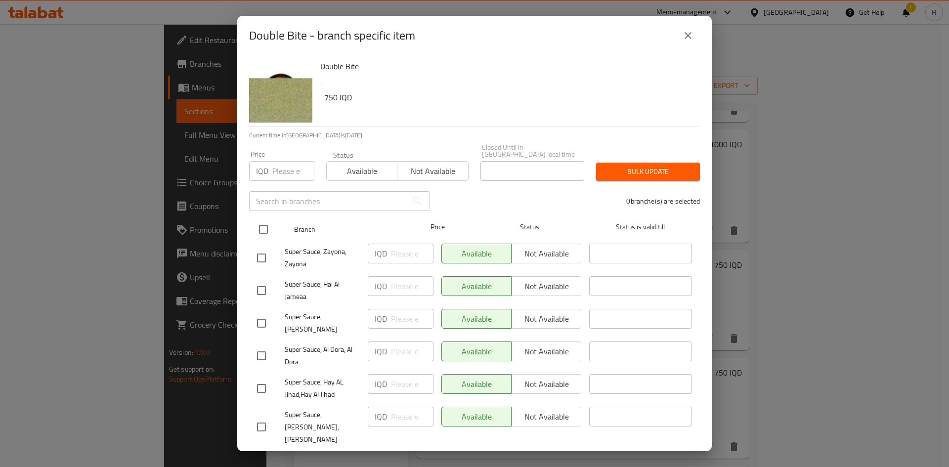
checkbox input "true"
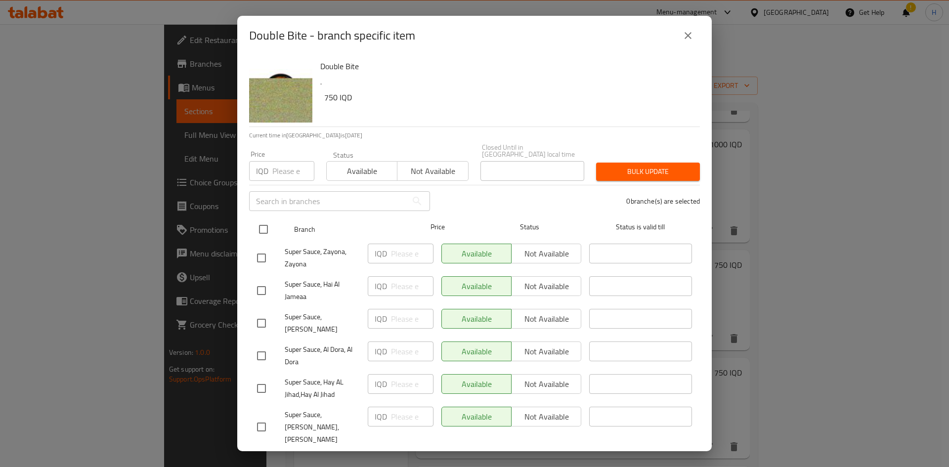
checkbox input "true"
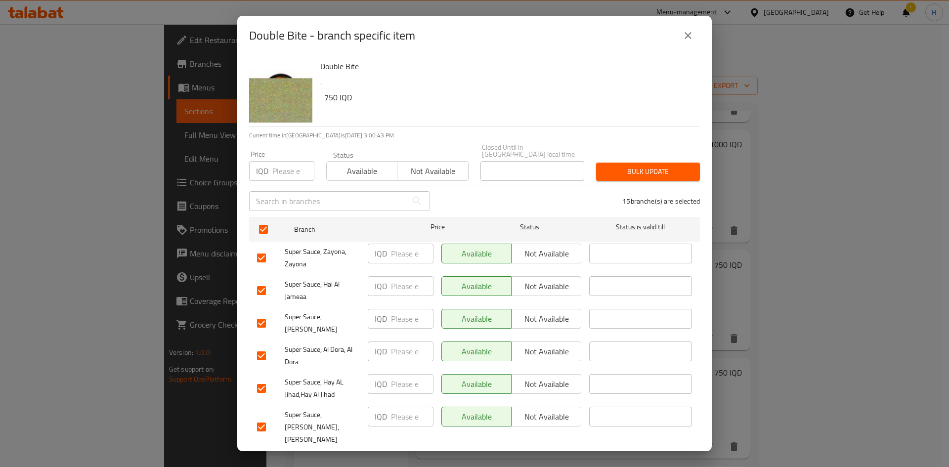
click at [400, 250] on input "number" at bounding box center [412, 254] width 43 height 20
paste input "1000"
type input "1000"
click at [405, 279] on input "number" at bounding box center [412, 286] width 43 height 20
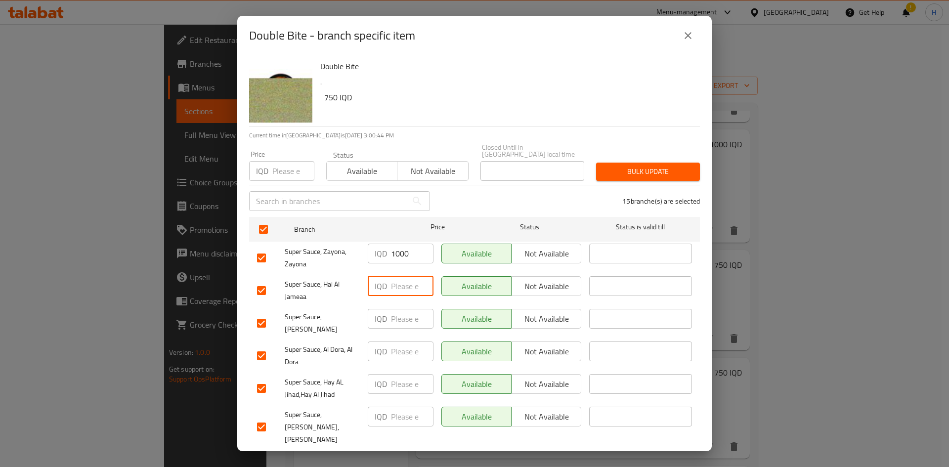
paste input "1000"
type input "1000"
click at [399, 309] on input "number" at bounding box center [412, 319] width 43 height 20
paste input "1000"
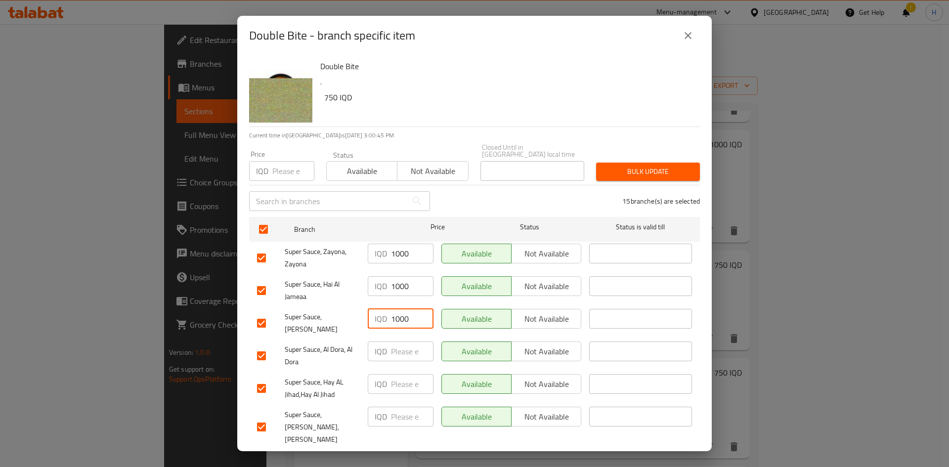
type input "1000"
click at [401, 348] on input "number" at bounding box center [412, 352] width 43 height 20
paste input "1000"
type input "1000"
paste input "1000"
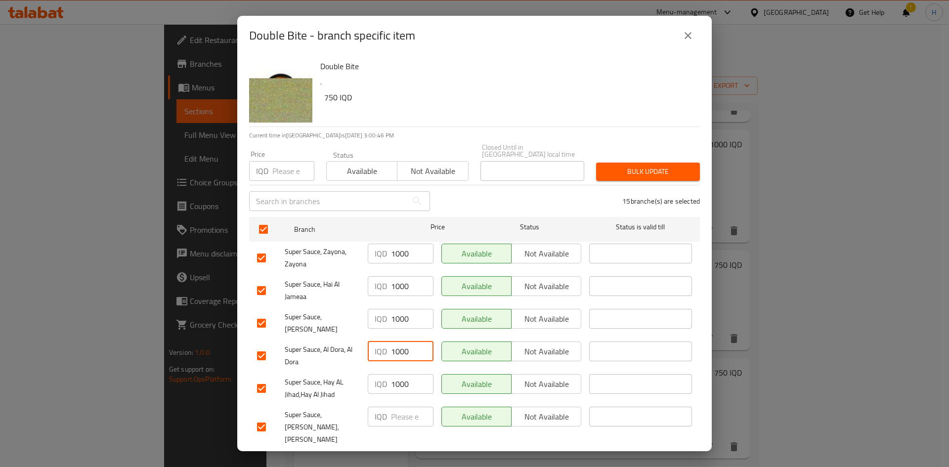
click at [404, 379] on input "1000" at bounding box center [412, 384] width 43 height 20
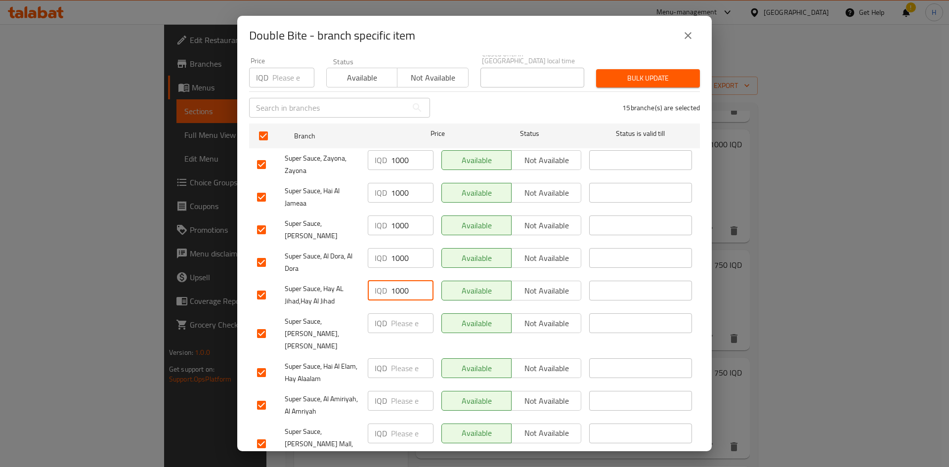
scroll to position [198, 0]
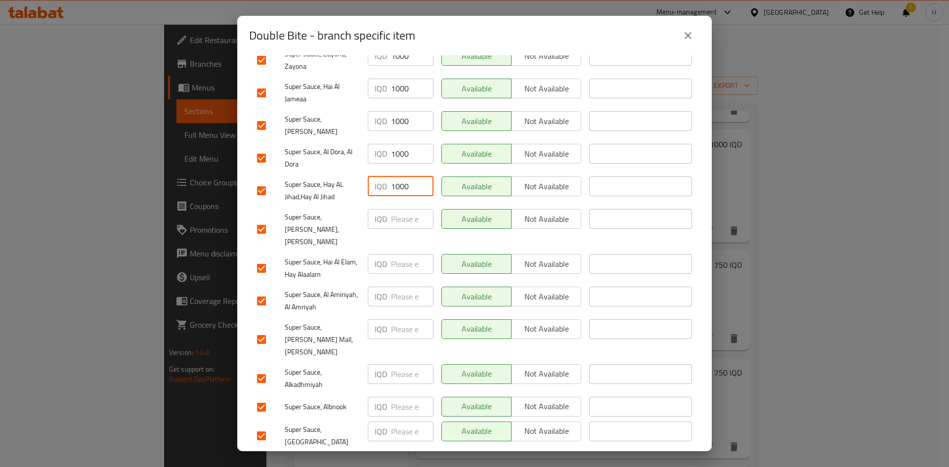
type input "1000"
click at [399, 213] on input "number" at bounding box center [412, 219] width 43 height 20
paste input "1000"
type input "1000"
click at [401, 254] on input "number" at bounding box center [412, 264] width 43 height 20
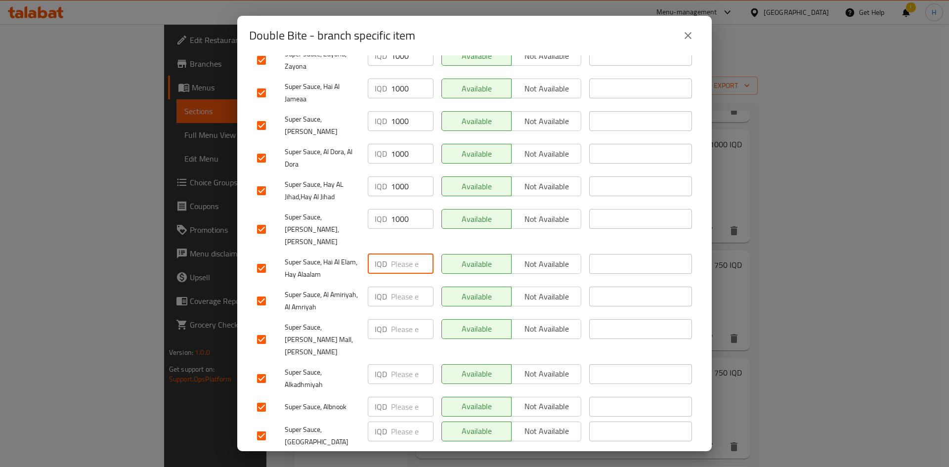
paste input "1000"
type input "1000"
paste input "1000"
click at [400, 287] on input "1000" at bounding box center [412, 297] width 43 height 20
type input "1000"
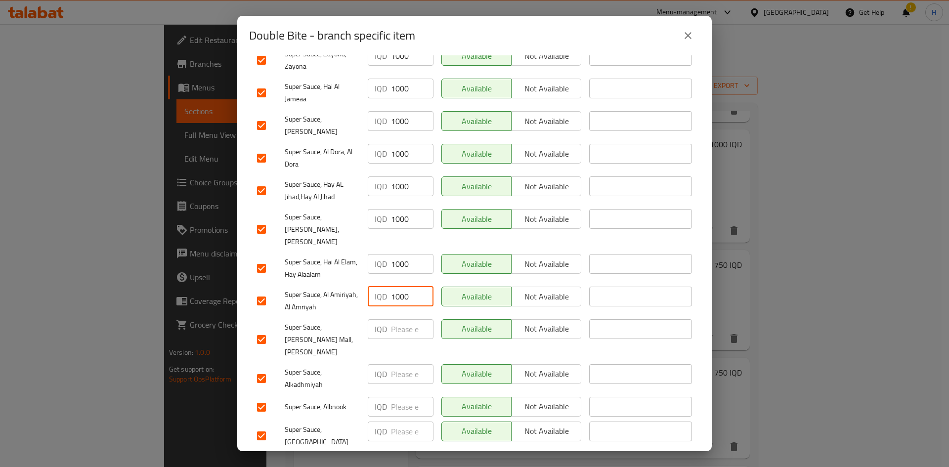
drag, startPoint x: 401, startPoint y: 308, endPoint x: 401, endPoint y: 316, distance: 8.4
click at [401, 319] on input "number" at bounding box center [412, 329] width 43 height 20
click at [401, 364] on input "number" at bounding box center [412, 374] width 43 height 20
click at [404, 319] on input "number" at bounding box center [412, 329] width 43 height 20
paste input "1000"
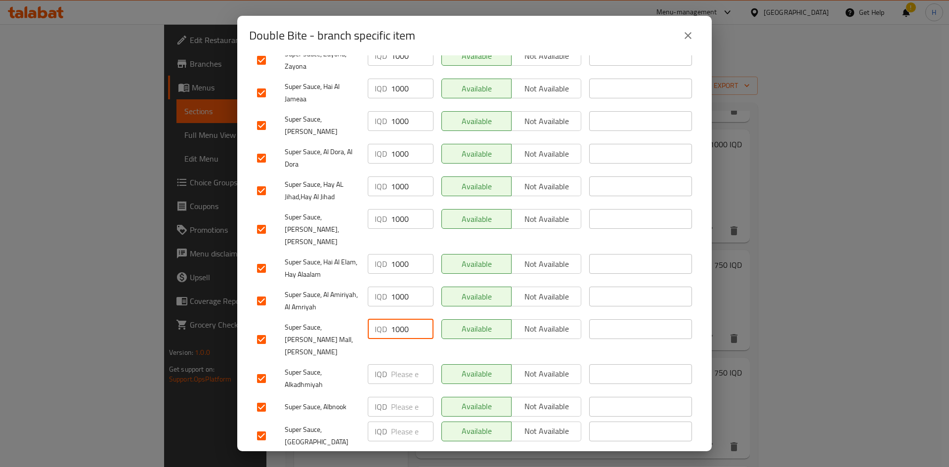
type input "1000"
paste input "1000"
click at [401, 364] on input "number" at bounding box center [412, 374] width 43 height 20
type input "1000"
paste input "1000"
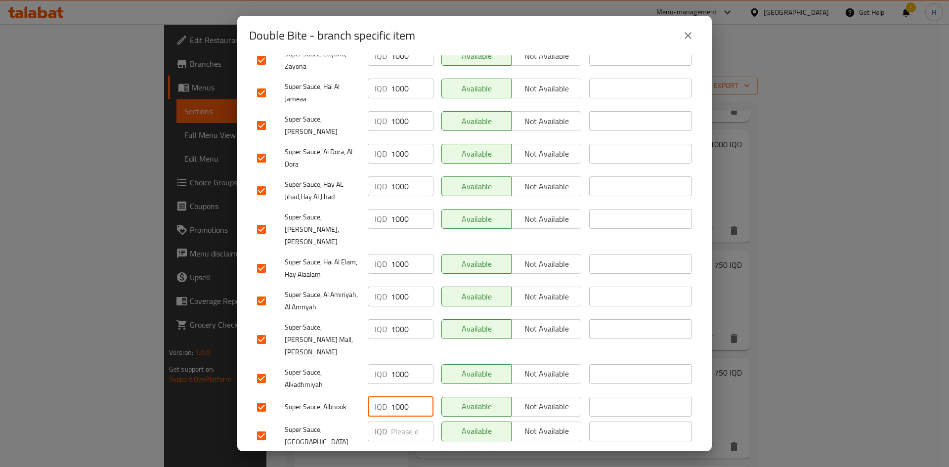
click at [400, 397] on input "1000" at bounding box center [412, 407] width 43 height 20
type input "1000"
paste input "1000"
click at [402, 422] on input "1000" at bounding box center [412, 432] width 43 height 20
type input "1000"
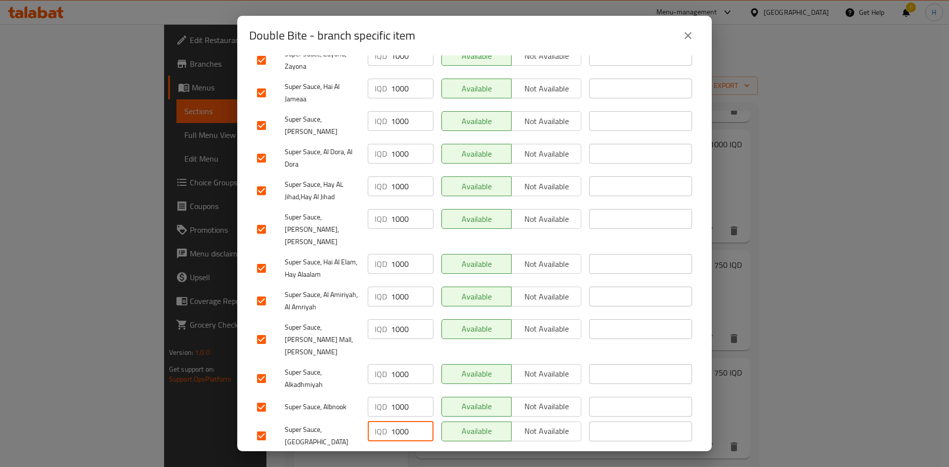
paste input "1000"
click at [396, 454] on input "1000" at bounding box center [412, 464] width 43 height 20
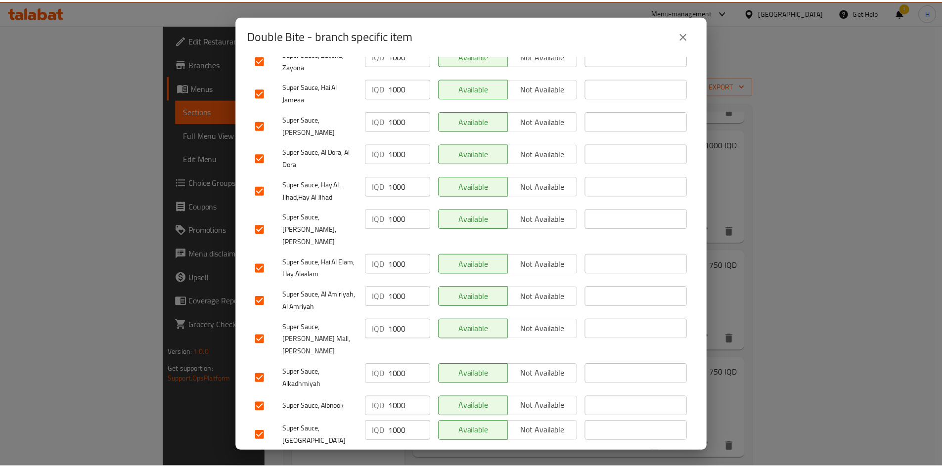
scroll to position [283, 0]
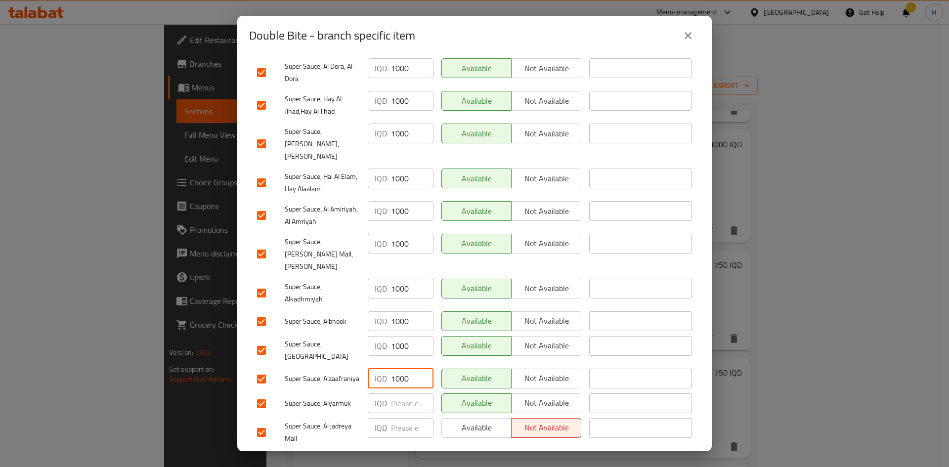
type input "1000"
click at [404, 394] on input "number" at bounding box center [412, 404] width 43 height 20
paste input "1000"
type input "1000"
click at [400, 418] on input "1000" at bounding box center [412, 428] width 43 height 20
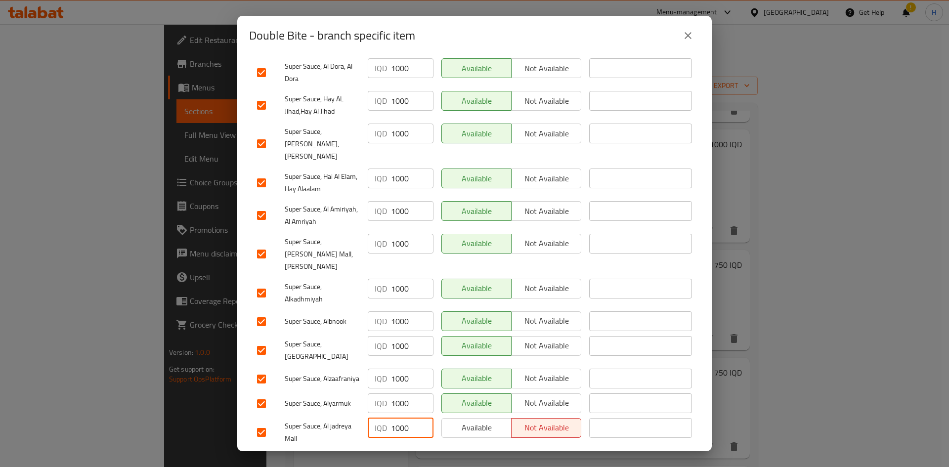
type input "1000"
drag, startPoint x: 395, startPoint y: 434, endPoint x: 377, endPoint y: 419, distance: 22.9
click at [395, 456] on span "Save" at bounding box center [474, 462] width 435 height 12
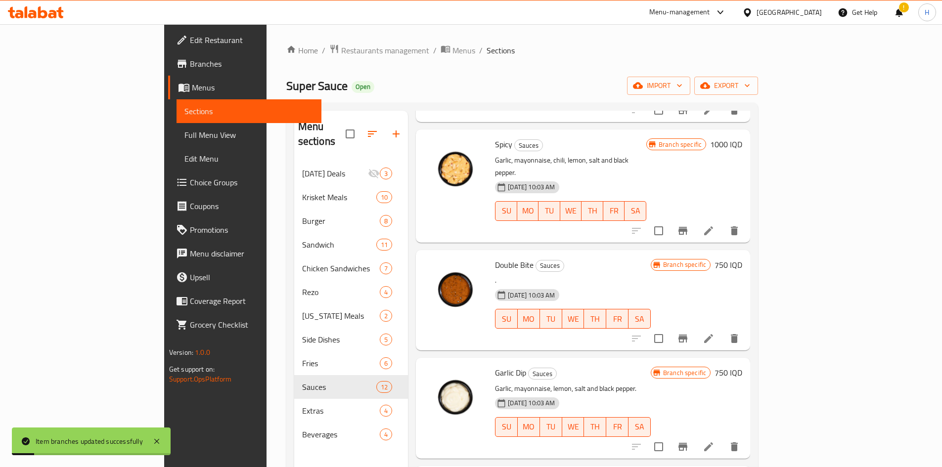
click at [742, 258] on h6 "750 IQD" at bounding box center [729, 265] width 28 height 14
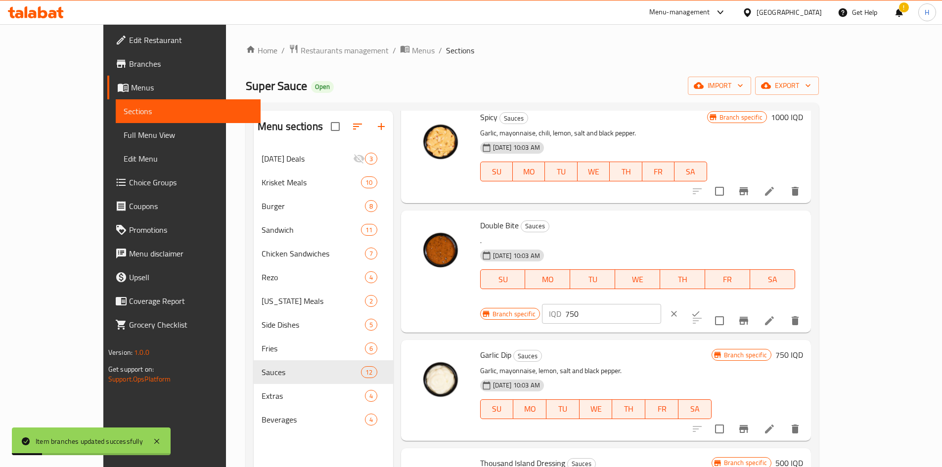
click at [661, 304] on input "750" at bounding box center [613, 314] width 96 height 20
type input "1000"
click at [701, 309] on icon "ok" at bounding box center [696, 314] width 10 height 10
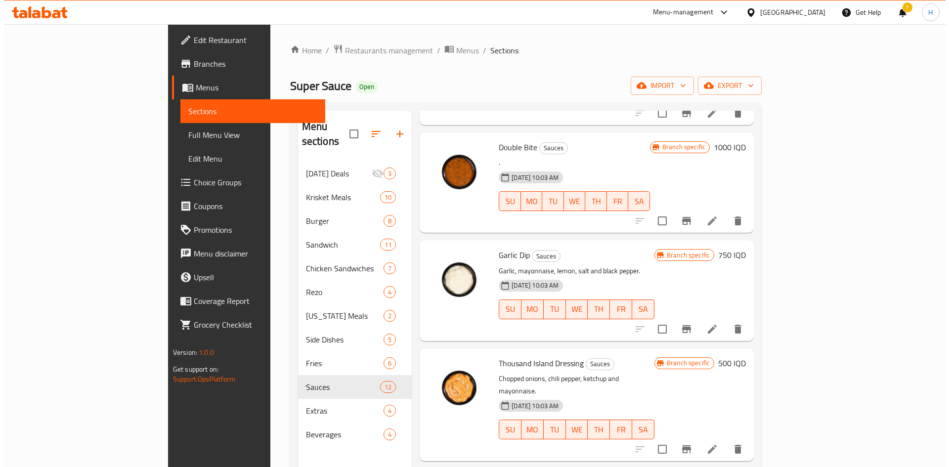
scroll to position [297, 0]
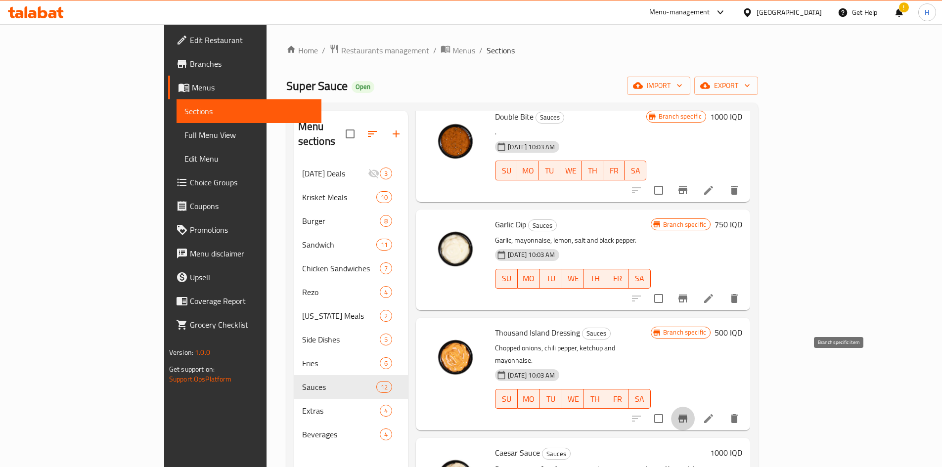
click at [695, 407] on button "Branch-specific-item" at bounding box center [683, 419] width 24 height 24
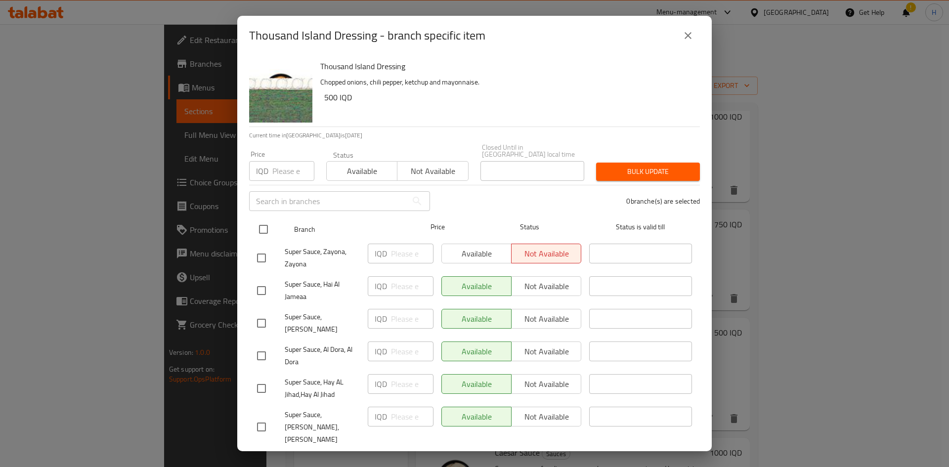
click at [264, 219] on input "checkbox" at bounding box center [263, 229] width 21 height 21
checkbox input "true"
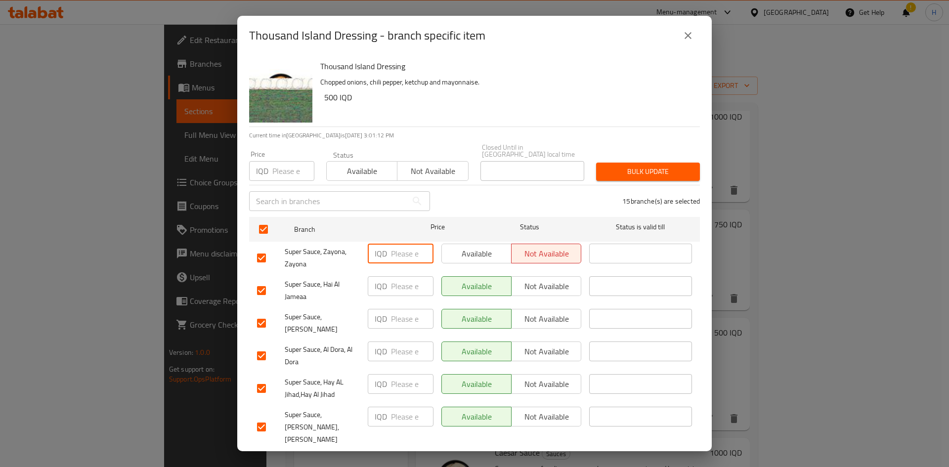
click at [398, 249] on input "number" at bounding box center [412, 254] width 43 height 20
paste input "1000"
click at [402, 281] on input "number" at bounding box center [412, 286] width 43 height 20
paste input "1000"
click at [404, 313] on input "number" at bounding box center [412, 319] width 43 height 20
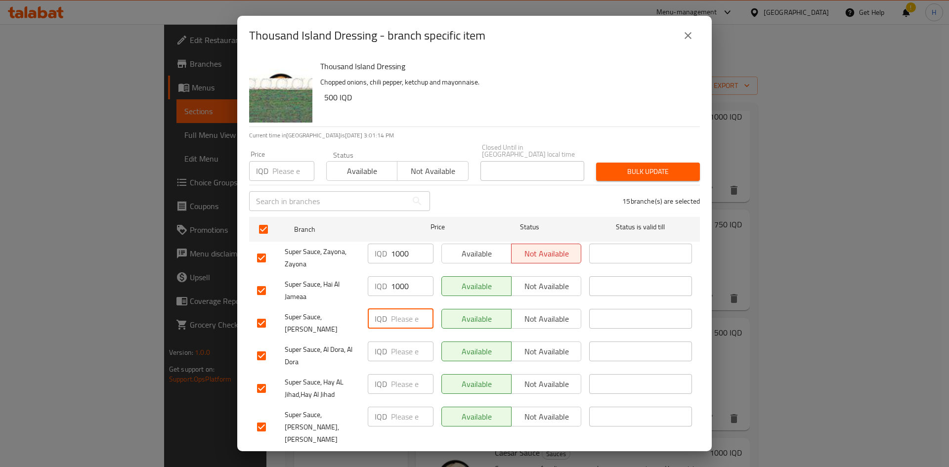
paste input "1000"
click at [405, 343] on input "number" at bounding box center [412, 352] width 43 height 20
paste input "1000"
click at [405, 378] on input "number" at bounding box center [412, 384] width 43 height 20
paste input "1000"
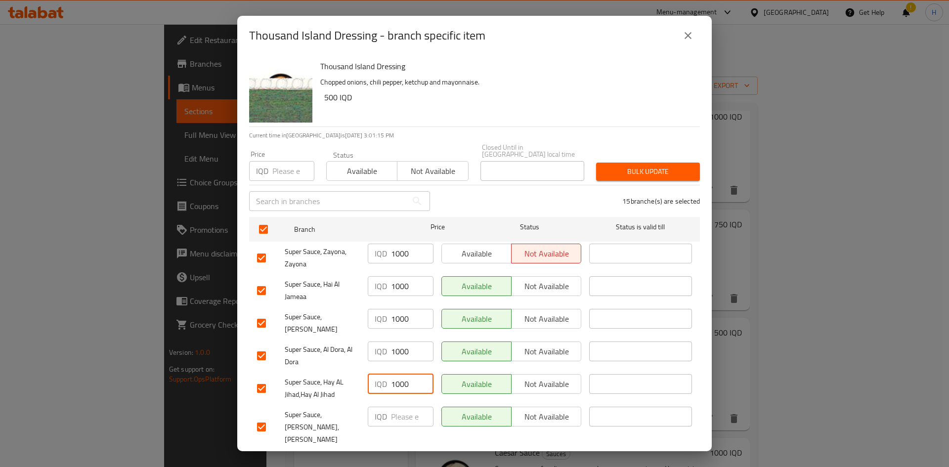
scroll to position [148, 0]
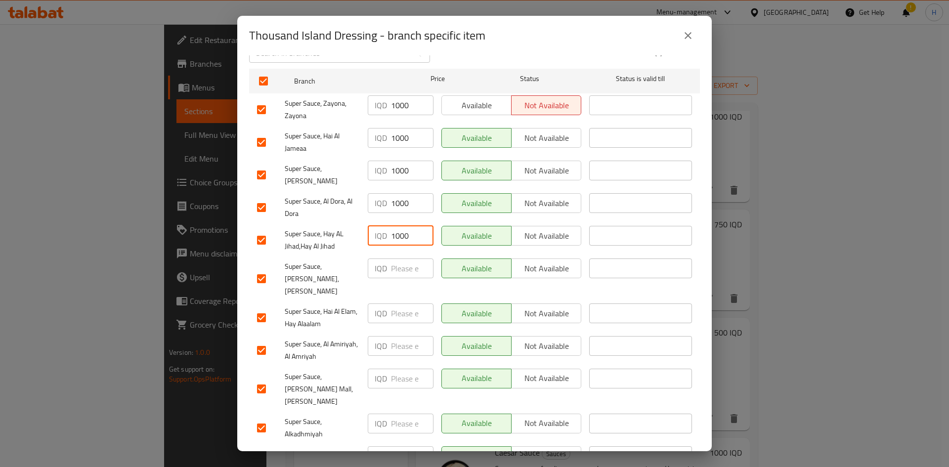
click at [403, 261] on input "number" at bounding box center [412, 269] width 43 height 20
click at [402, 304] on input "number" at bounding box center [412, 314] width 43 height 20
drag, startPoint x: 402, startPoint y: 324, endPoint x: 403, endPoint y: 338, distance: 14.4
click at [402, 336] on input "1000" at bounding box center [412, 346] width 43 height 20
click at [404, 369] on input "1000" at bounding box center [412, 379] width 43 height 20
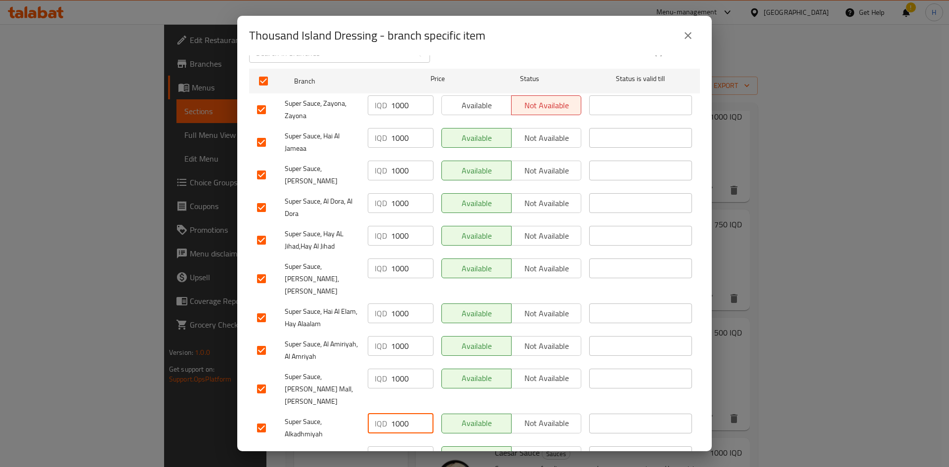
click at [402, 414] on input "1000" at bounding box center [412, 424] width 43 height 20
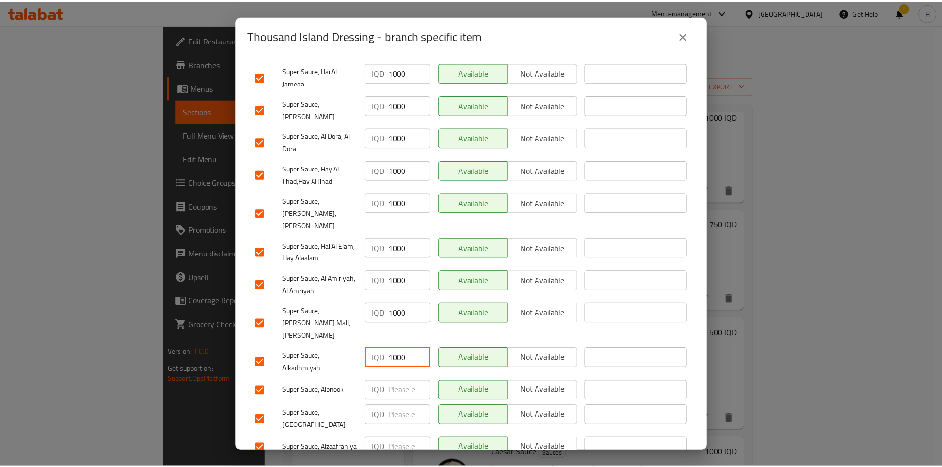
scroll to position [283, 0]
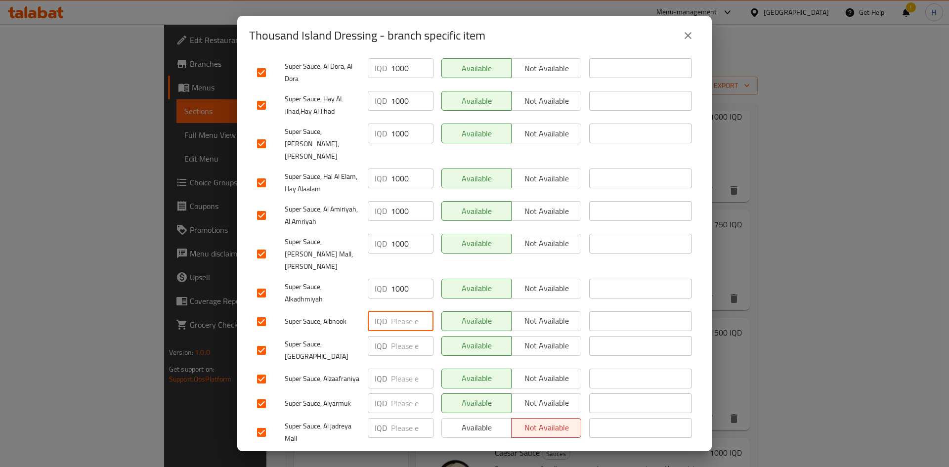
click at [402, 312] on input "number" at bounding box center [412, 322] width 43 height 20
click at [402, 336] on input "number" at bounding box center [412, 346] width 43 height 20
click at [399, 369] on input "1000" at bounding box center [412, 379] width 43 height 20
click at [397, 394] on input "1000" at bounding box center [412, 404] width 43 height 20
click at [398, 418] on input "1000" at bounding box center [412, 428] width 43 height 20
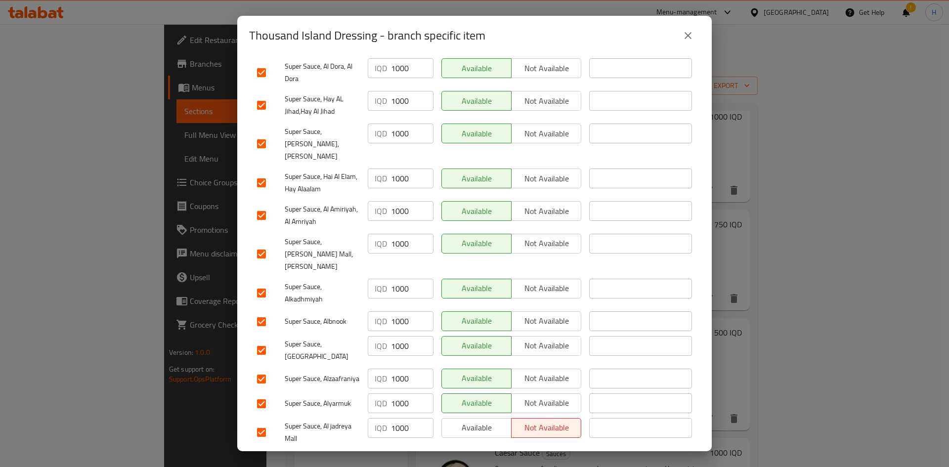
click at [410, 456] on span "Save" at bounding box center [474, 462] width 435 height 12
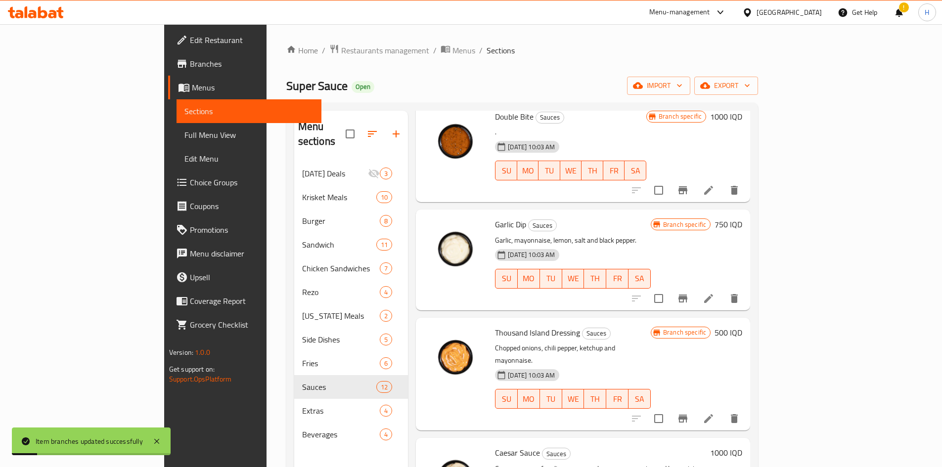
click at [742, 326] on h6 "500 IQD" at bounding box center [729, 333] width 28 height 14
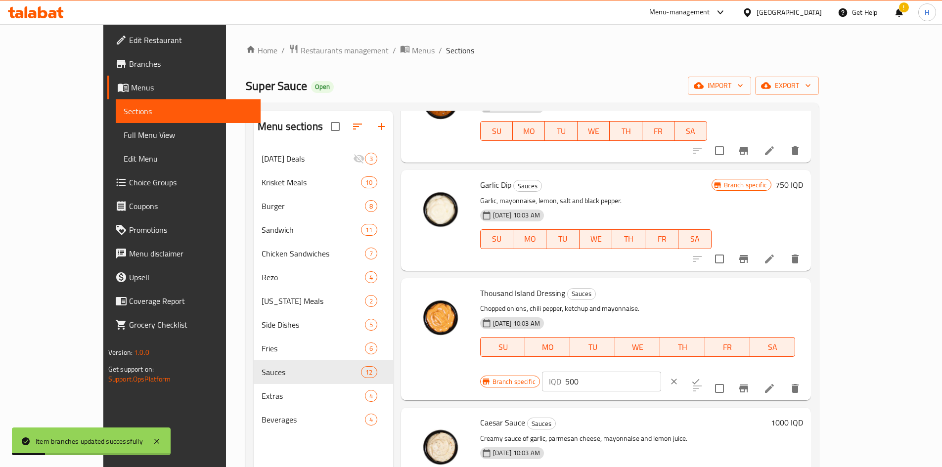
click at [661, 372] on input "500" at bounding box center [613, 382] width 96 height 20
click at [700, 379] on icon "ok" at bounding box center [695, 381] width 7 height 5
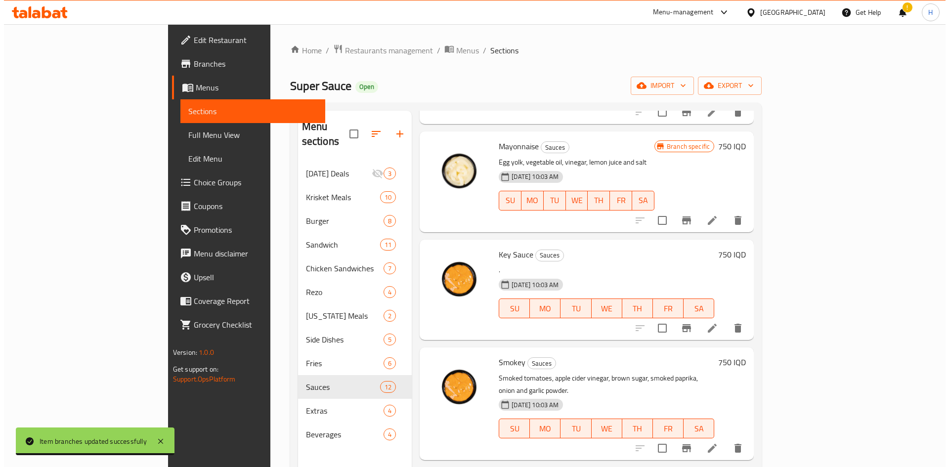
scroll to position [841, 0]
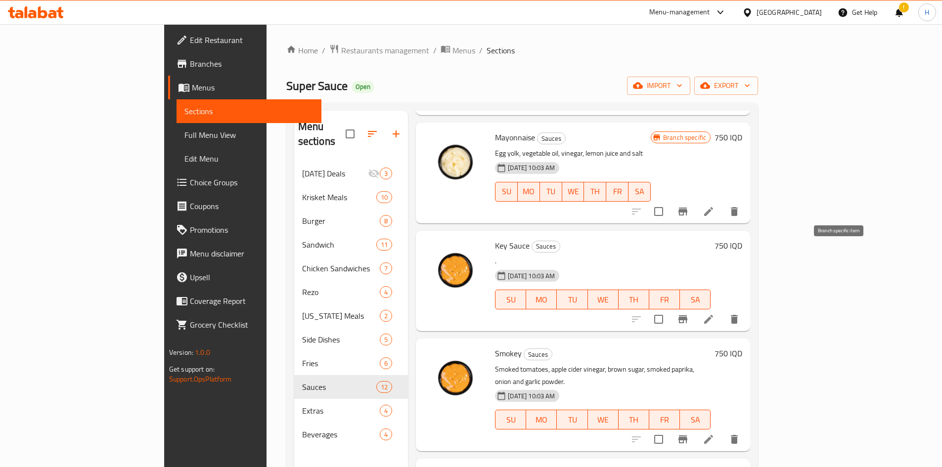
click at [689, 314] on icon "Branch-specific-item" at bounding box center [683, 320] width 12 height 12
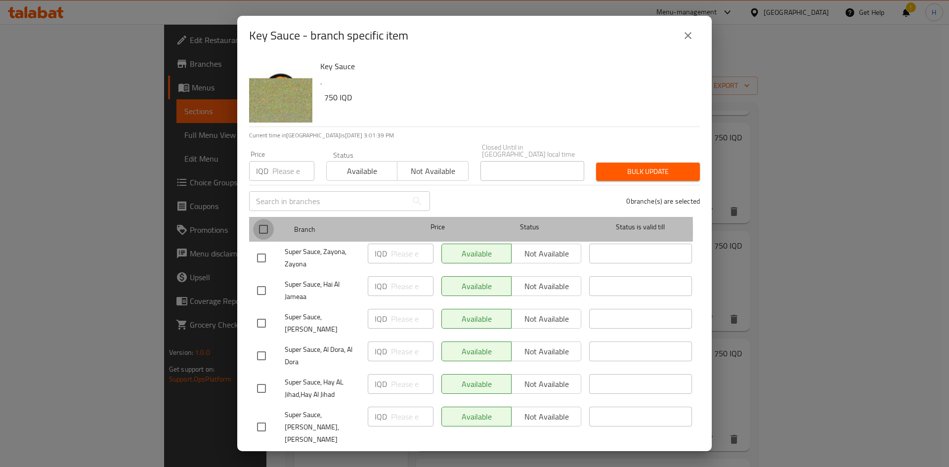
click at [266, 223] on input "checkbox" at bounding box center [263, 229] width 21 height 21
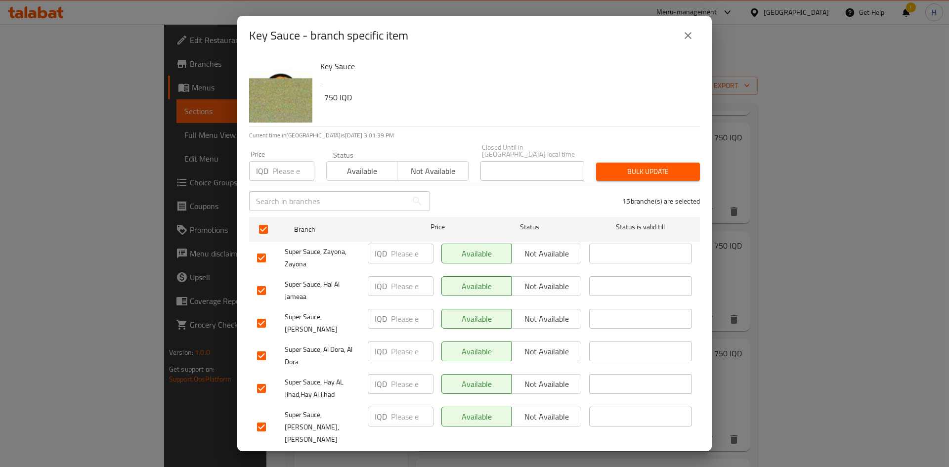
click at [382, 251] on p "IQD" at bounding box center [381, 254] width 12 height 12
click at [402, 250] on input "number" at bounding box center [412, 254] width 43 height 20
click at [391, 278] on input "number" at bounding box center [412, 286] width 43 height 20
click at [402, 311] on input "number" at bounding box center [412, 319] width 43 height 20
click at [407, 345] on input "number" at bounding box center [412, 352] width 43 height 20
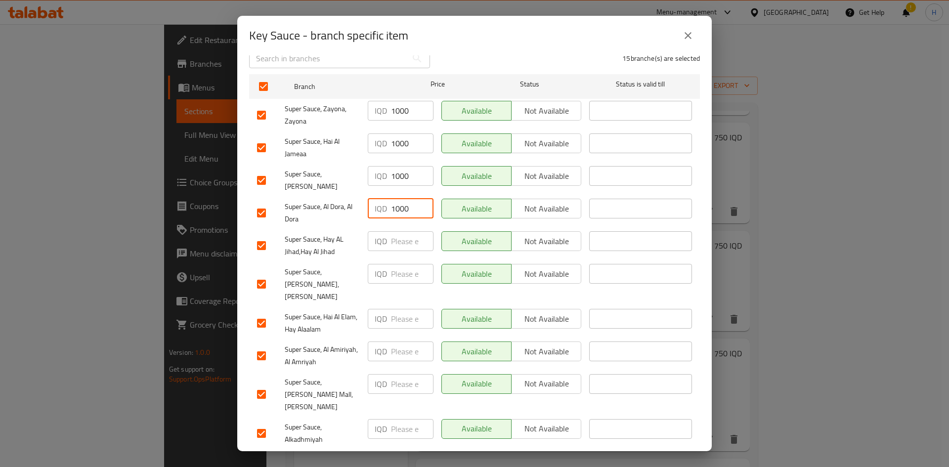
scroll to position [148, 0]
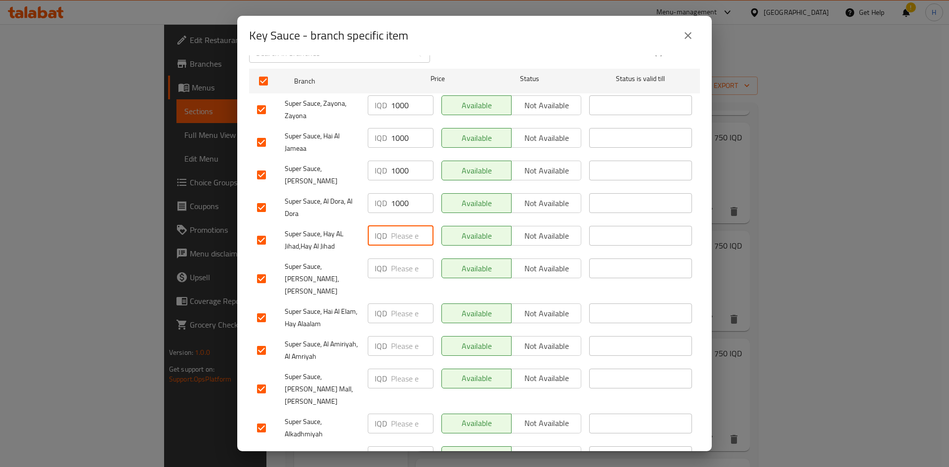
click at [406, 231] on input "number" at bounding box center [412, 236] width 43 height 20
click at [402, 264] on input "number" at bounding box center [412, 269] width 43 height 20
click at [402, 304] on input "1000" at bounding box center [412, 314] width 43 height 20
click at [400, 332] on div "IQD ​" at bounding box center [401, 350] width 74 height 37
click at [400, 336] on input "number" at bounding box center [412, 346] width 43 height 20
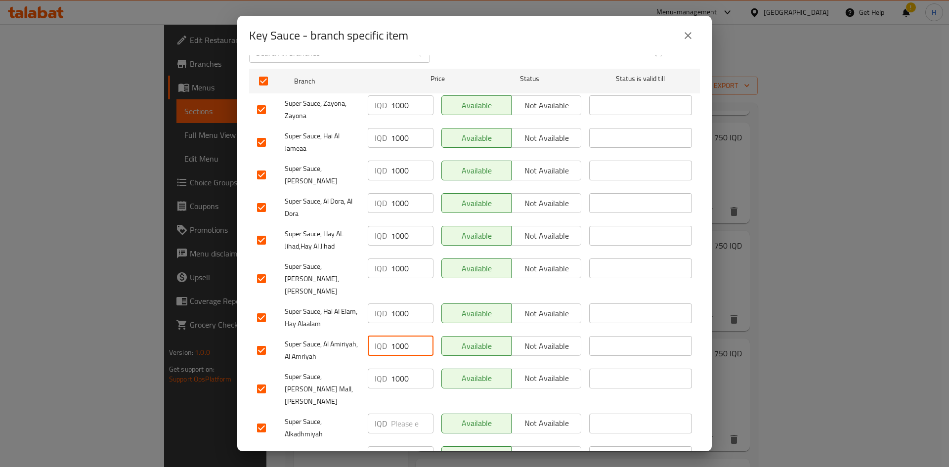
click at [398, 369] on input "1000" at bounding box center [412, 379] width 43 height 20
click at [399, 414] on input "1000" at bounding box center [412, 424] width 43 height 20
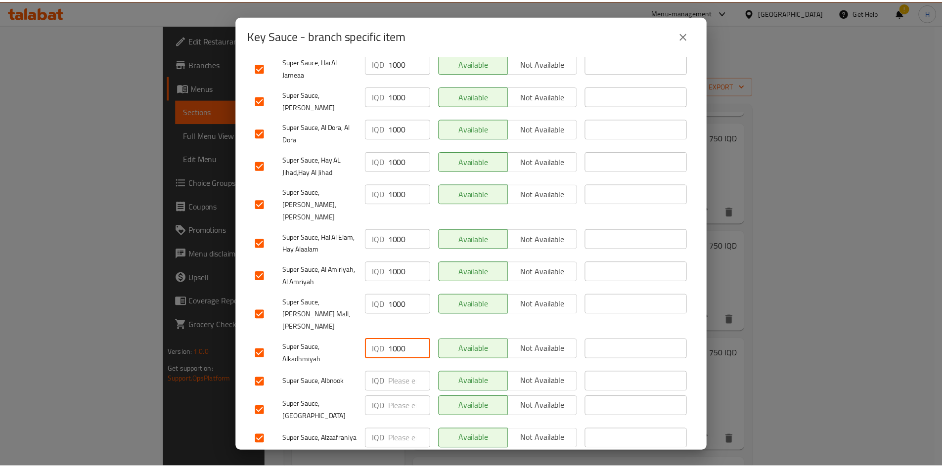
scroll to position [283, 0]
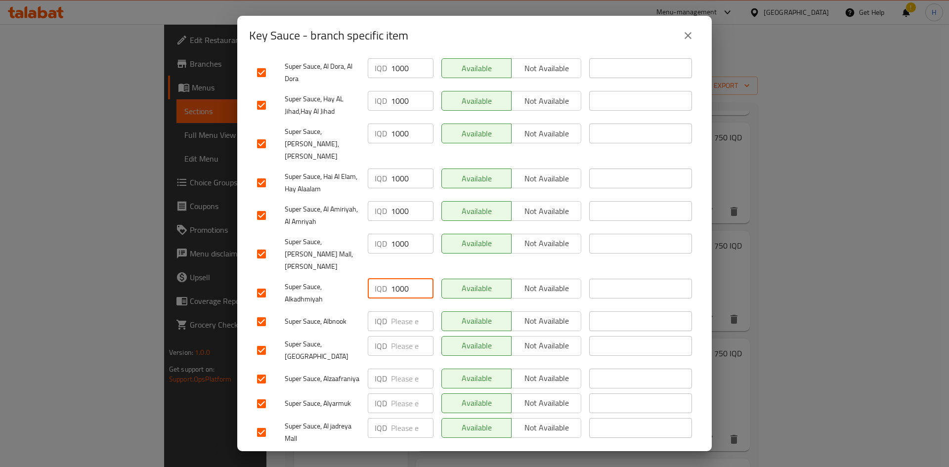
click at [392, 312] on input "number" at bounding box center [412, 322] width 43 height 20
click at [403, 336] on input "number" at bounding box center [412, 346] width 43 height 20
click at [400, 369] on input "number" at bounding box center [412, 379] width 43 height 20
click at [400, 390] on div "IQD ​" at bounding box center [401, 404] width 74 height 29
click at [399, 394] on input "number" at bounding box center [412, 404] width 43 height 20
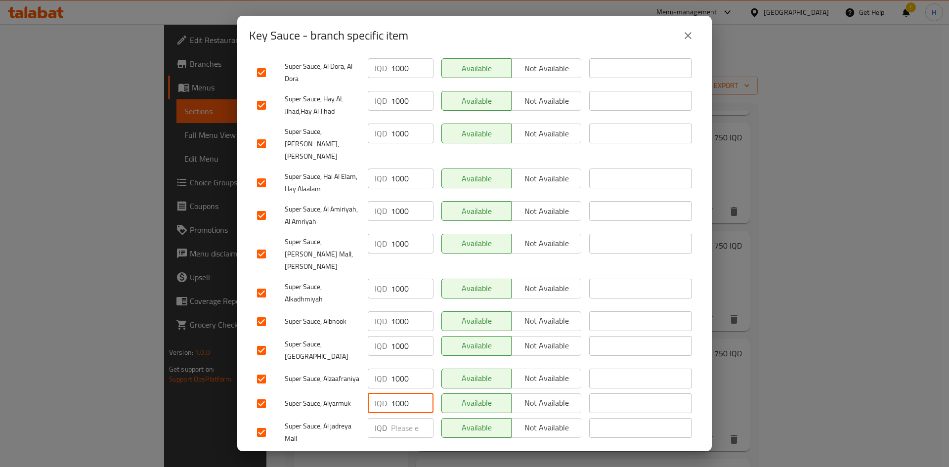
click at [399, 418] on input "number" at bounding box center [412, 428] width 43 height 20
click at [391, 453] on button "Save" at bounding box center [474, 462] width 451 height 18
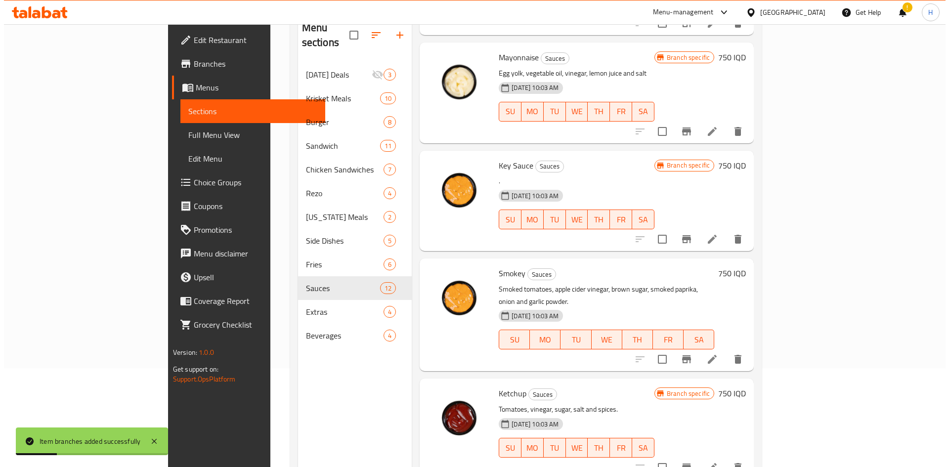
scroll to position [804, 0]
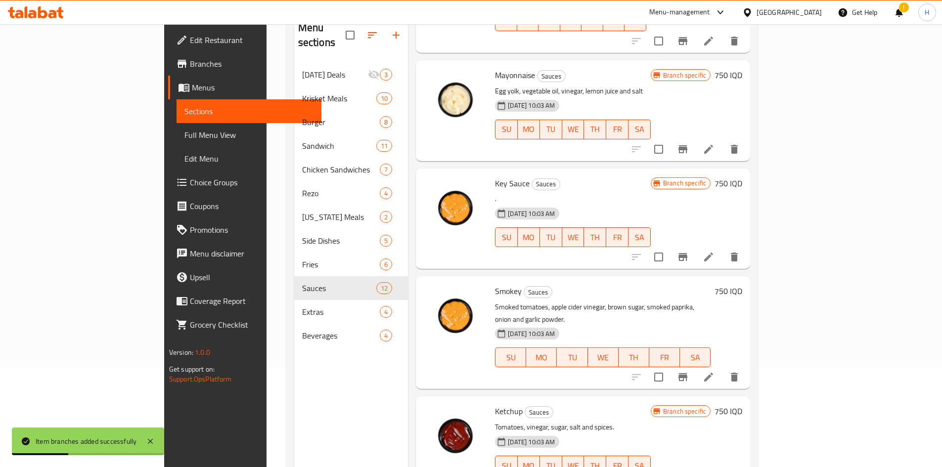
click at [742, 177] on h6 "750 IQD" at bounding box center [729, 184] width 28 height 14
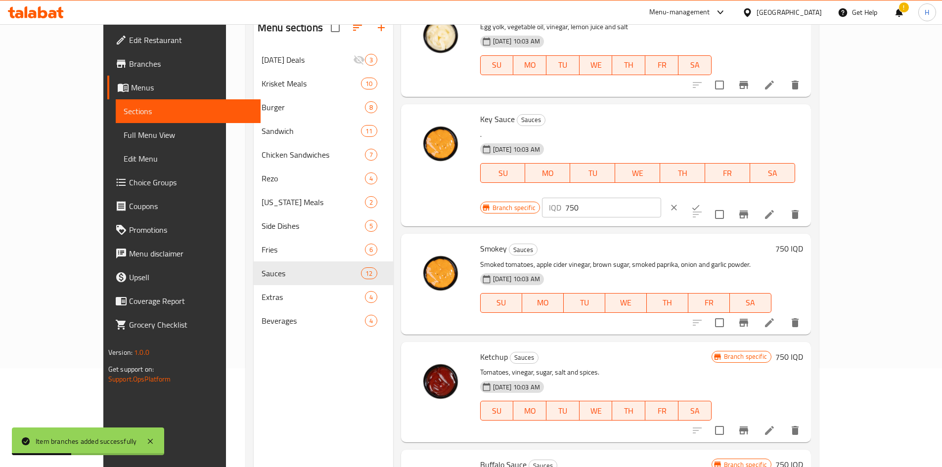
click at [661, 198] on input "750" at bounding box center [613, 208] width 96 height 20
click at [701, 203] on icon "ok" at bounding box center [696, 208] width 10 height 10
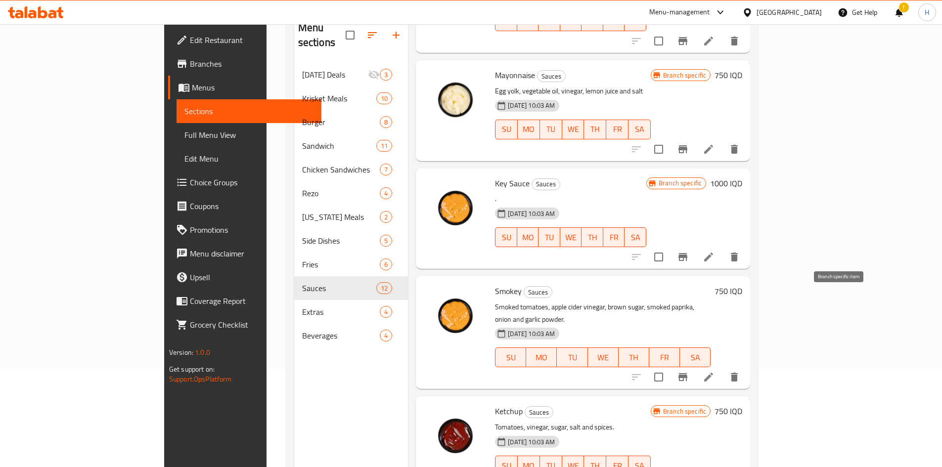
click at [695, 365] on button "Branch-specific-item" at bounding box center [683, 377] width 24 height 24
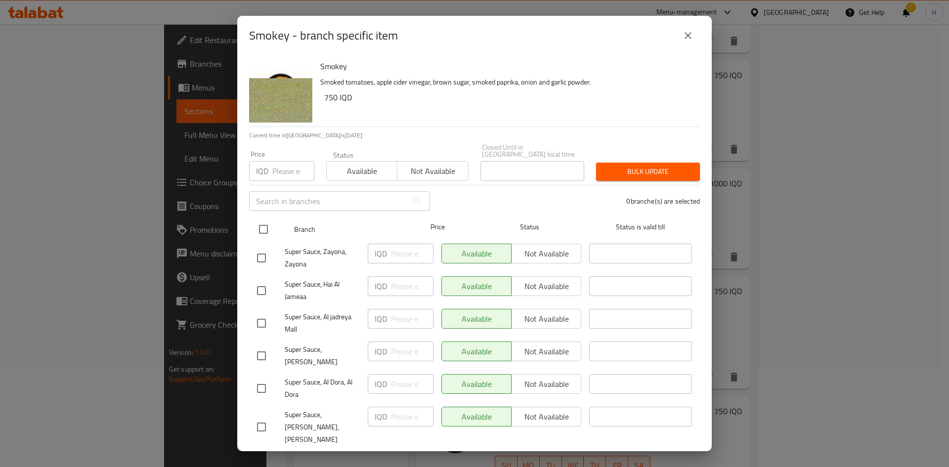
click at [265, 225] on input "checkbox" at bounding box center [263, 229] width 21 height 21
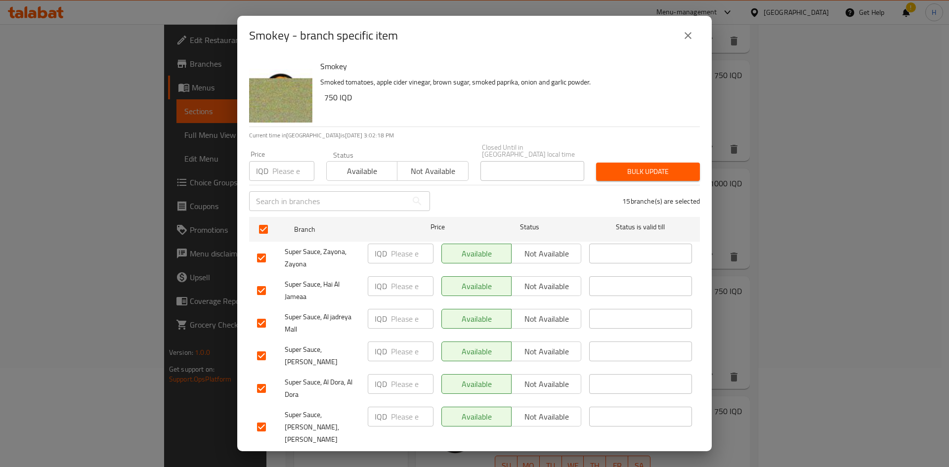
click at [396, 251] on input "number" at bounding box center [412, 254] width 43 height 20
click at [409, 282] on input "number" at bounding box center [412, 286] width 43 height 20
click at [402, 323] on div "IQD ​" at bounding box center [401, 323] width 74 height 37
click at [407, 313] on input "number" at bounding box center [412, 319] width 43 height 20
click at [405, 347] on input "1000" at bounding box center [412, 352] width 43 height 20
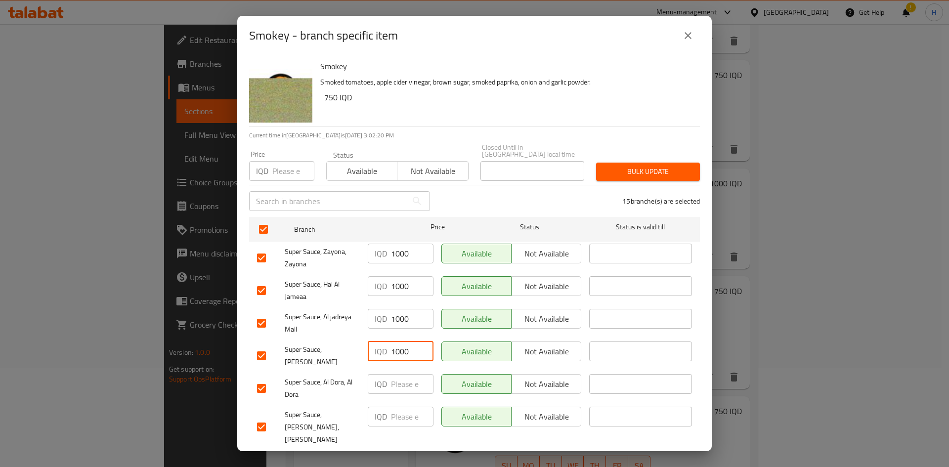
click at [402, 374] on input "number" at bounding box center [412, 384] width 43 height 20
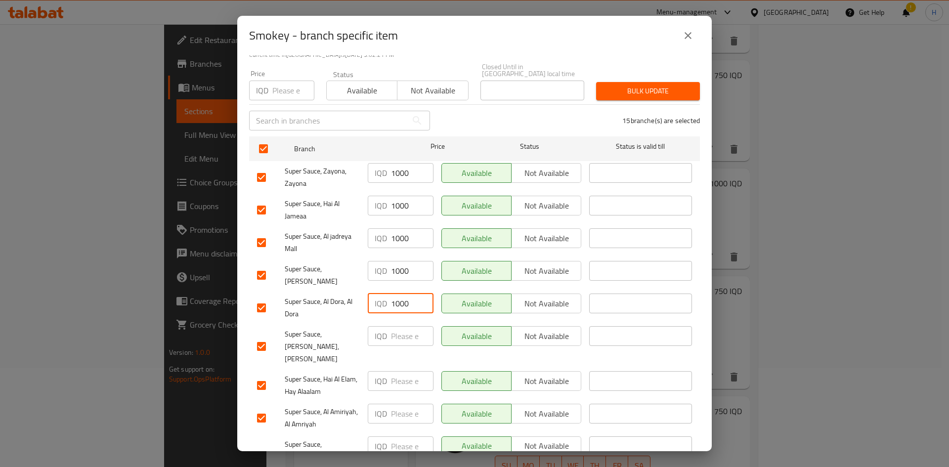
scroll to position [148, 0]
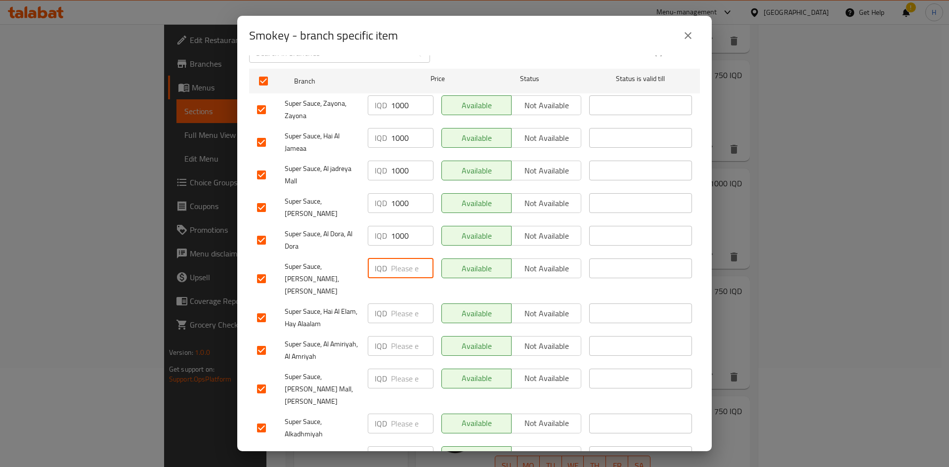
click at [402, 260] on input "number" at bounding box center [412, 269] width 43 height 20
click at [397, 304] on input "number" at bounding box center [412, 314] width 43 height 20
click at [402, 336] on input "number" at bounding box center [412, 346] width 43 height 20
click at [410, 369] on input "number" at bounding box center [412, 379] width 43 height 20
click at [404, 414] on input "number" at bounding box center [412, 424] width 43 height 20
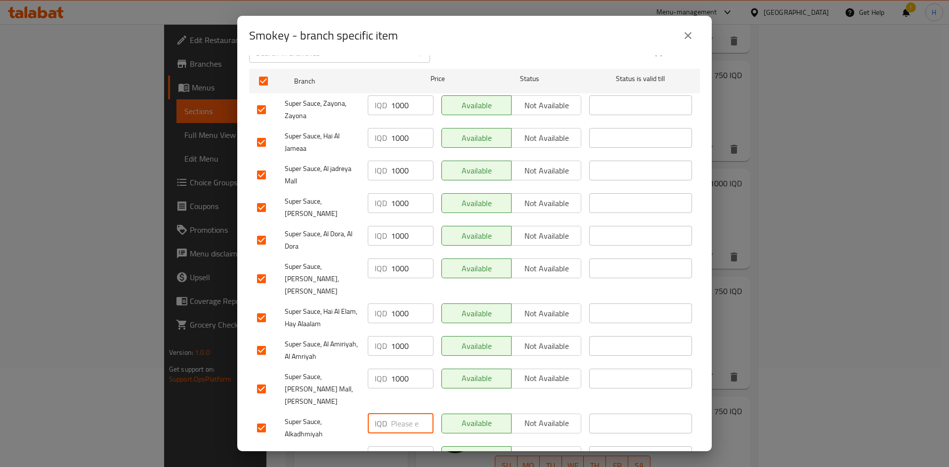
click at [404, 414] on input "number" at bounding box center [412, 424] width 43 height 20
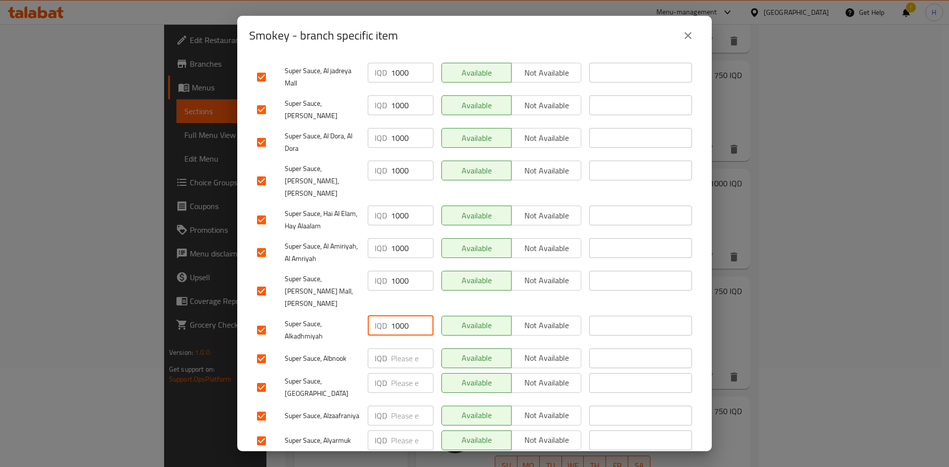
scroll to position [247, 0]
click at [410, 348] on input "number" at bounding box center [412, 358] width 43 height 20
click at [406, 372] on input "number" at bounding box center [412, 382] width 43 height 20
click at [403, 405] on input "number" at bounding box center [412, 415] width 43 height 20
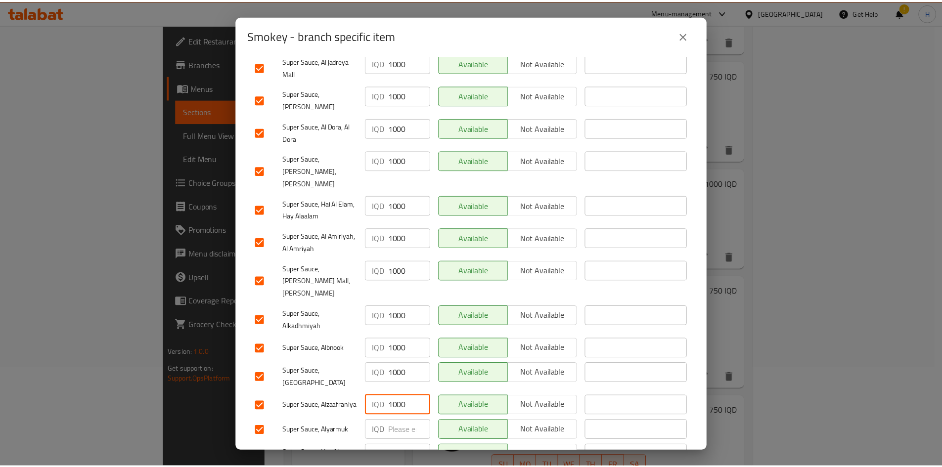
scroll to position [283, 0]
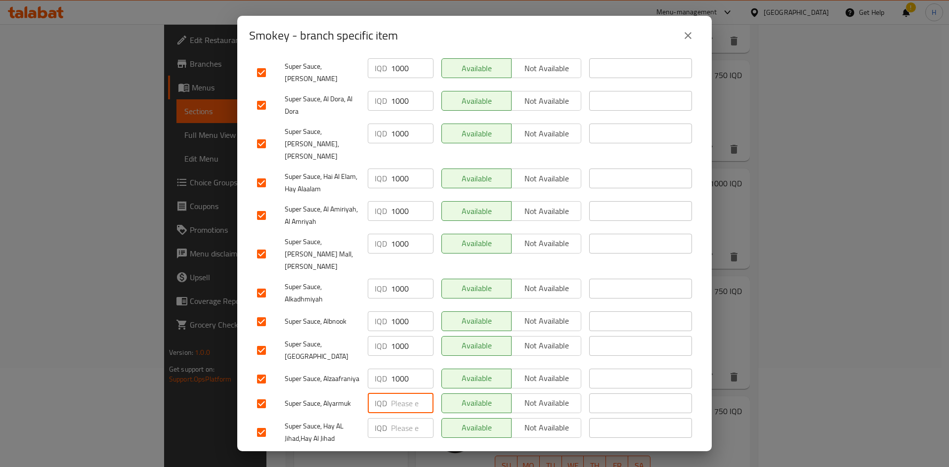
click at [404, 394] on input "number" at bounding box center [412, 404] width 43 height 20
click at [400, 418] on input "1000" at bounding box center [412, 428] width 43 height 20
click at [413, 456] on span "Save" at bounding box center [474, 462] width 435 height 12
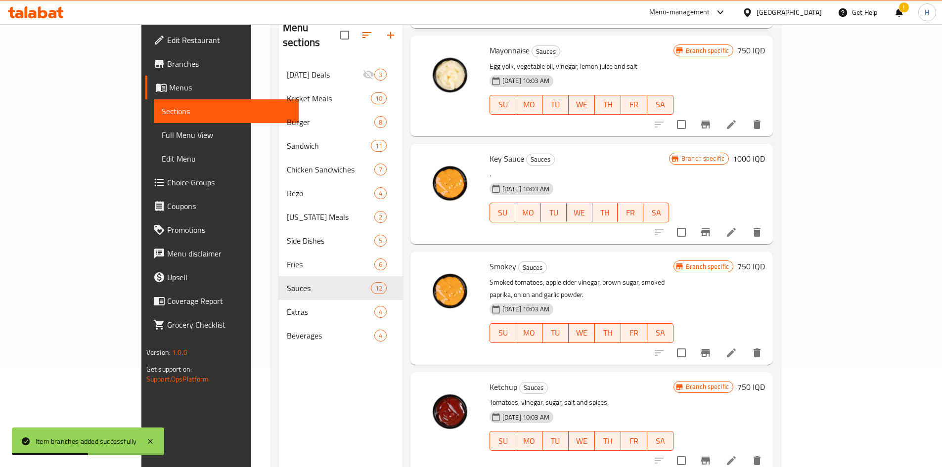
click at [765, 260] on h6 "750 IQD" at bounding box center [751, 267] width 28 height 14
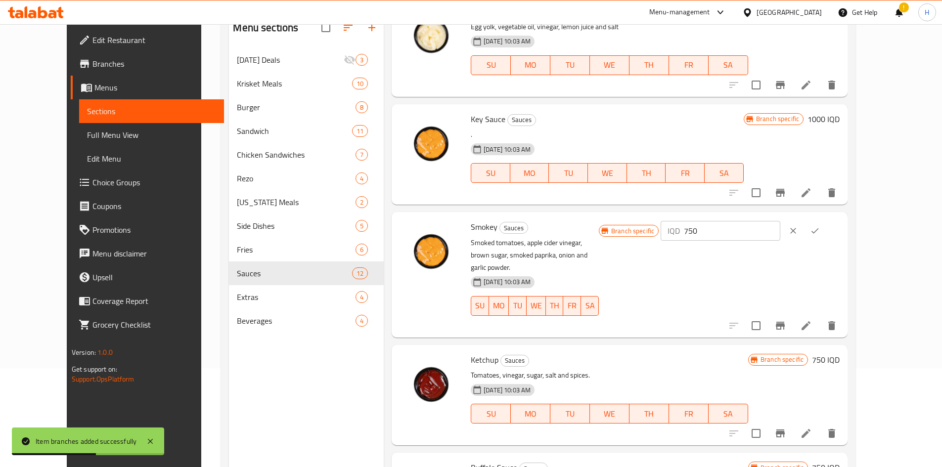
click at [760, 233] on div "IQD 750 ​" at bounding box center [720, 231] width 119 height 20
click at [763, 231] on div "IQD 750 ​" at bounding box center [720, 231] width 119 height 20
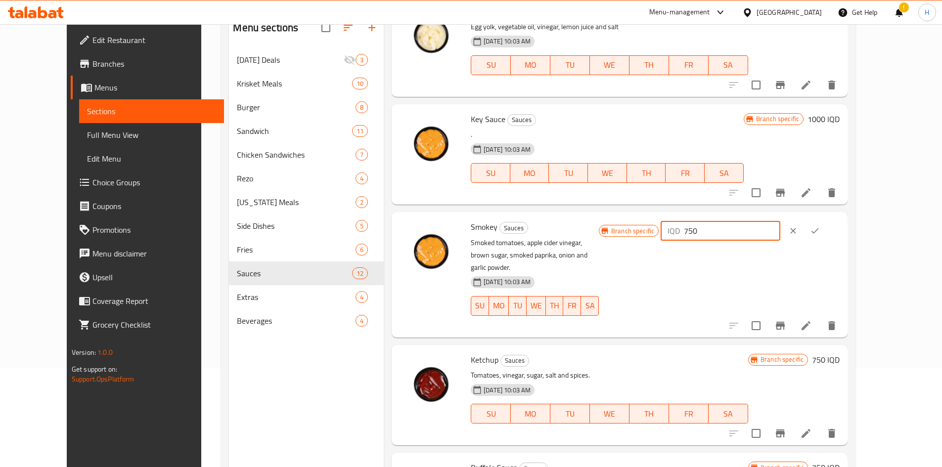
click at [780, 228] on input "750" at bounding box center [732, 231] width 96 height 20
click at [826, 229] on button "ok" at bounding box center [815, 231] width 22 height 22
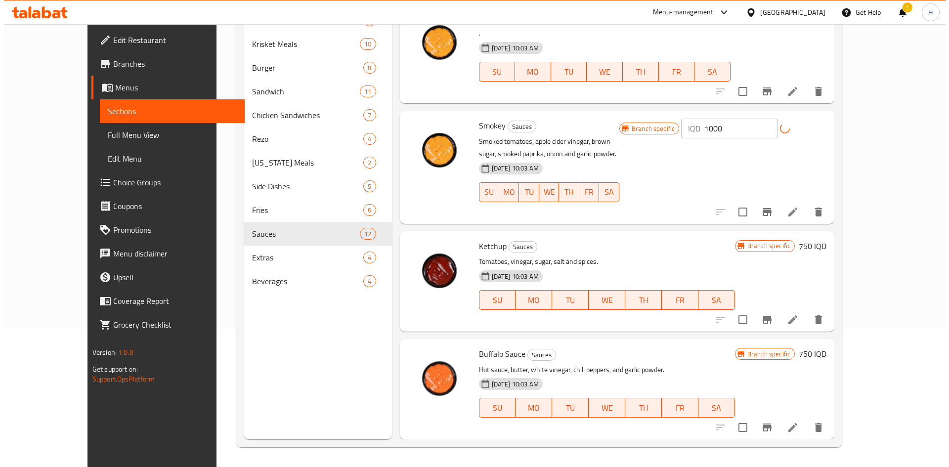
scroll to position [854, 0]
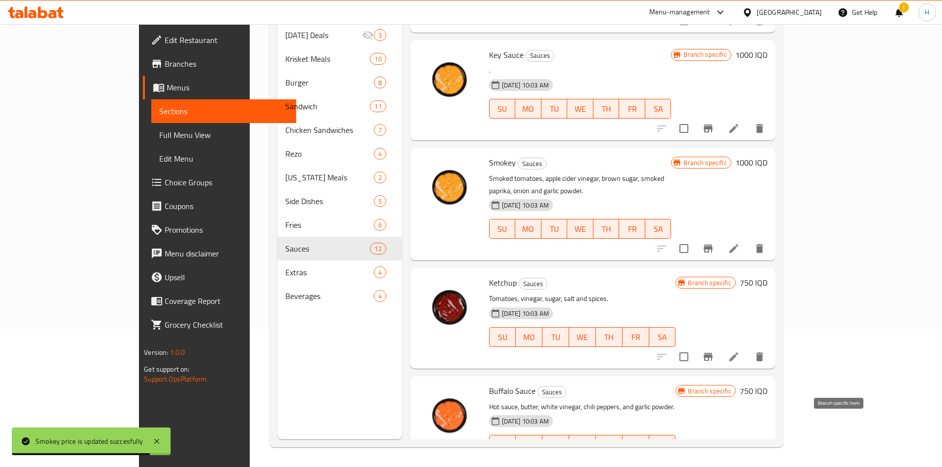
click at [713, 461] on icon "Branch-specific-item" at bounding box center [708, 465] width 9 height 8
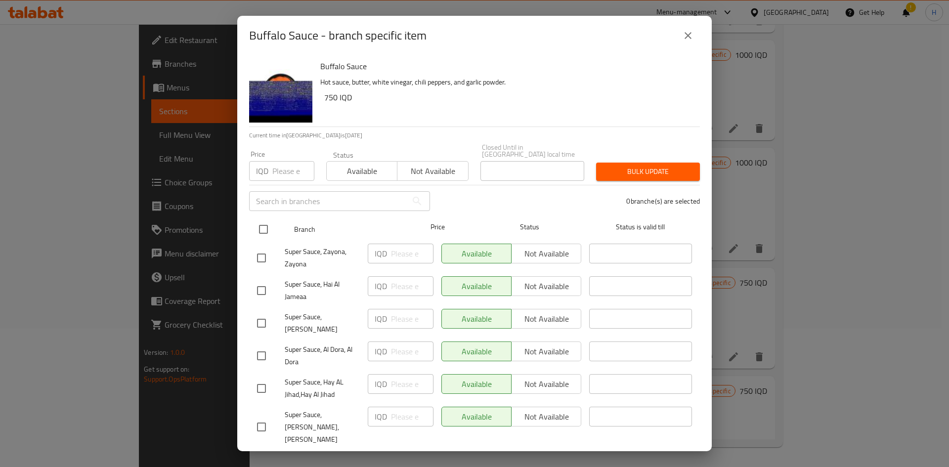
click at [264, 219] on input "checkbox" at bounding box center [263, 229] width 21 height 21
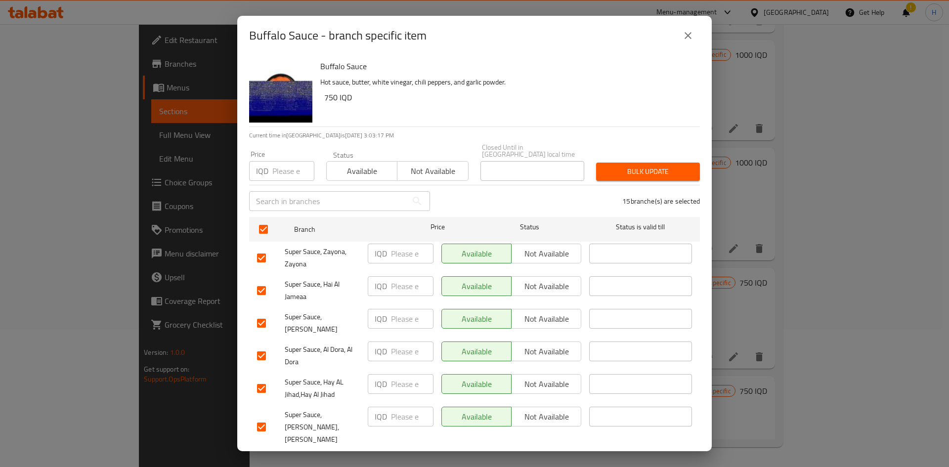
click at [395, 253] on input "number" at bounding box center [412, 254] width 43 height 20
click at [400, 276] on input "number" at bounding box center [412, 286] width 43 height 20
click at [404, 309] on input "number" at bounding box center [412, 319] width 43 height 20
click at [403, 345] on input "number" at bounding box center [412, 352] width 43 height 20
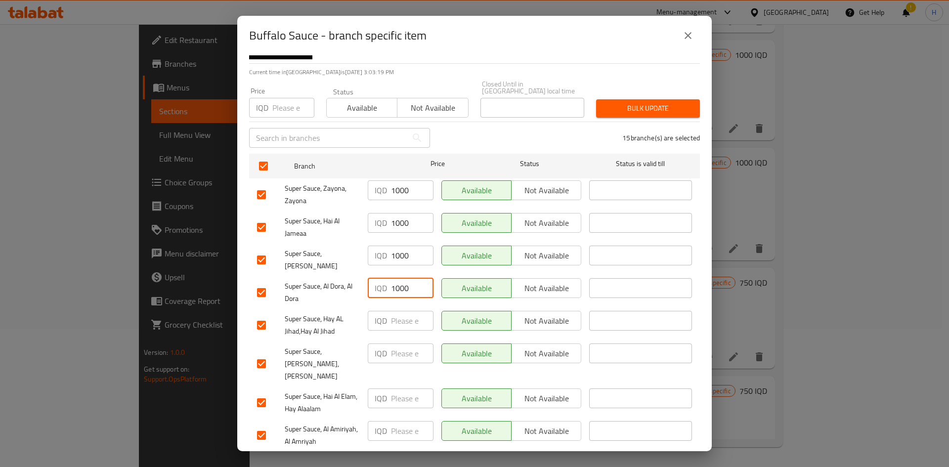
scroll to position [148, 0]
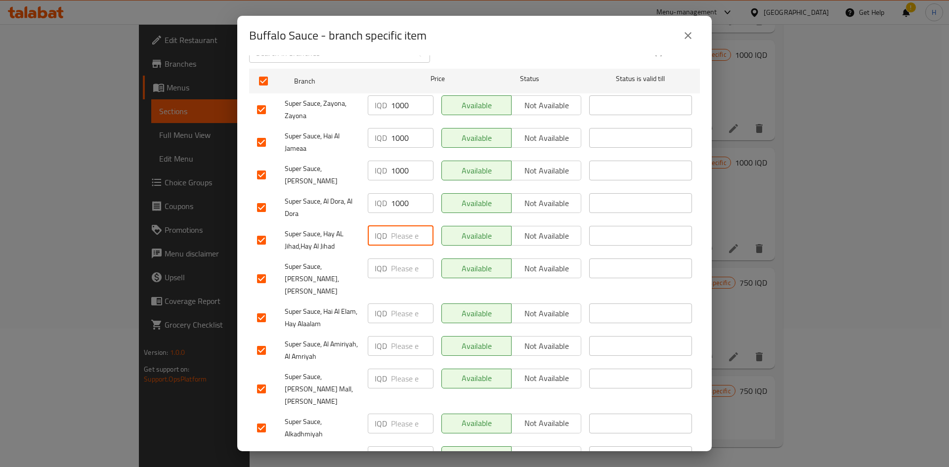
click at [399, 230] on input "number" at bounding box center [412, 236] width 43 height 20
click at [401, 265] on input "number" at bounding box center [412, 269] width 43 height 20
click at [400, 304] on input "number" at bounding box center [412, 314] width 43 height 20
click at [401, 336] on input "number" at bounding box center [412, 346] width 43 height 20
click at [401, 369] on input "number" at bounding box center [412, 379] width 43 height 20
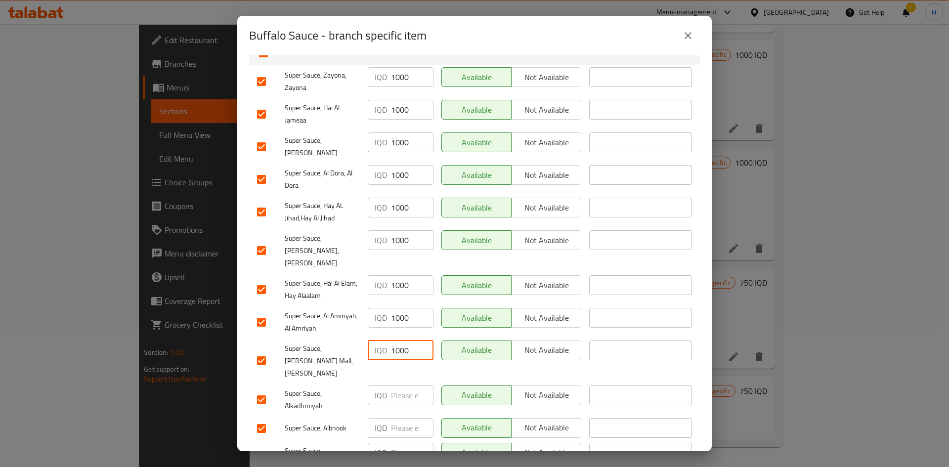
scroll to position [247, 0]
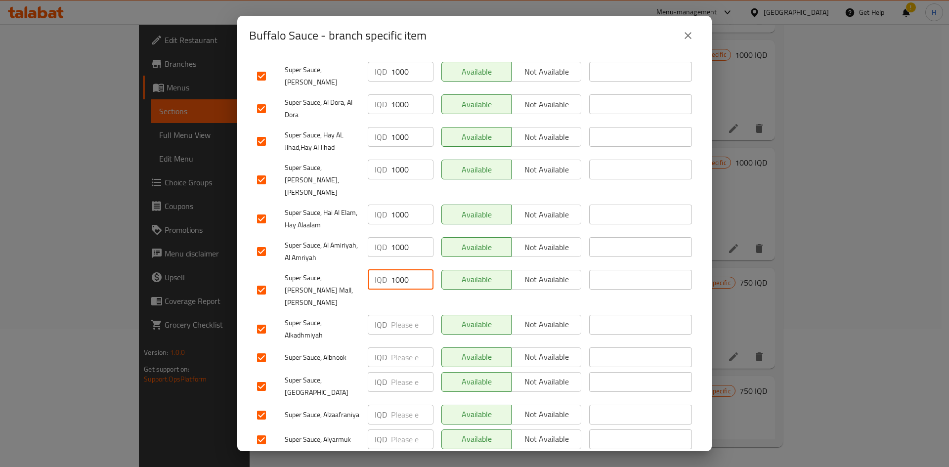
click at [397, 311] on div "IQD ​" at bounding box center [401, 329] width 74 height 37
click at [395, 315] on input "number" at bounding box center [412, 325] width 43 height 20
click at [400, 348] on input "number" at bounding box center [412, 358] width 43 height 20
click at [393, 372] on input "number" at bounding box center [412, 382] width 43 height 20
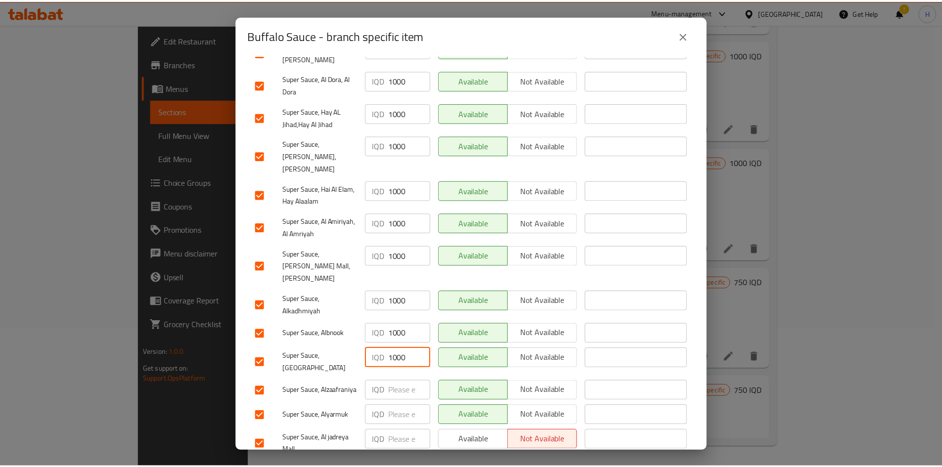
scroll to position [283, 0]
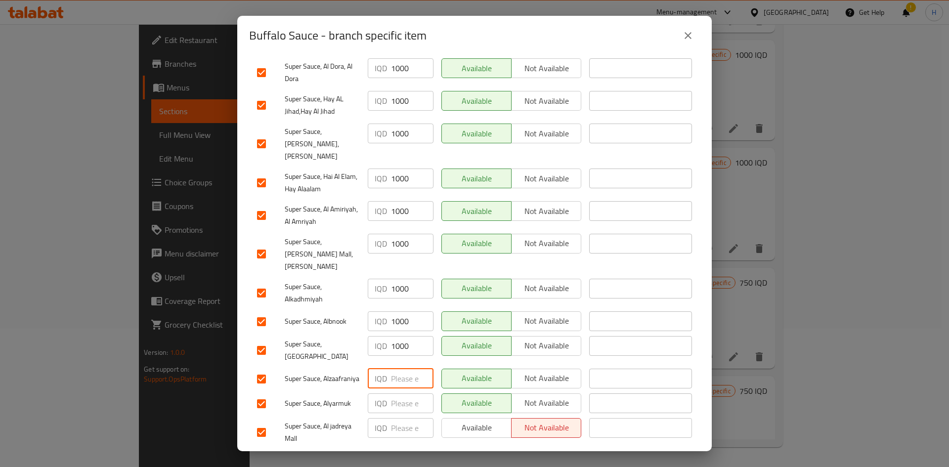
click at [402, 369] on input "number" at bounding box center [412, 379] width 43 height 20
drag, startPoint x: 397, startPoint y: 372, endPoint x: 398, endPoint y: 378, distance: 6.0
click at [397, 394] on input "number" at bounding box center [412, 404] width 43 height 20
click at [398, 414] on div "IQD ​" at bounding box center [401, 432] width 74 height 37
drag, startPoint x: 405, startPoint y: 412, endPoint x: 407, endPoint y: 419, distance: 7.8
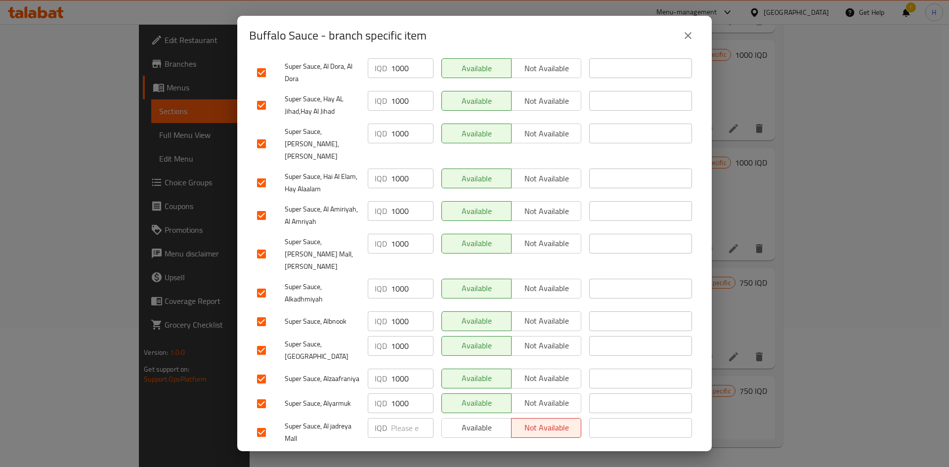
click at [408, 421] on div "IQD ​" at bounding box center [401, 432] width 74 height 37
click at [406, 418] on input "number" at bounding box center [412, 428] width 43 height 20
click at [409, 456] on span "Save" at bounding box center [474, 462] width 435 height 12
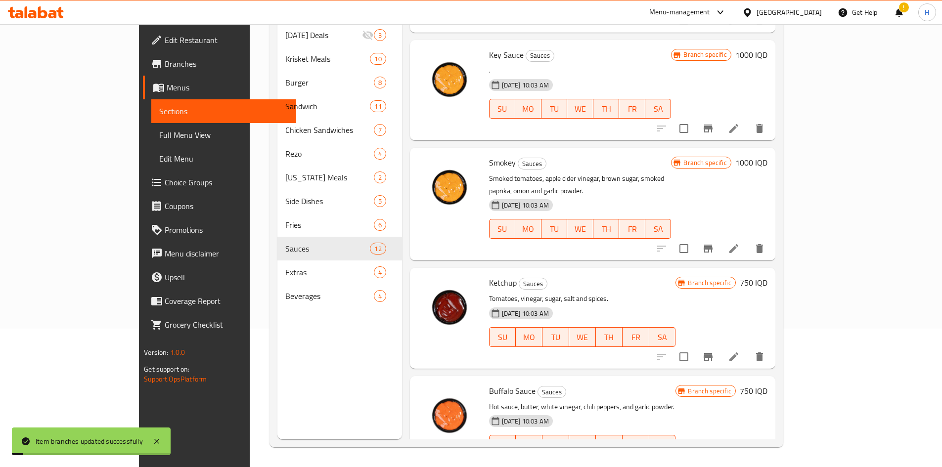
click at [767, 384] on h6 "750 IQD" at bounding box center [754, 391] width 28 height 14
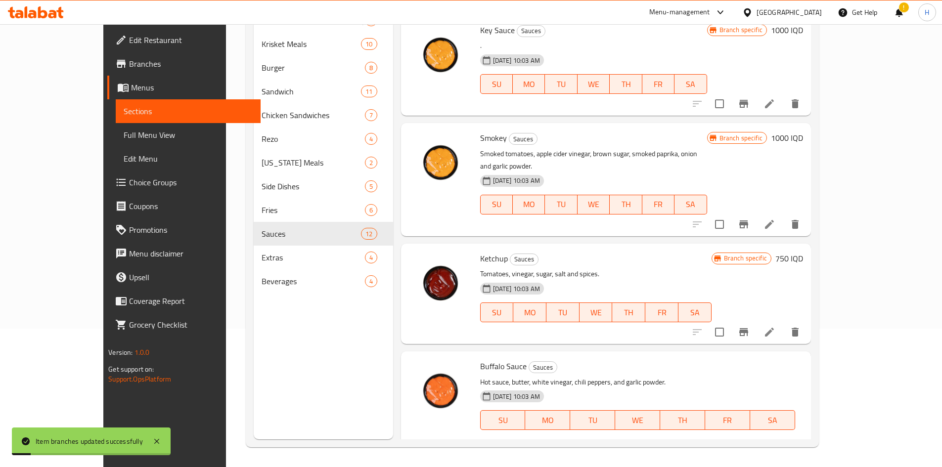
click at [661, 445] on input "750" at bounding box center [613, 455] width 96 height 20
click at [721, 444] on div "IQD 1000 ​" at bounding box center [631, 455] width 179 height 22
click at [701, 450] on icon "ok" at bounding box center [696, 455] width 10 height 10
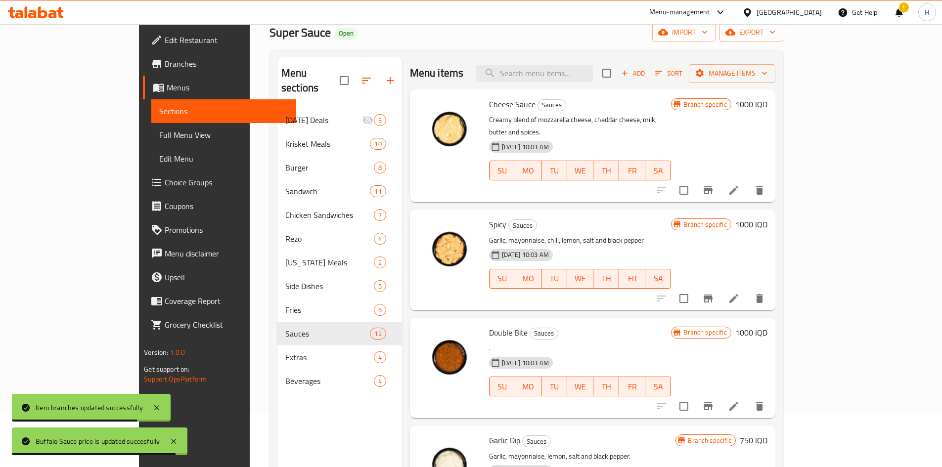
scroll to position [0, 0]
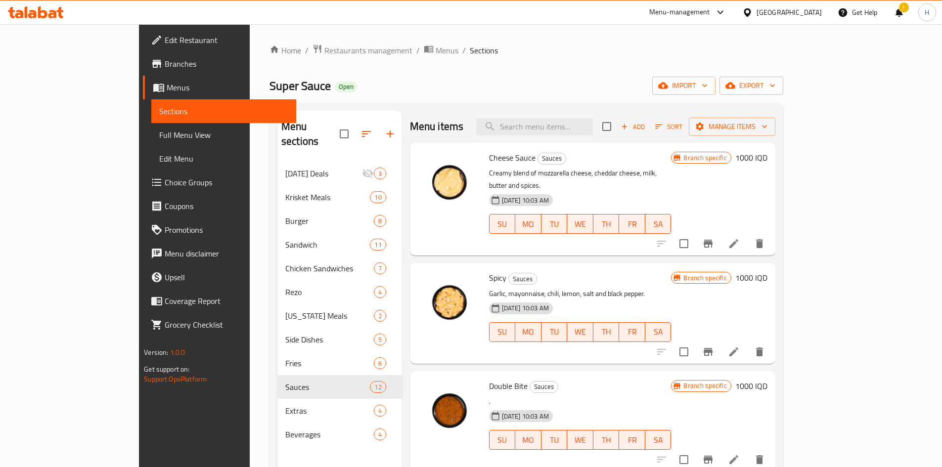
click at [531, 228] on div "[DATE] 10:03 AM SU MO TU WE TH FR SA" at bounding box center [580, 216] width 190 height 53
